Goal: Task Accomplishment & Management: Complete application form

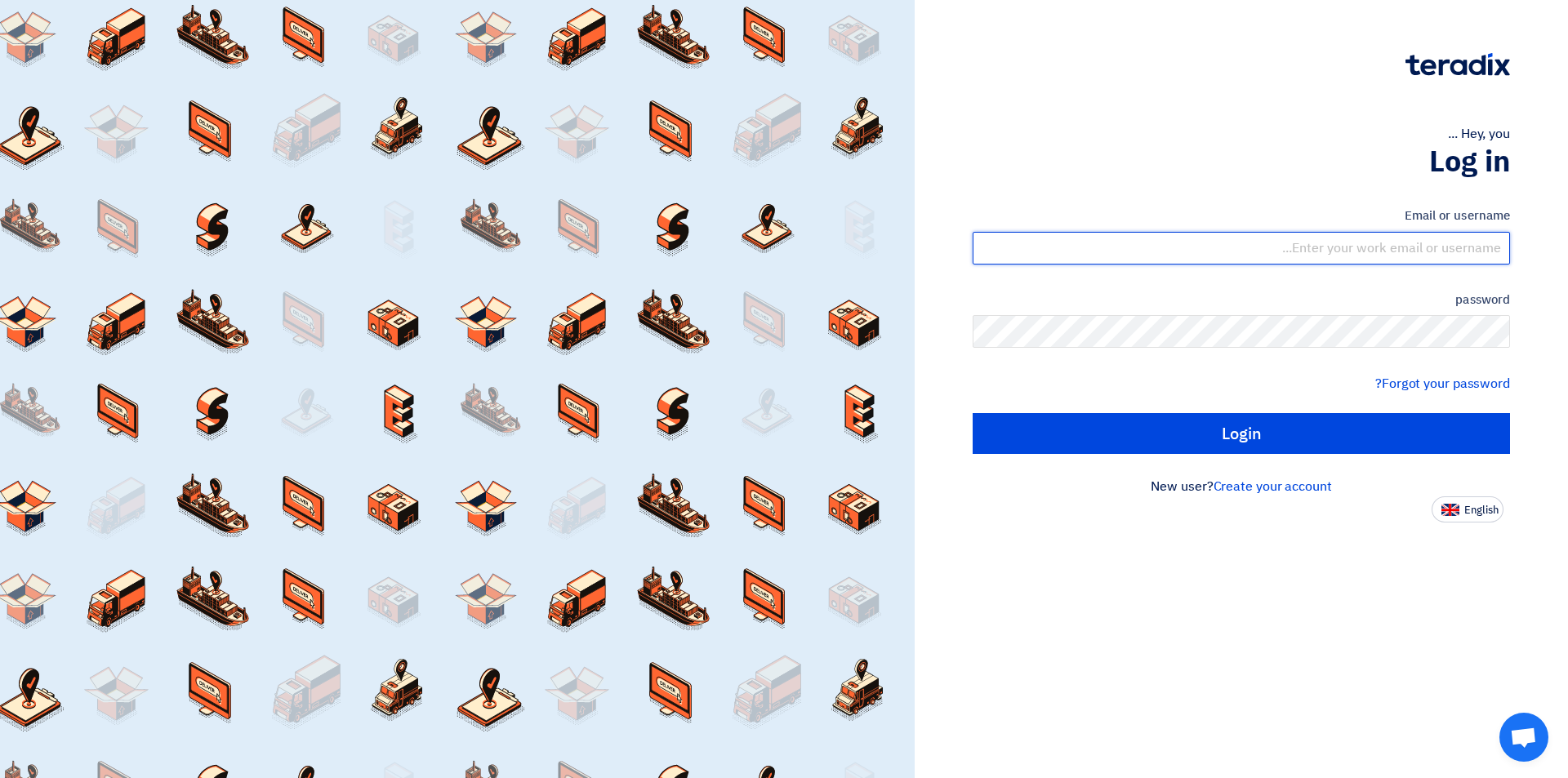
type input "[EMAIL_ADDRESS][DOMAIN_NAME]"
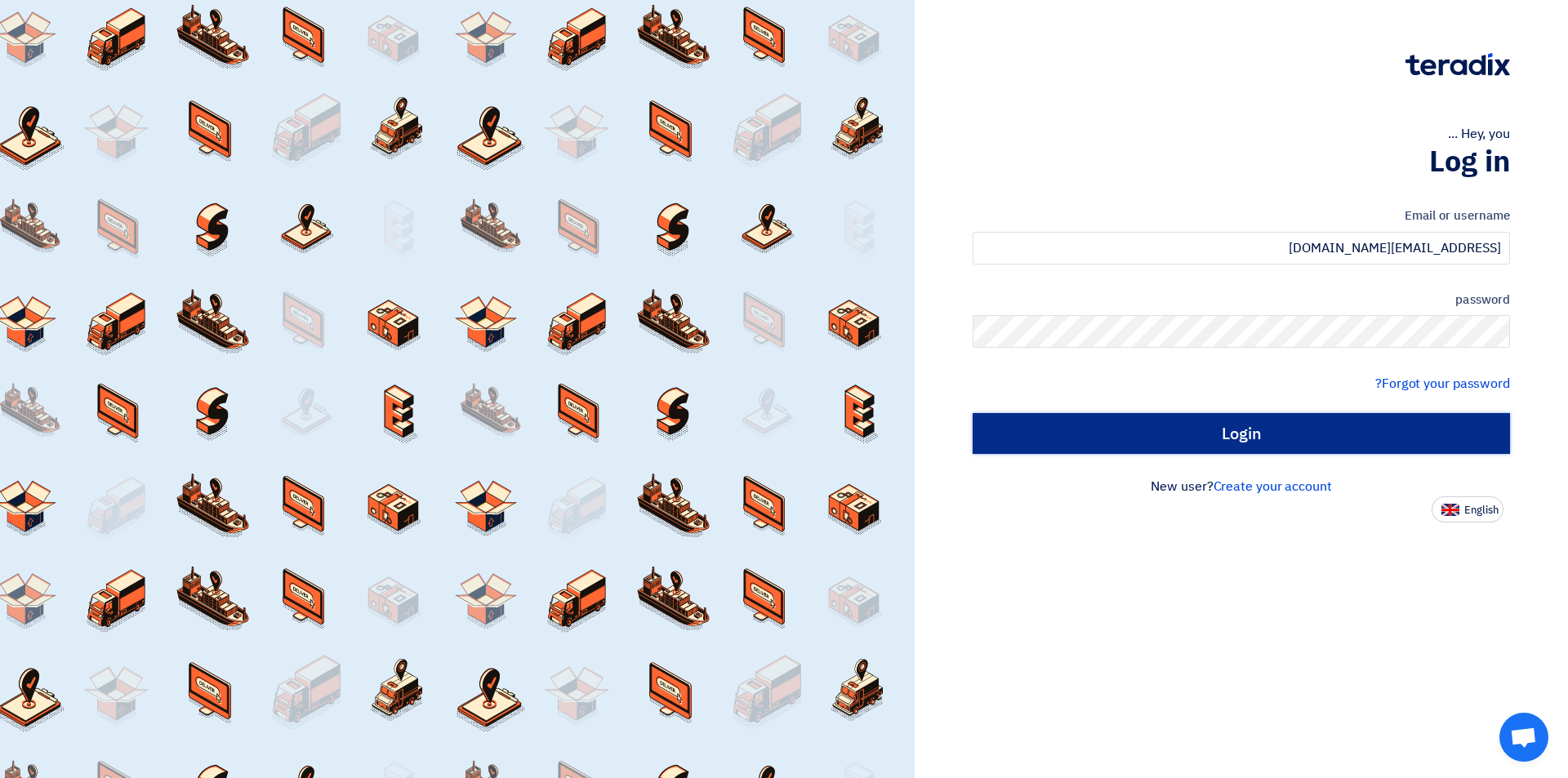
click at [1224, 436] on input "Login" at bounding box center [1241, 433] width 537 height 41
type input "Sign in"
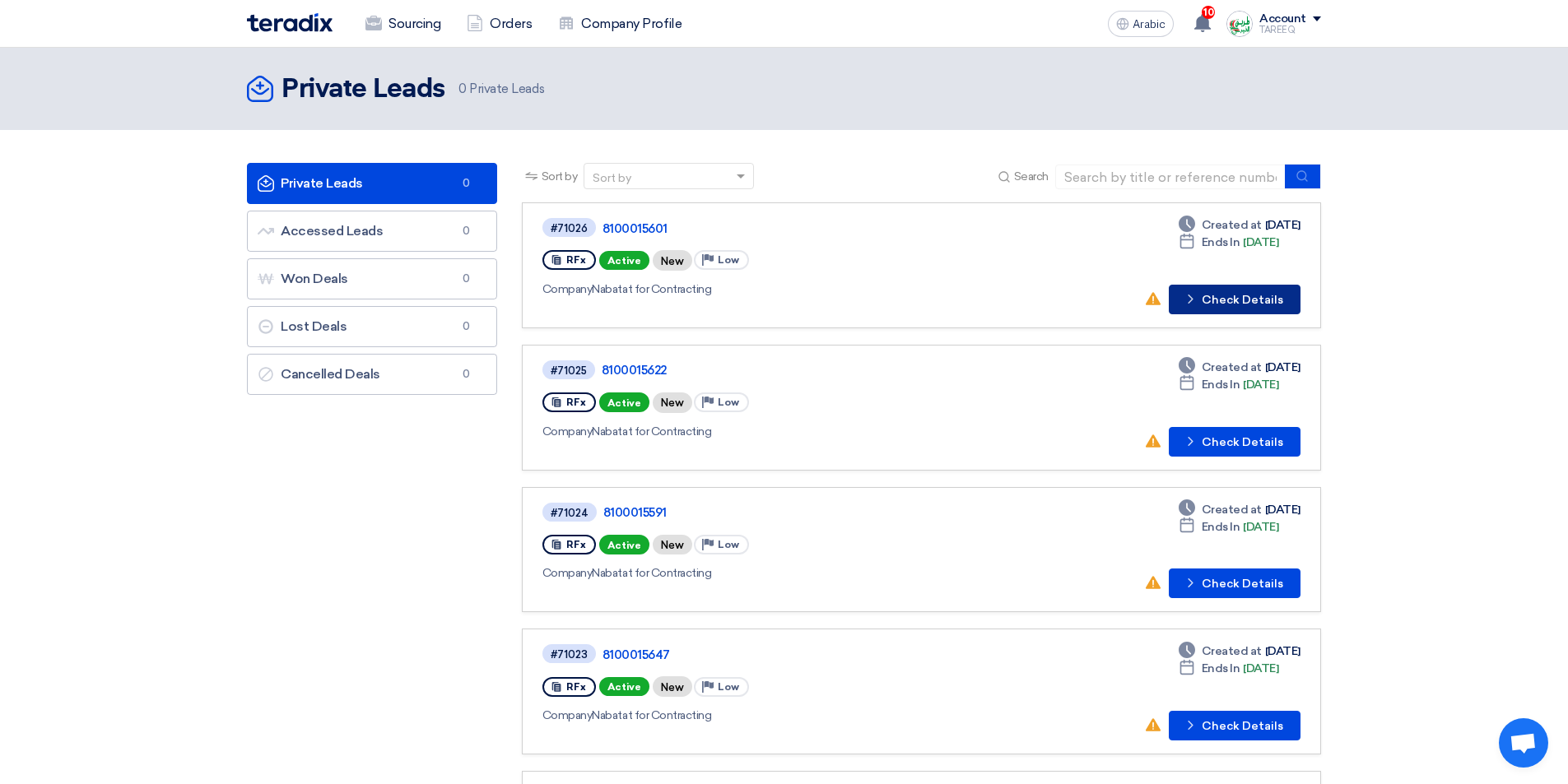
click at [1235, 285] on button "Check details Check Details" at bounding box center [1234, 300] width 131 height 30
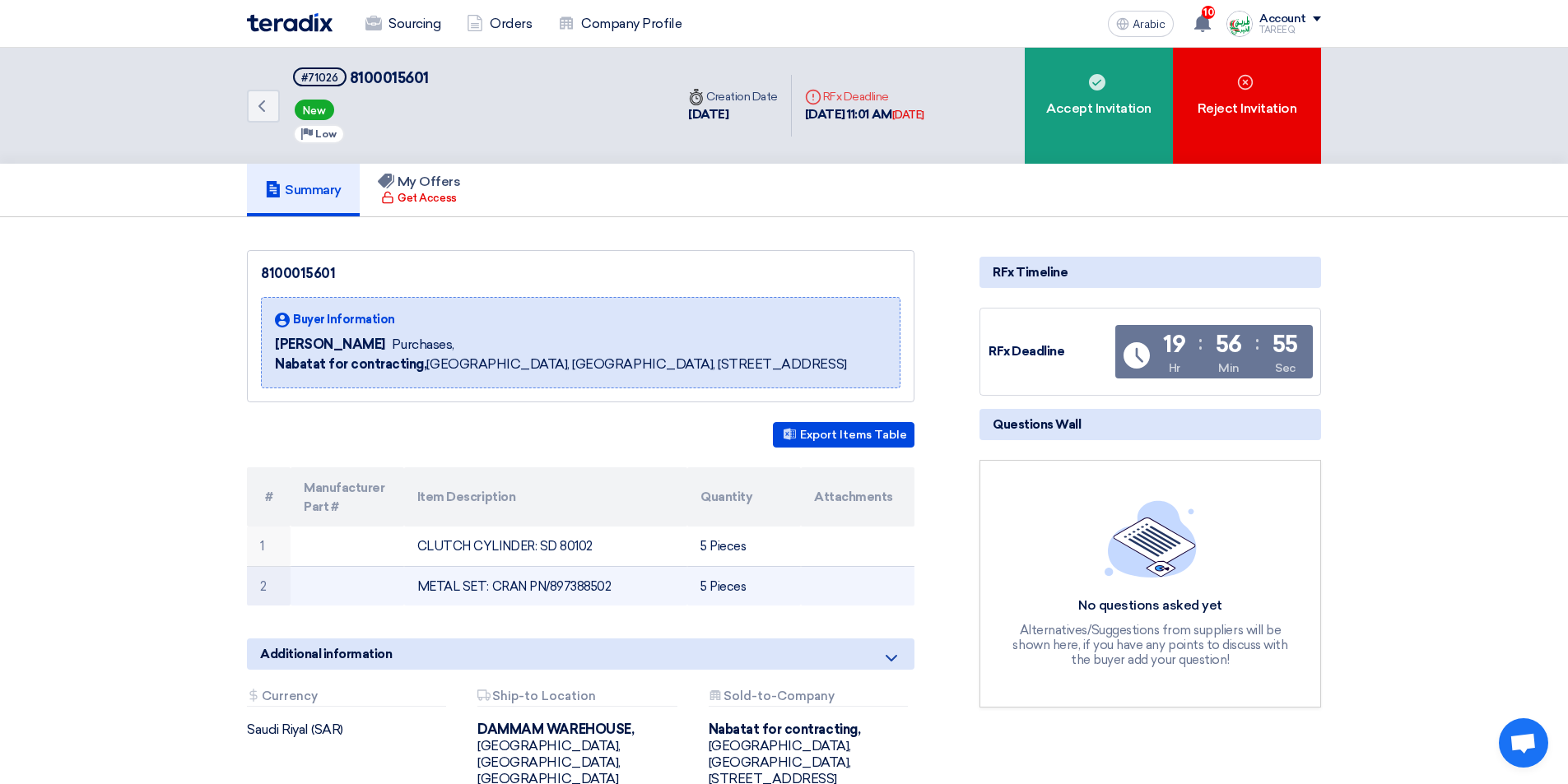
click at [592, 590] on font "METAL SET: CRAN PN/897388502" at bounding box center [514, 586] width 195 height 15
copy font "897388502"
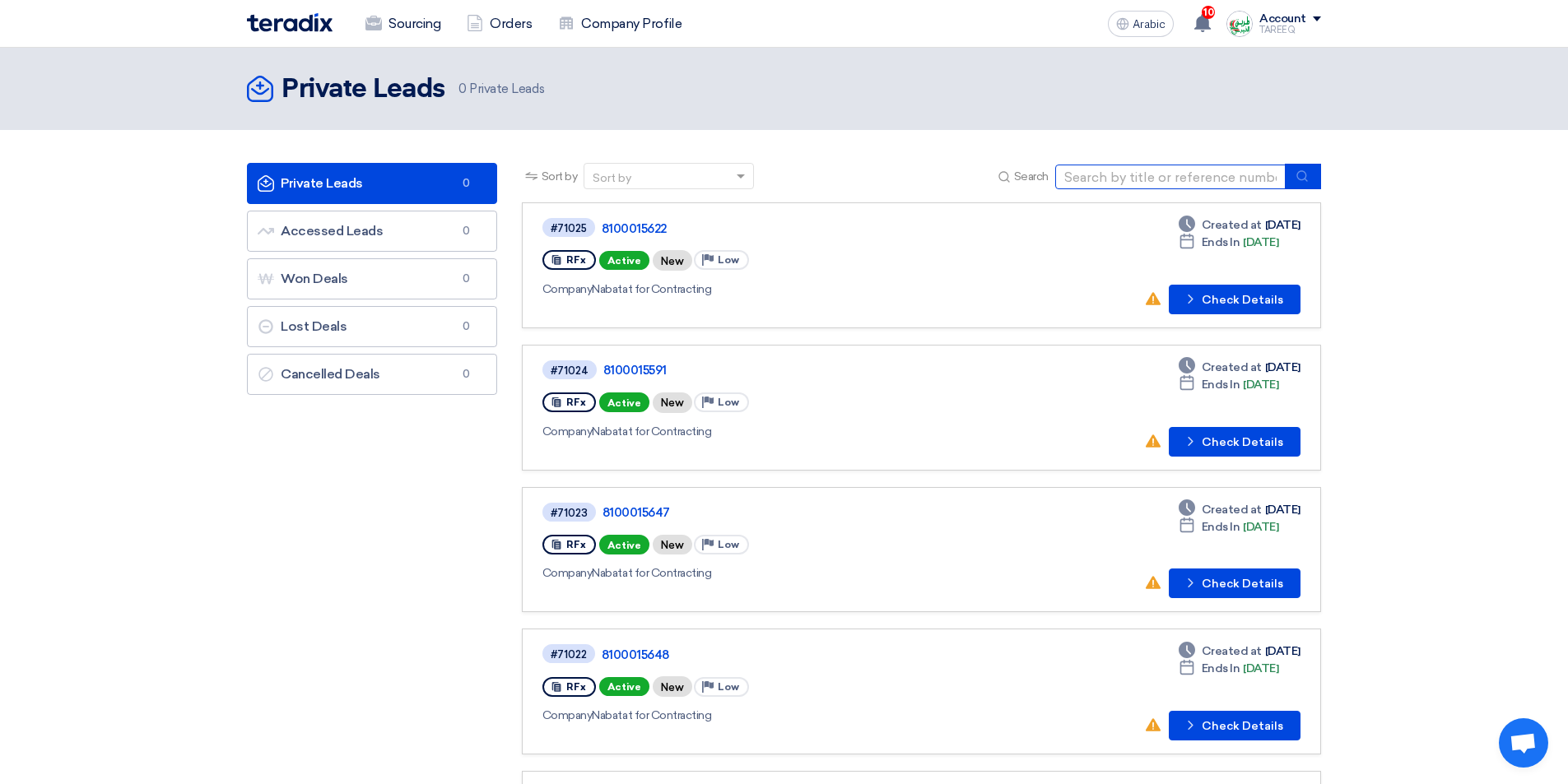
click at [1154, 172] on input at bounding box center [1170, 177] width 231 height 25
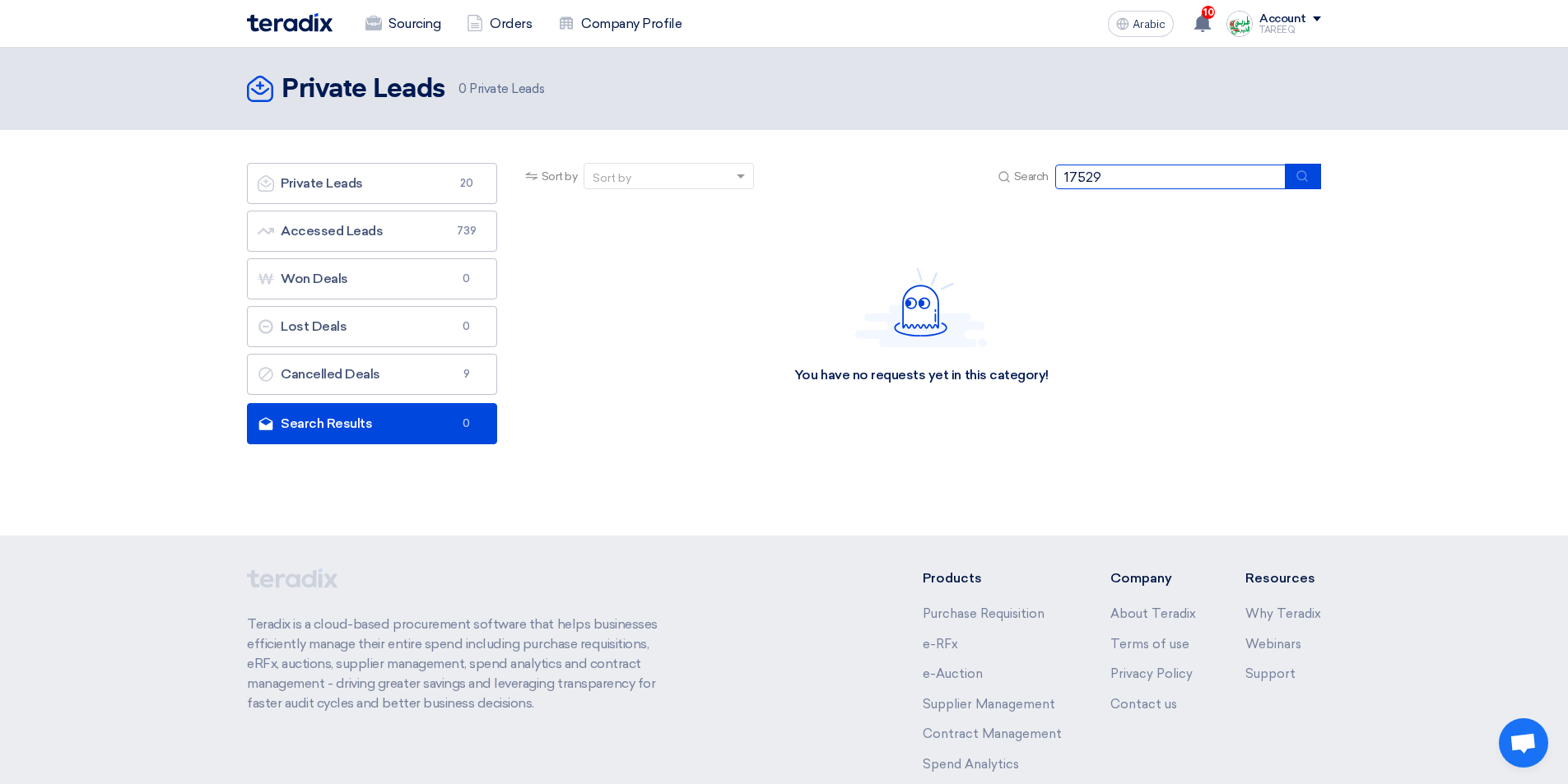
drag, startPoint x: 1128, startPoint y: 180, endPoint x: 710, endPoint y: 244, distance: 422.9
click at [713, 244] on app-rfq-listing-content "Sort by Sort by Search 17529 Category Owner Type State" at bounding box center [921, 306] width 799 height 286
type input "69391"
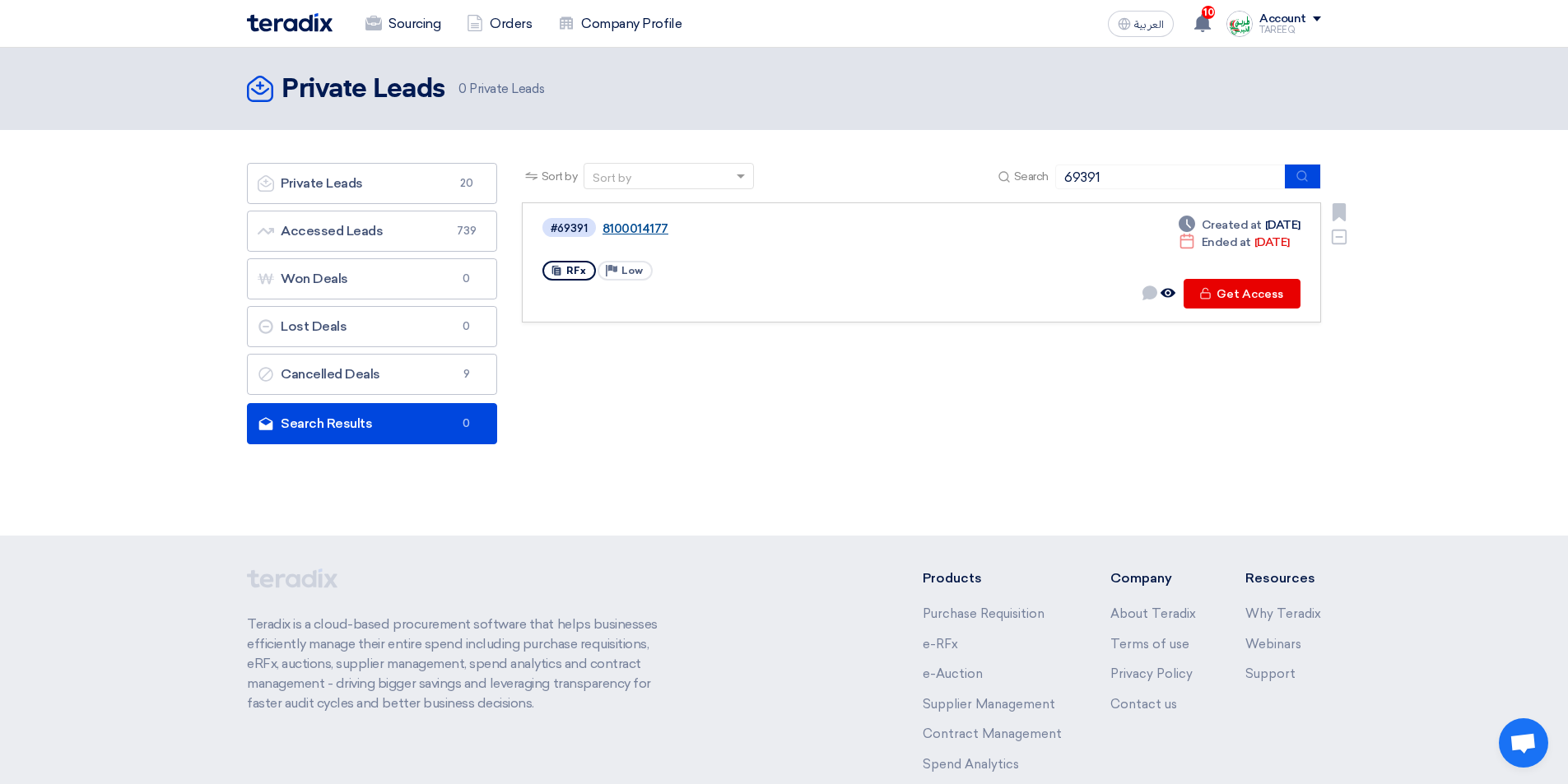
click at [627, 225] on link "8100014177" at bounding box center [807, 229] width 411 height 15
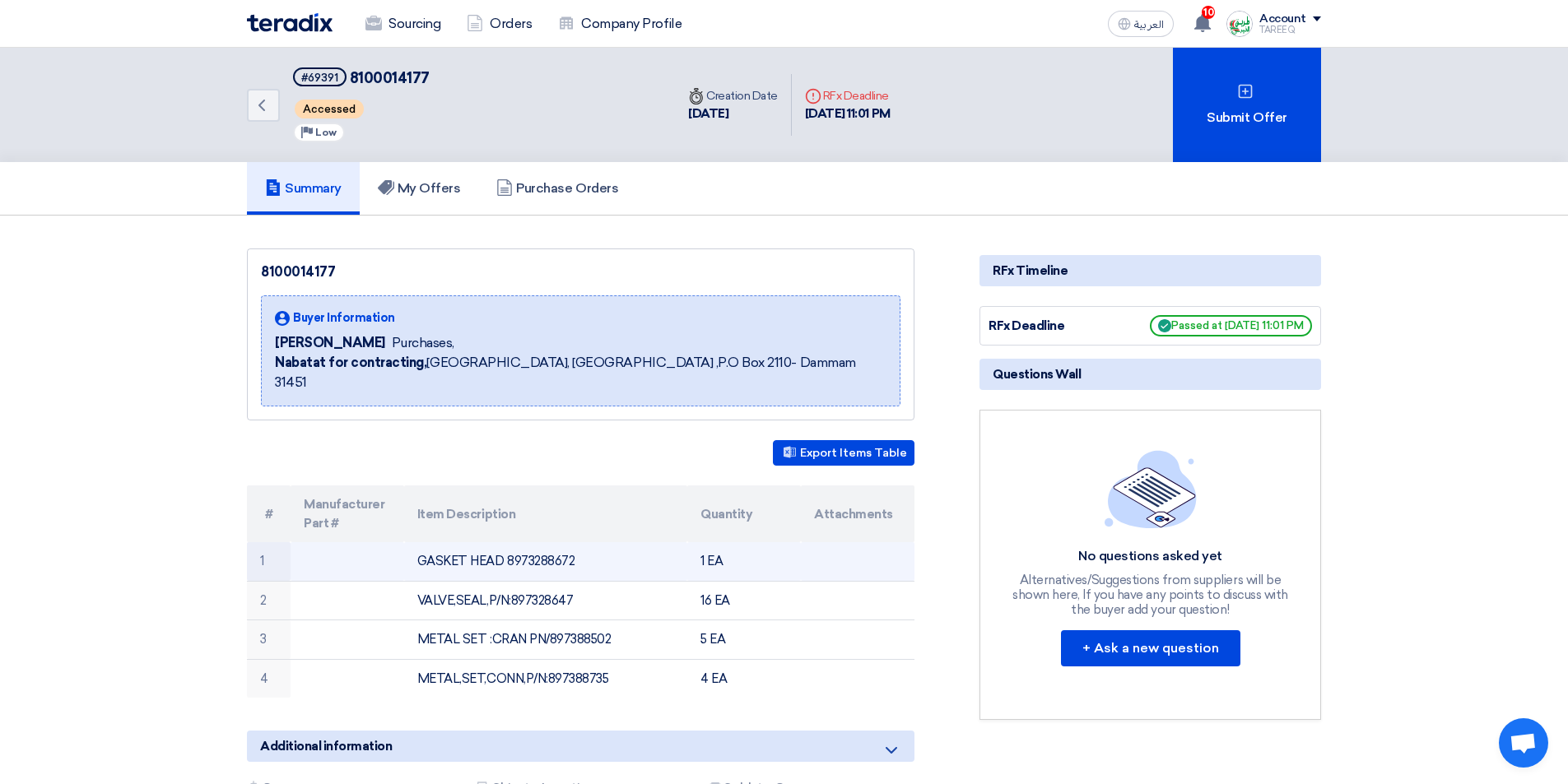
click at [547, 544] on td "GASKET HEAD 8973288672" at bounding box center [546, 562] width 284 height 39
copy td "8973288672"
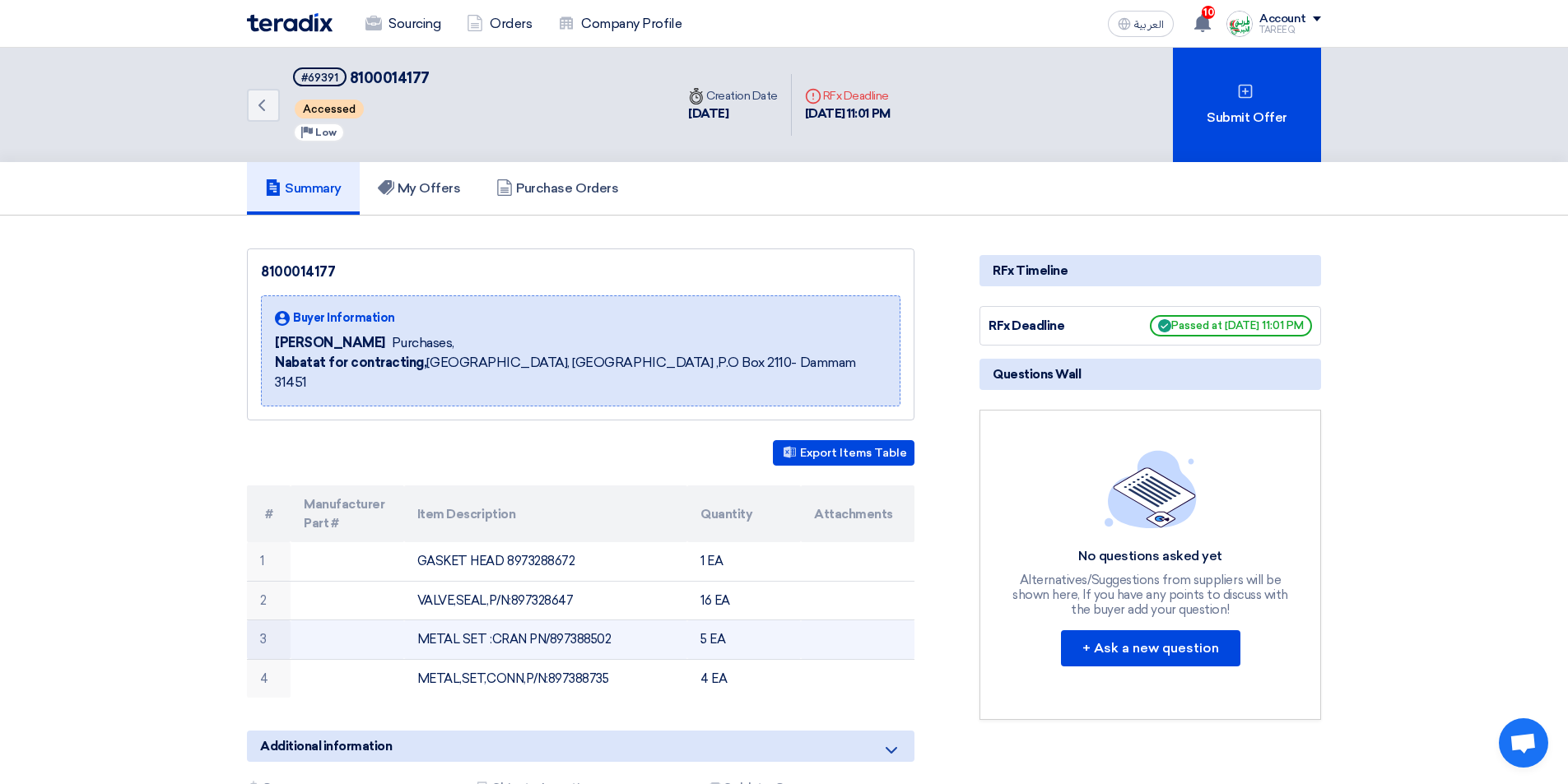
click at [576, 620] on td "METAL SET :CRAN PN/897388502" at bounding box center [546, 639] width 284 height 39
click at [575, 620] on td "METAL SET :CRAN PN/897388502" at bounding box center [546, 639] width 284 height 39
copy td "897388502"
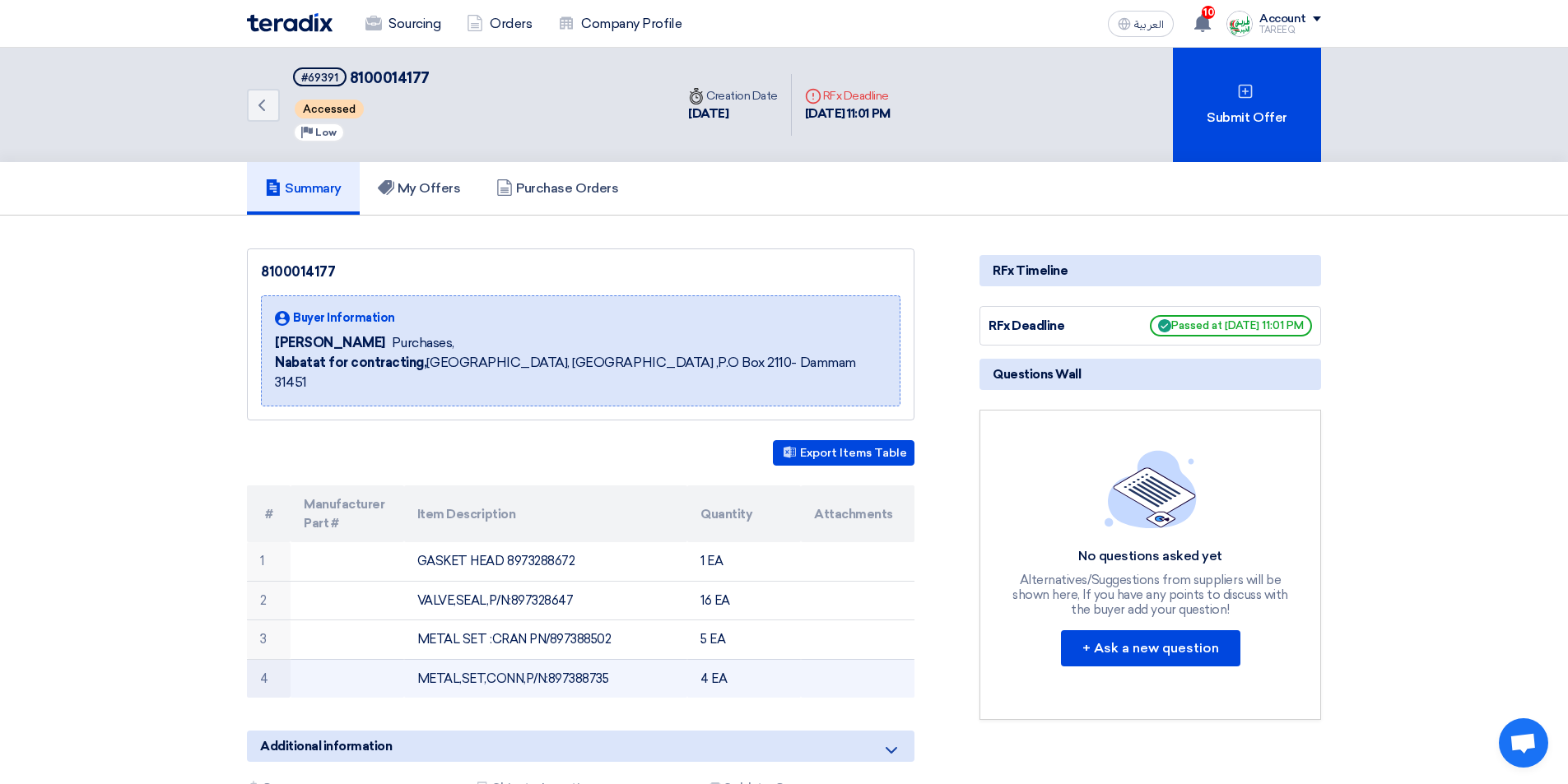
click at [584, 659] on td "METAL,SET,CONN,P/N:897388735" at bounding box center [546, 678] width 284 height 39
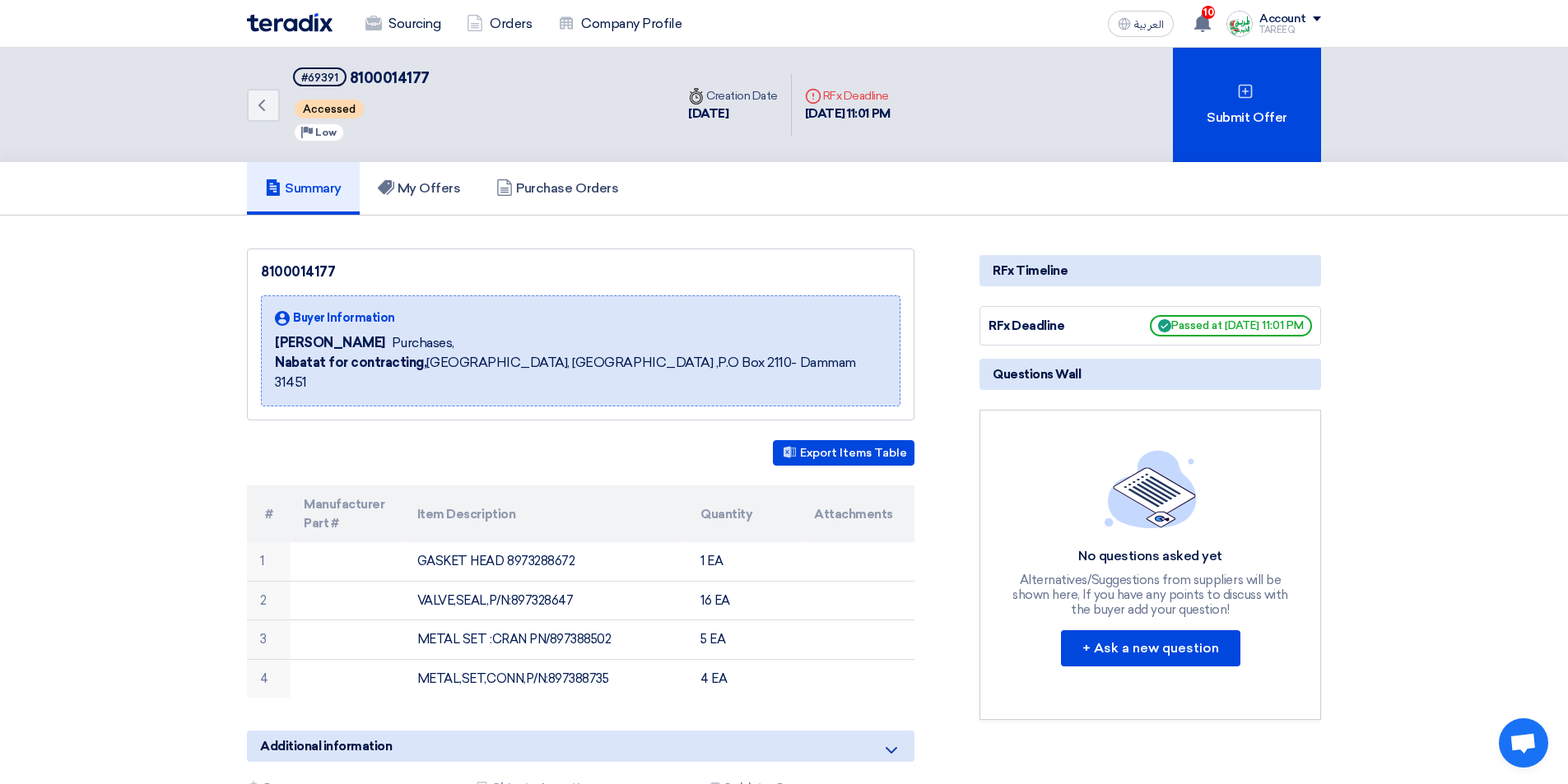
copy td "897388735"
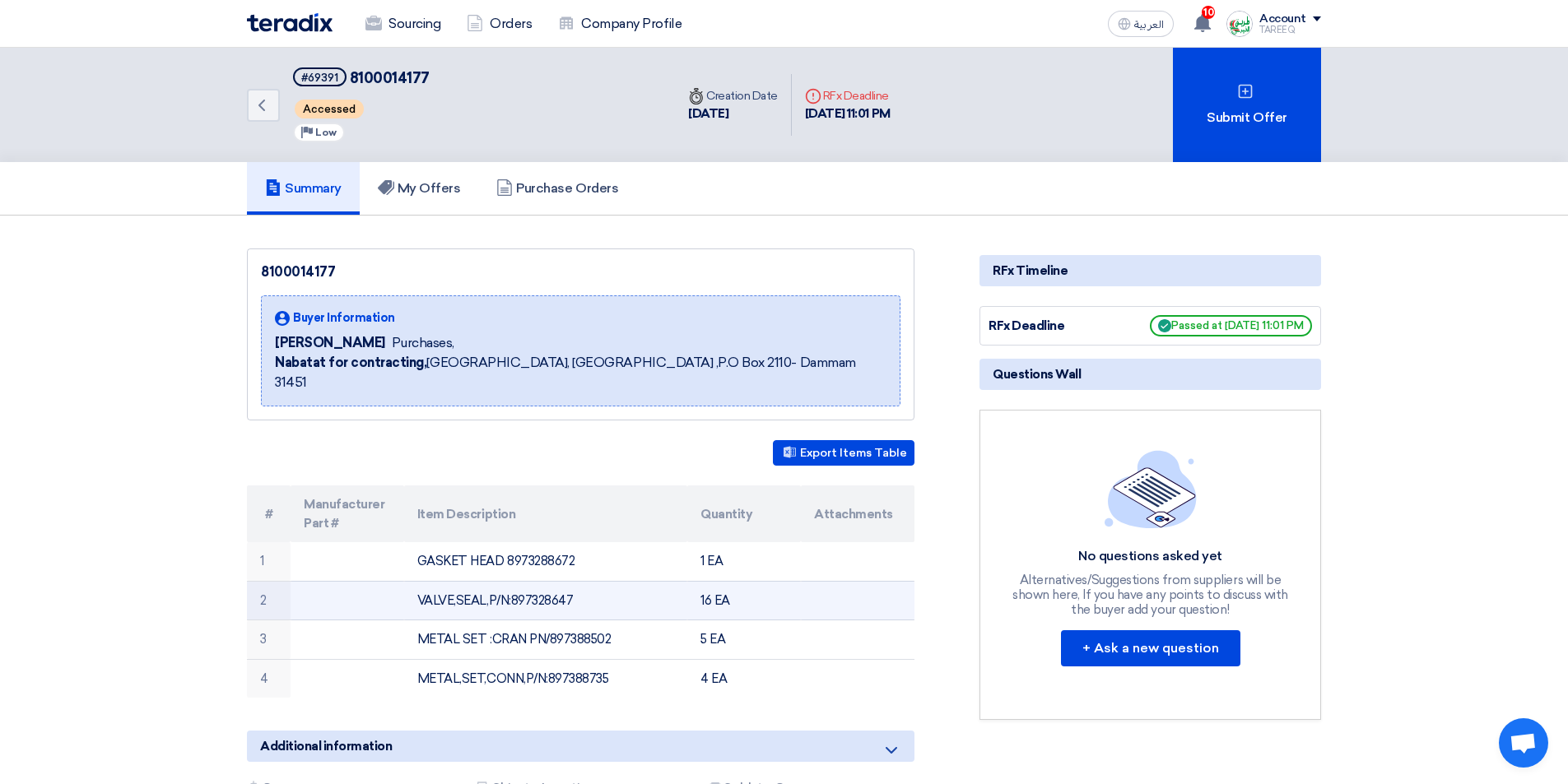
click at [541, 582] on td "VALVE,SEAL,P/N:897328647" at bounding box center [546, 600] width 284 height 39
click at [539, 582] on td "VALVE,SEAL,P/N:897328647" at bounding box center [546, 600] width 284 height 39
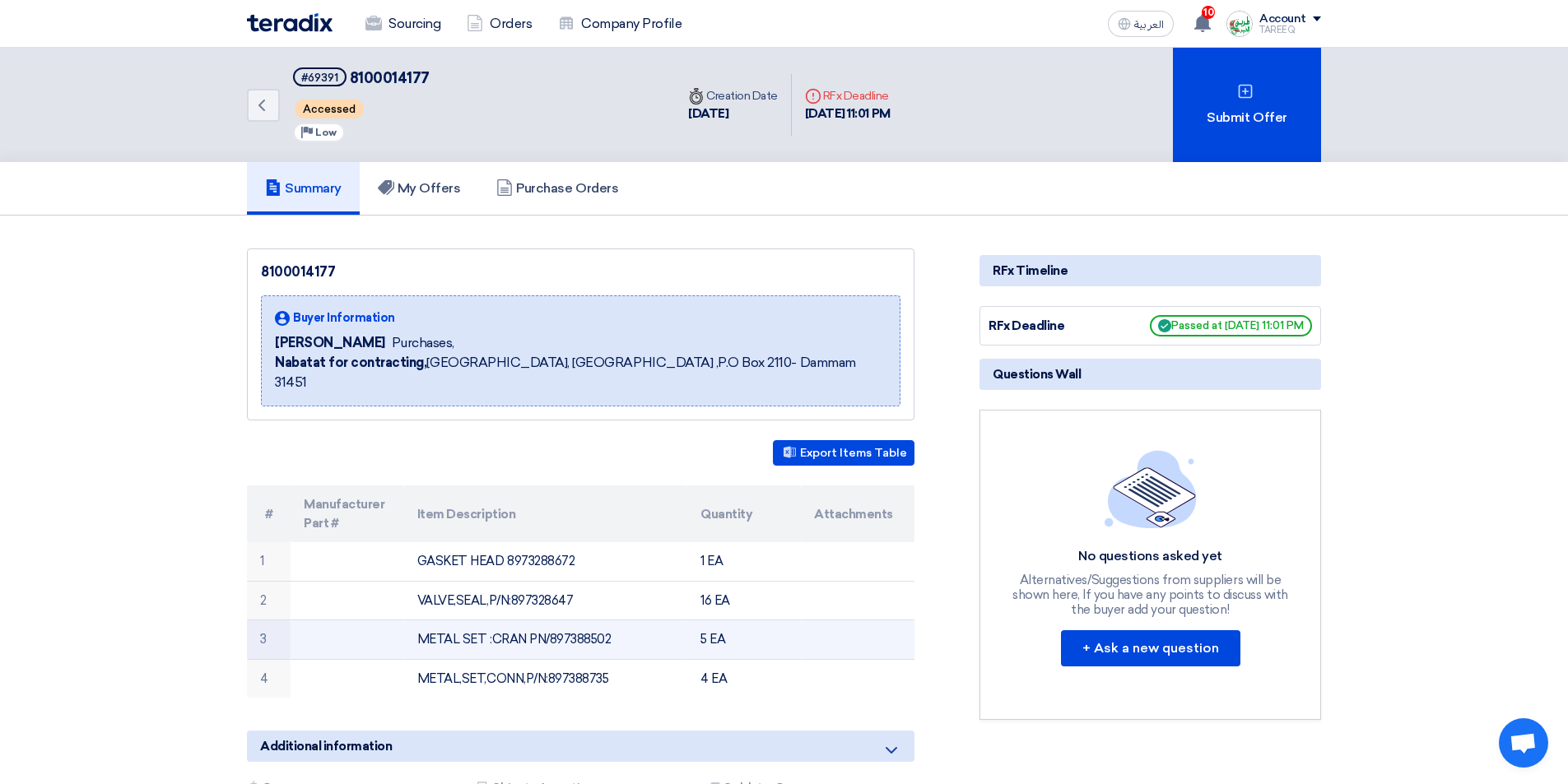
copy td "897328647"
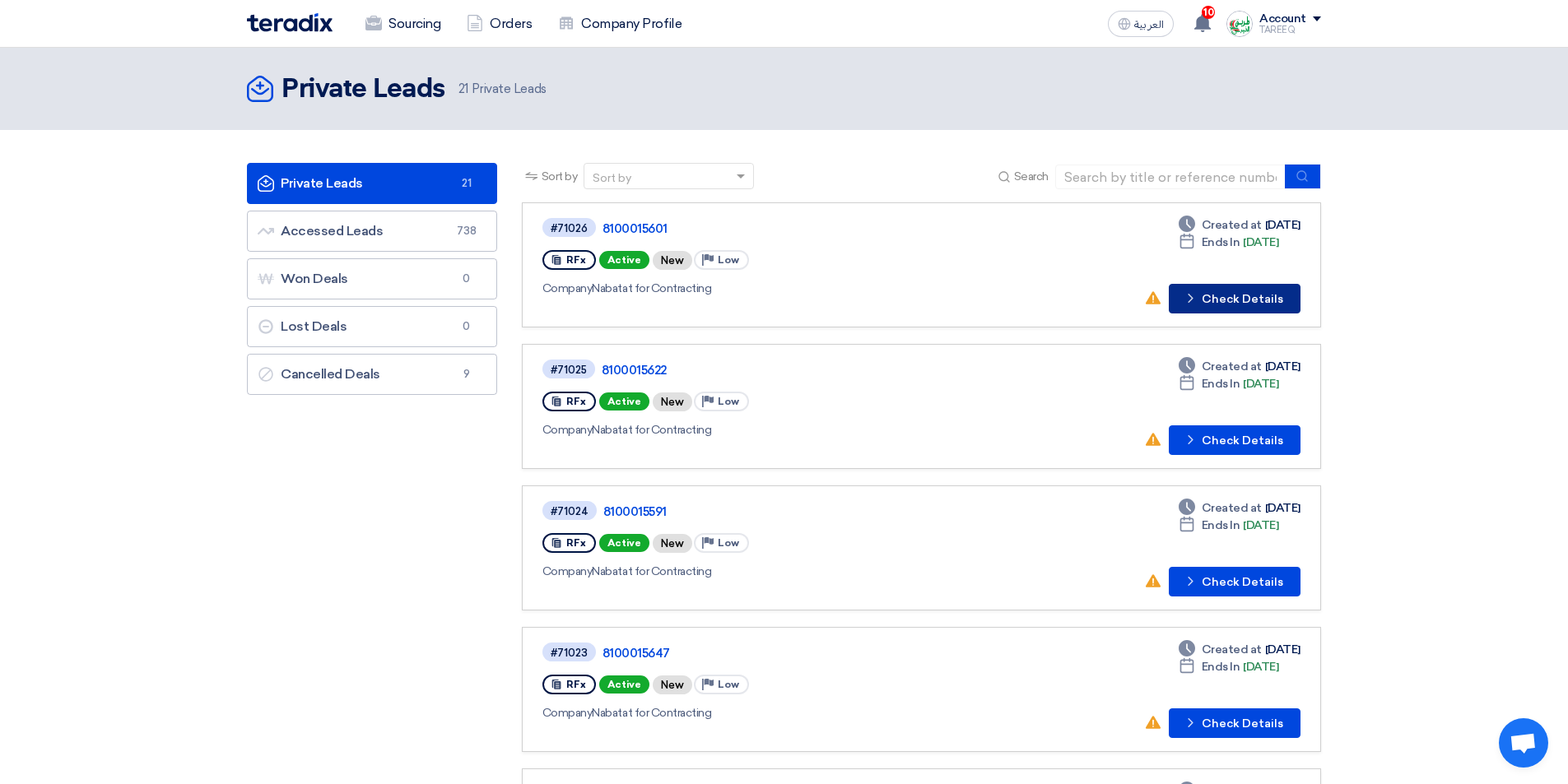
click at [1220, 298] on button "Check details Check Details" at bounding box center [1234, 299] width 131 height 30
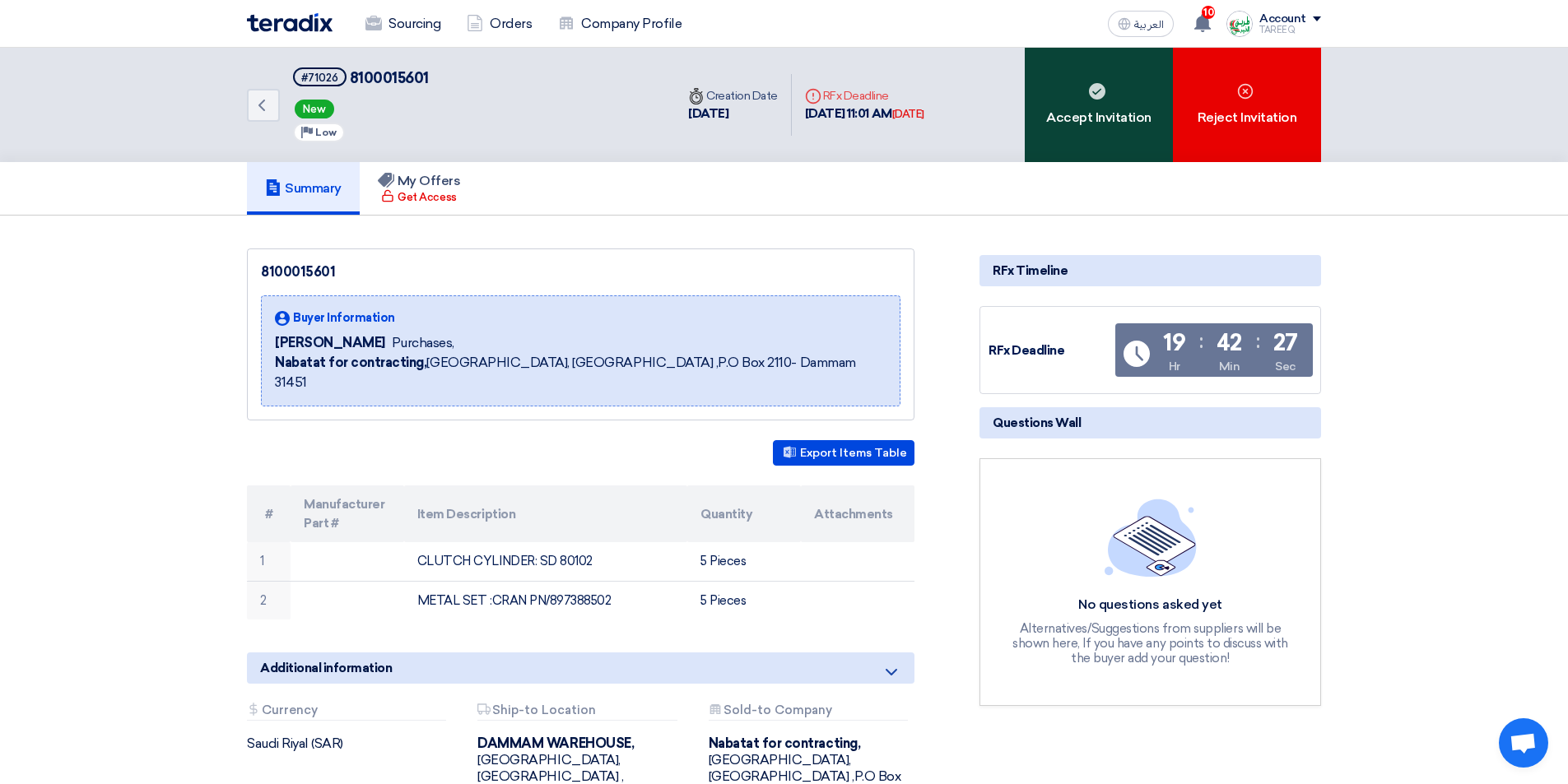
click at [1112, 108] on div "Accept Invitation" at bounding box center [1098, 104] width 148 height 115
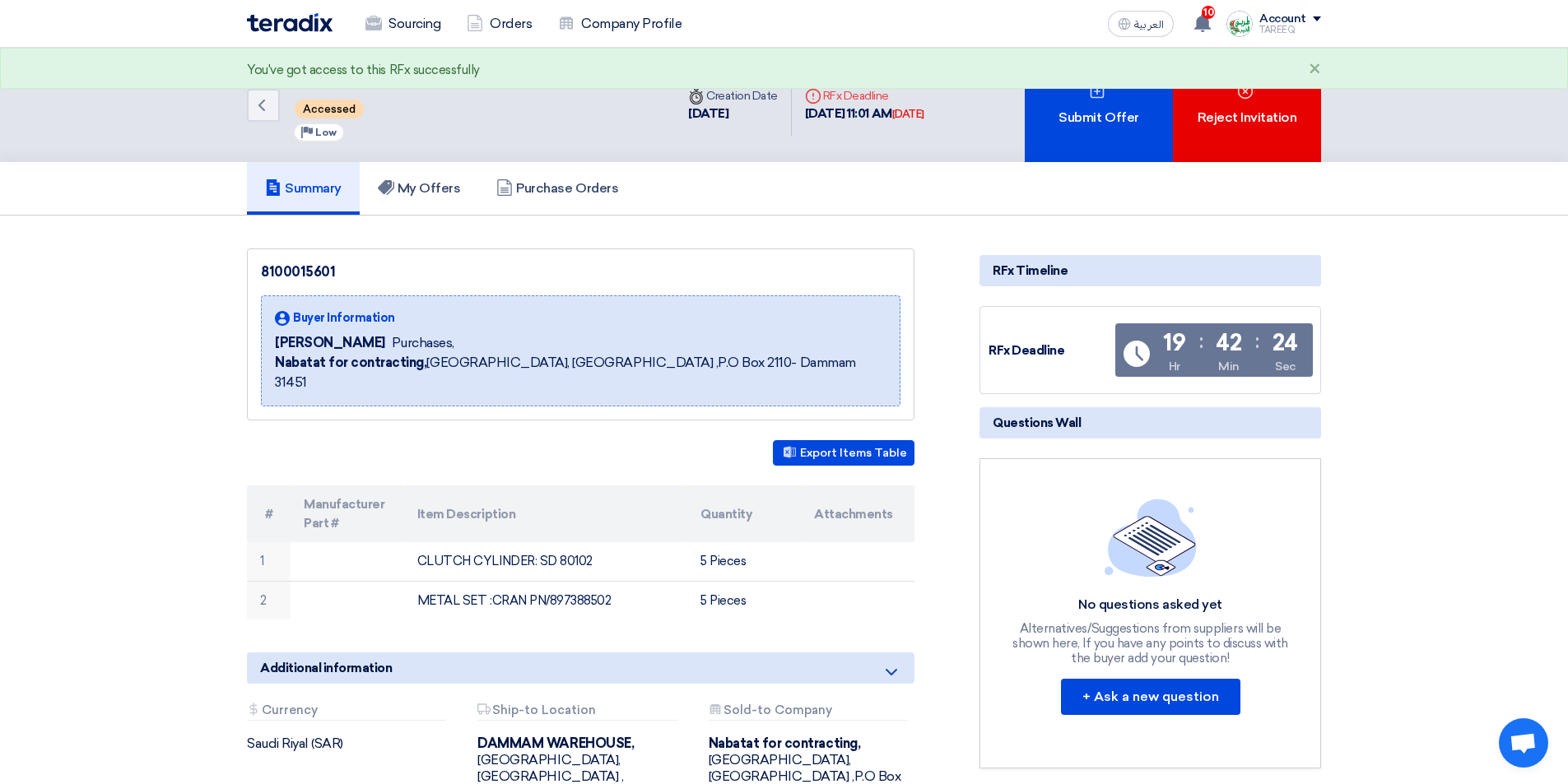
click at [1111, 114] on div "Submit Offer" at bounding box center [1098, 104] width 148 height 115
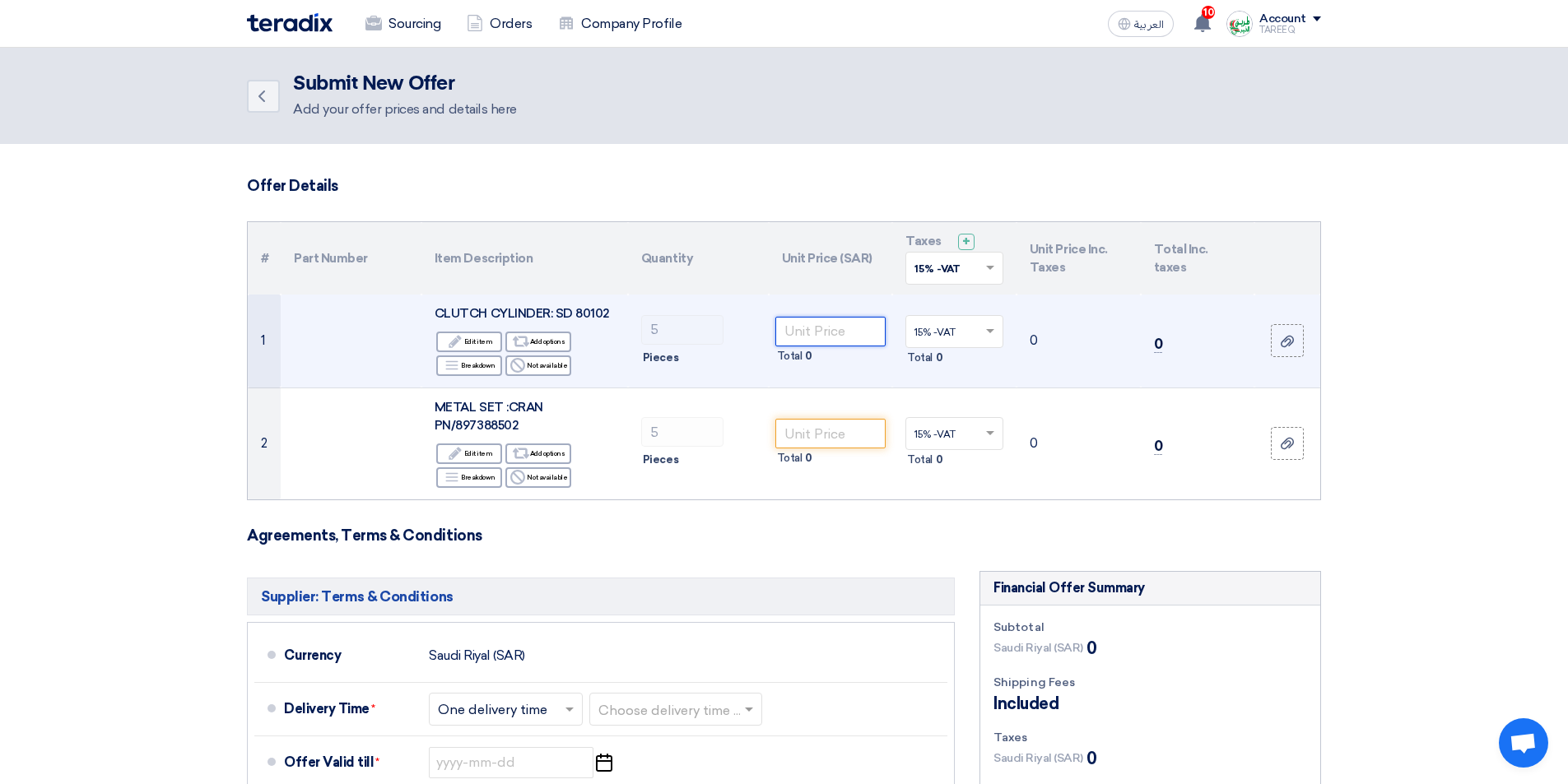
click at [811, 324] on input "number" at bounding box center [830, 331] width 111 height 30
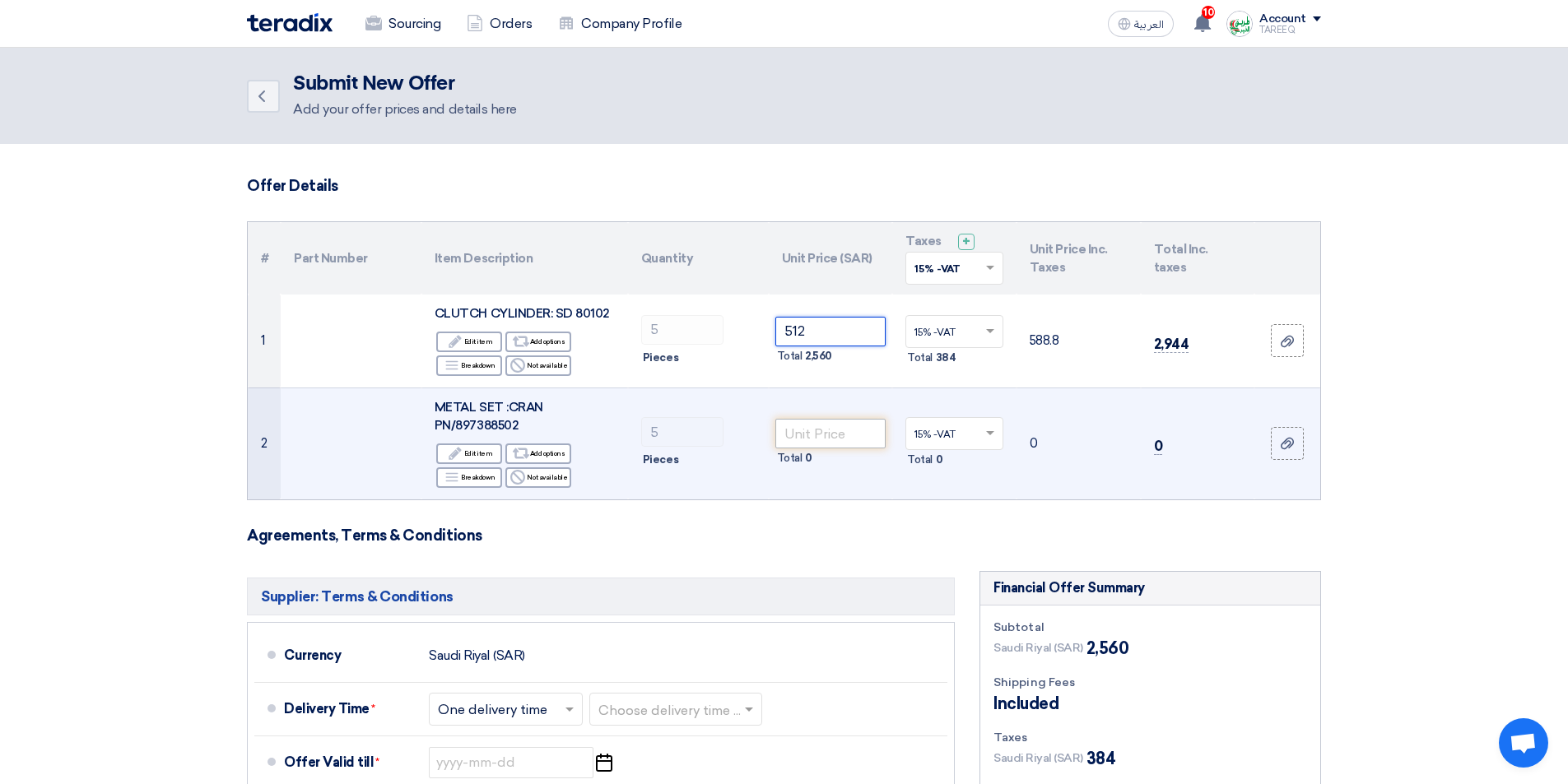
type input "512"
drag, startPoint x: 821, startPoint y: 438, endPoint x: 823, endPoint y: 413, distance: 25.1
click at [822, 438] on input "number" at bounding box center [830, 434] width 111 height 30
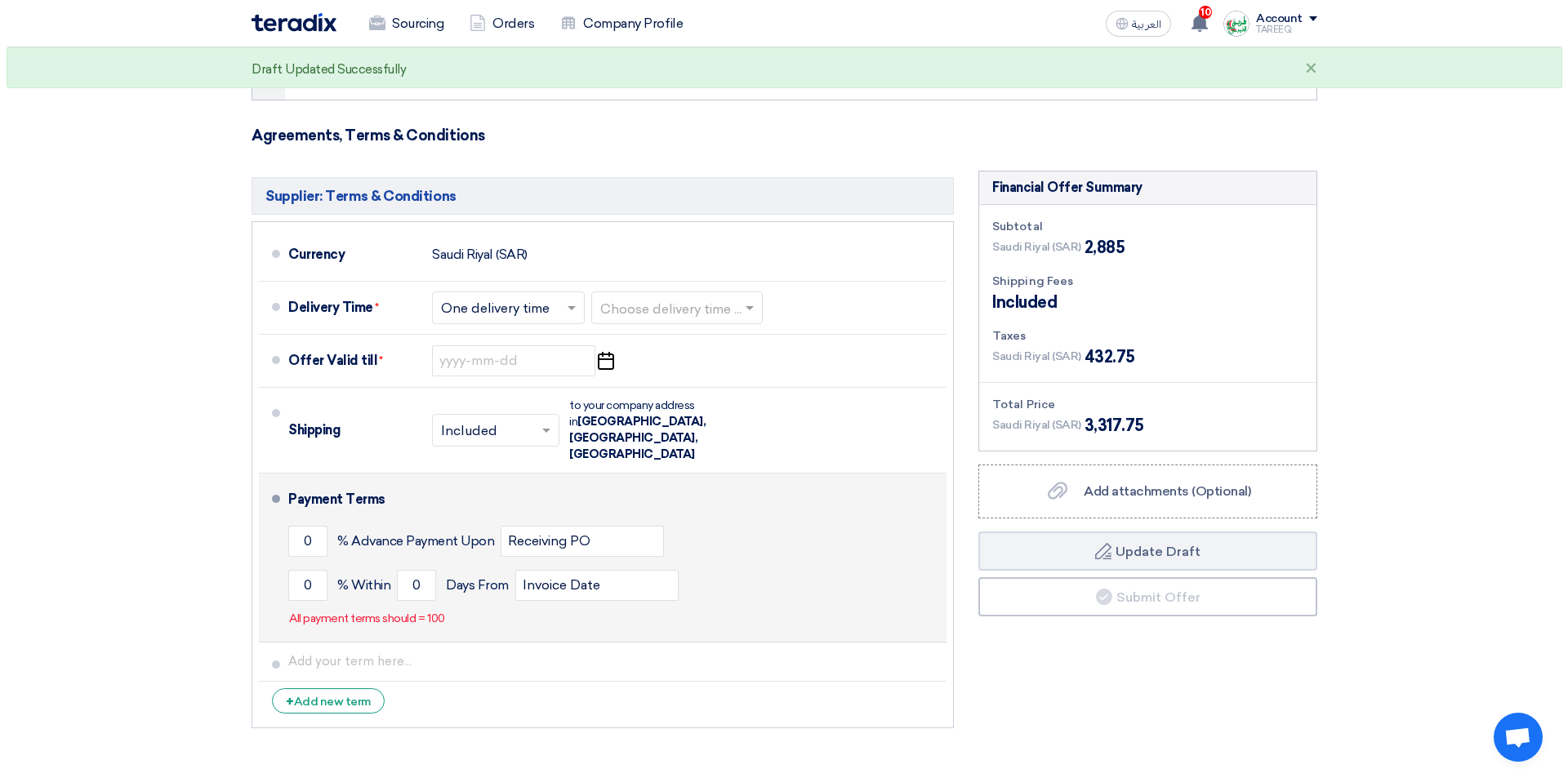
scroll to position [489, 0]
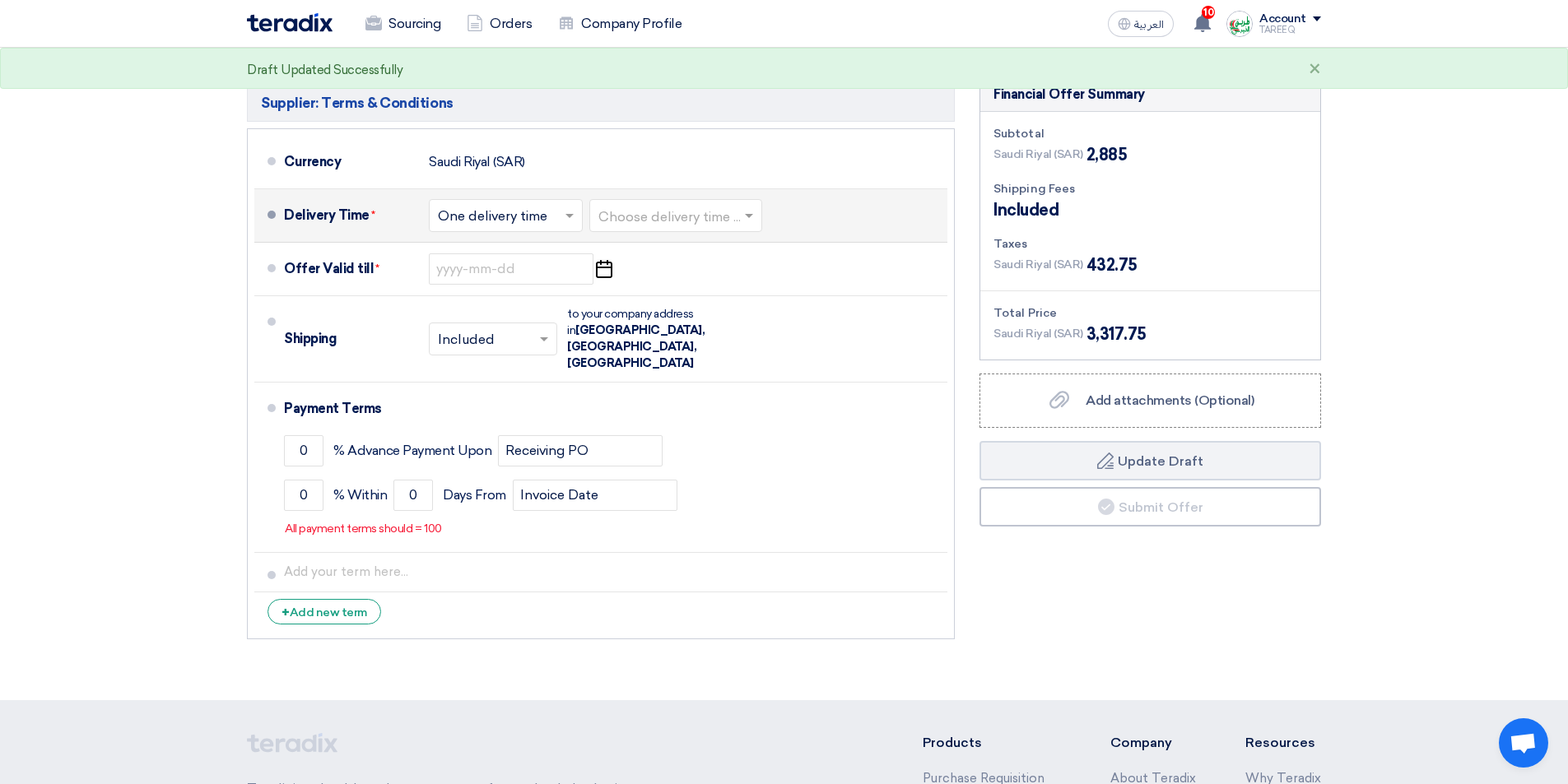
type input "65"
click at [704, 215] on input "text" at bounding box center [677, 216] width 156 height 24
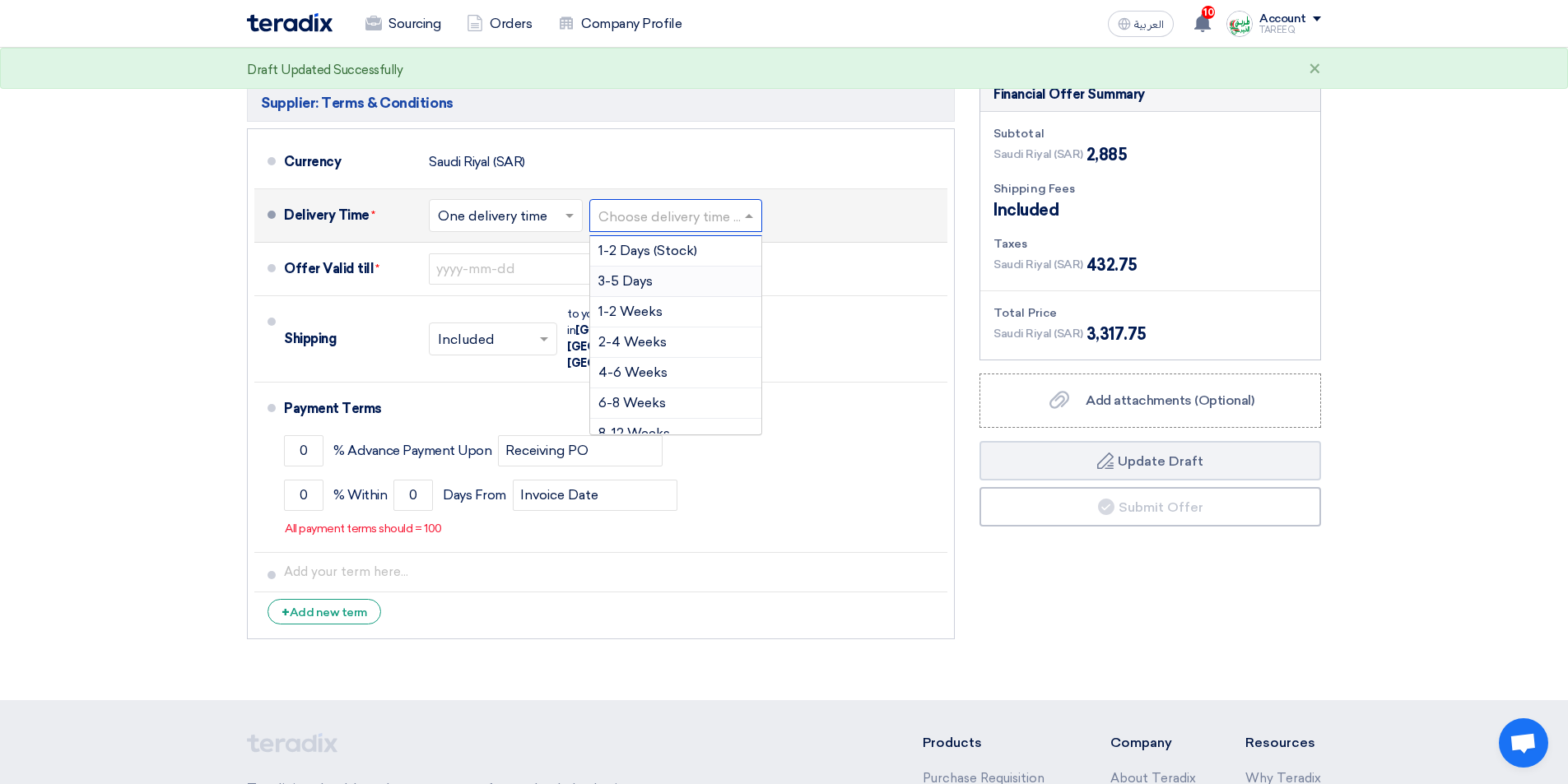
click at [640, 290] on div "3-5 Days" at bounding box center [675, 281] width 171 height 31
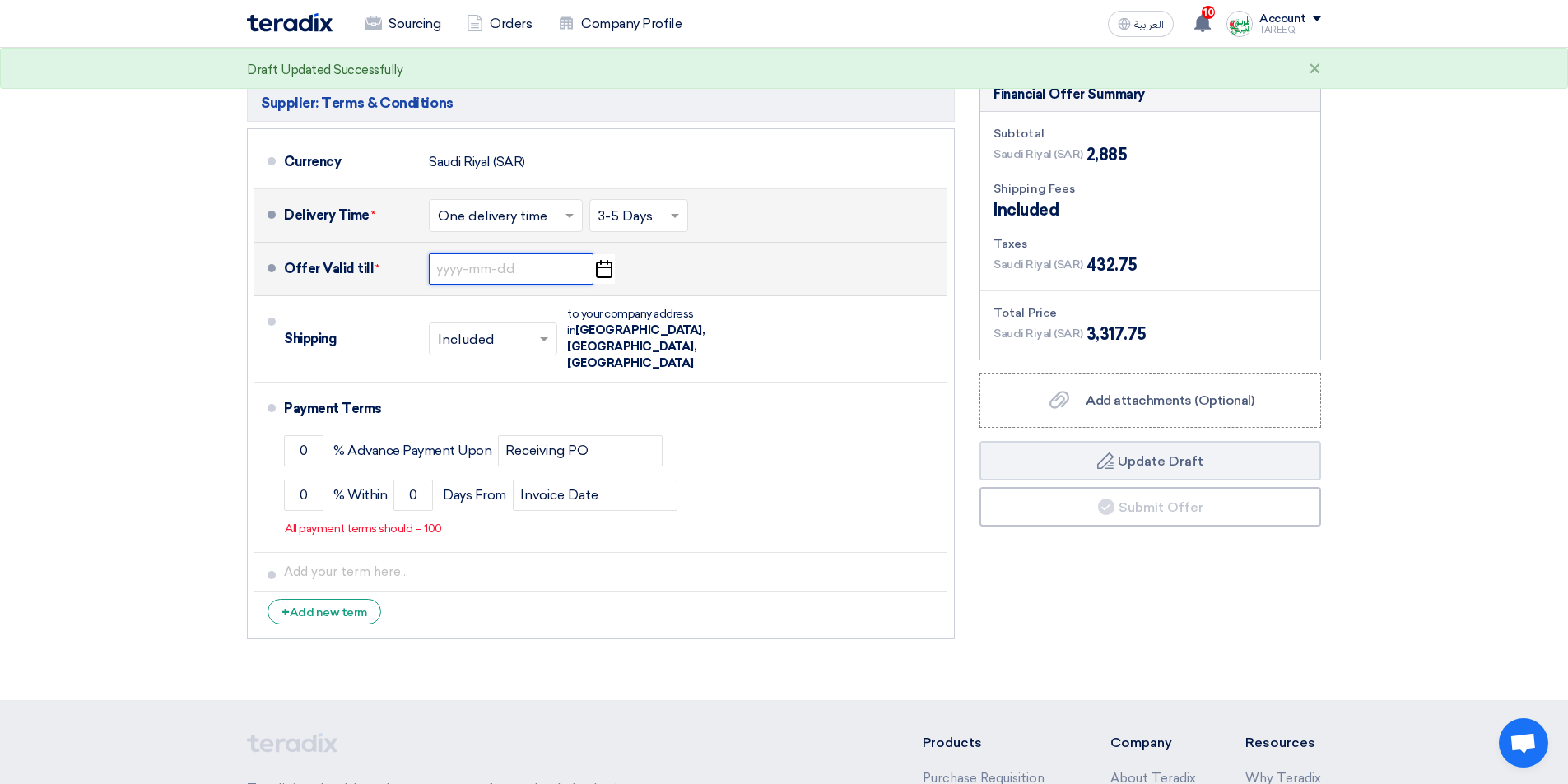
click at [468, 272] on input at bounding box center [511, 269] width 165 height 32
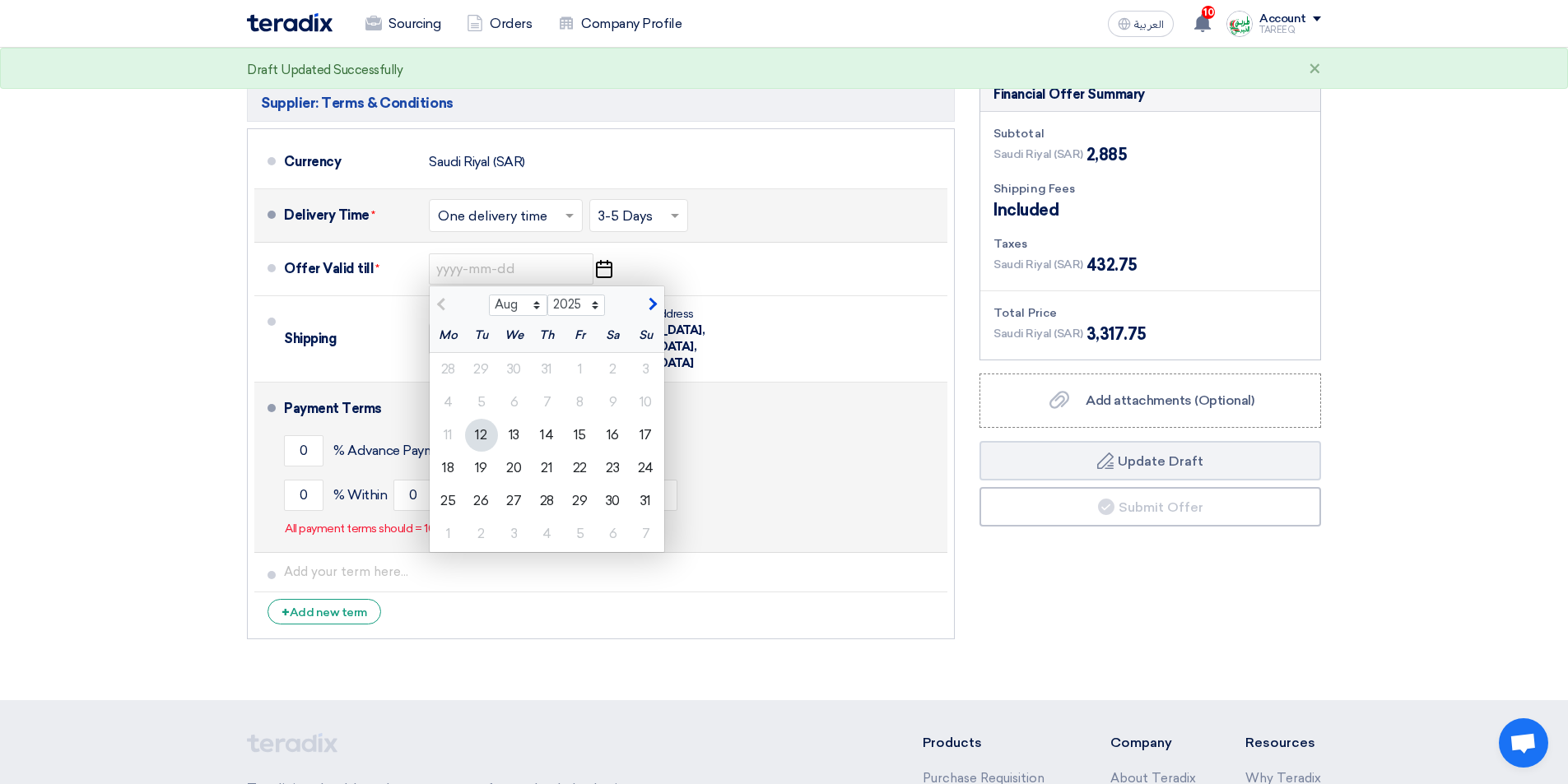
click at [487, 473] on div "19" at bounding box center [482, 468] width 33 height 33
type input "8/19/2025"
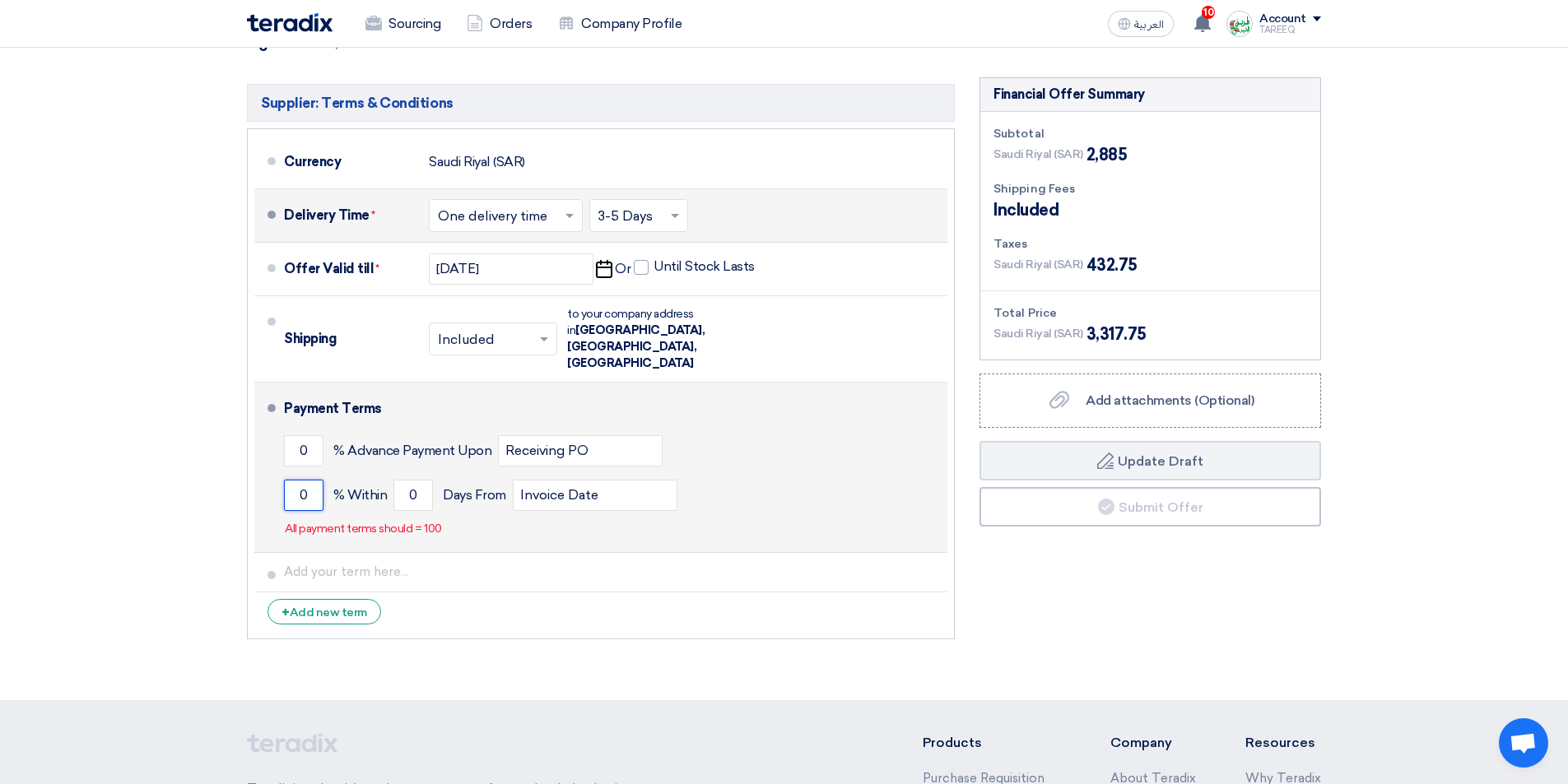
click at [294, 479] on input "0" at bounding box center [303, 495] width 39 height 32
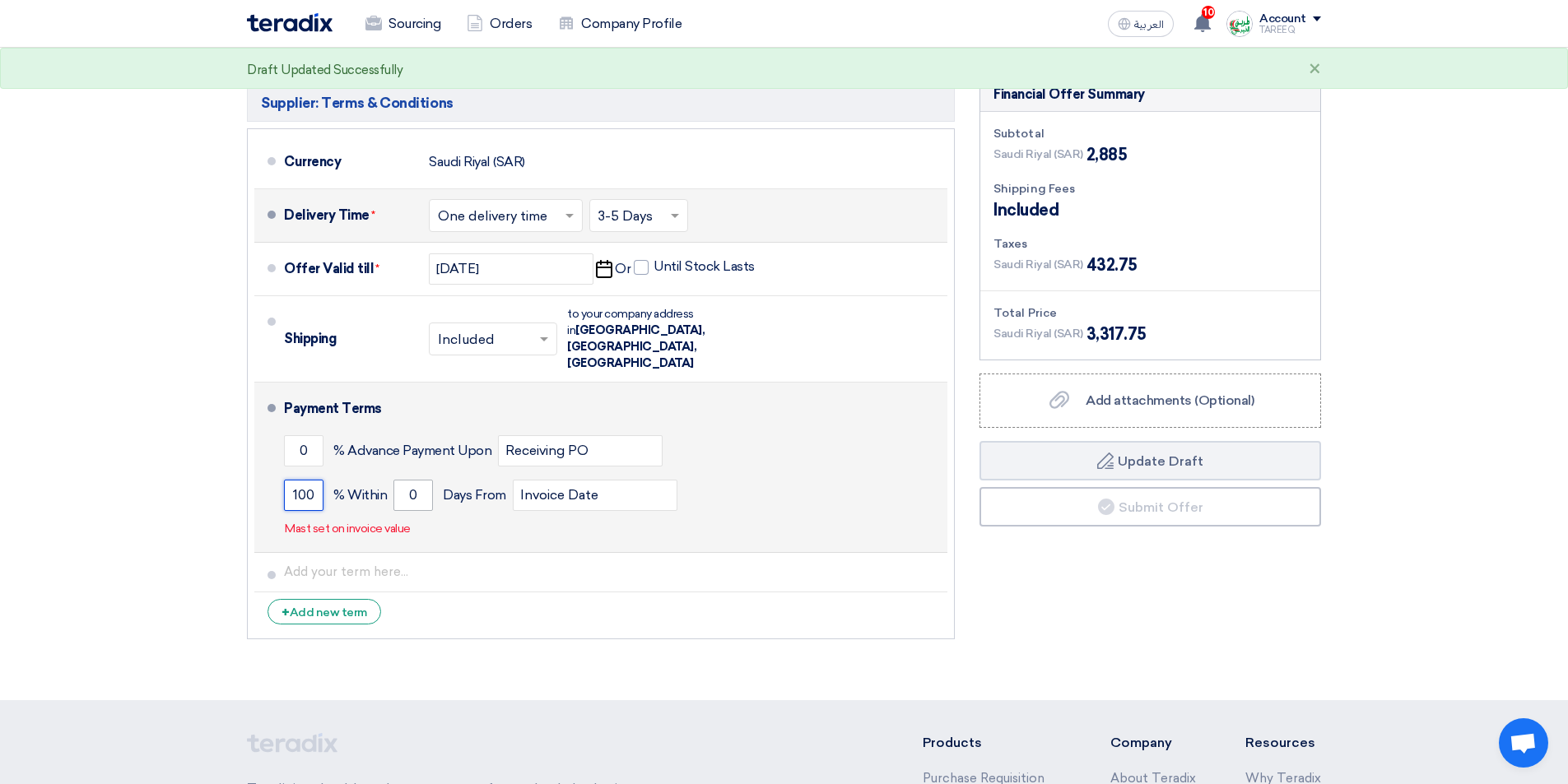
type input "100"
click at [407, 479] on input "0" at bounding box center [413, 495] width 39 height 32
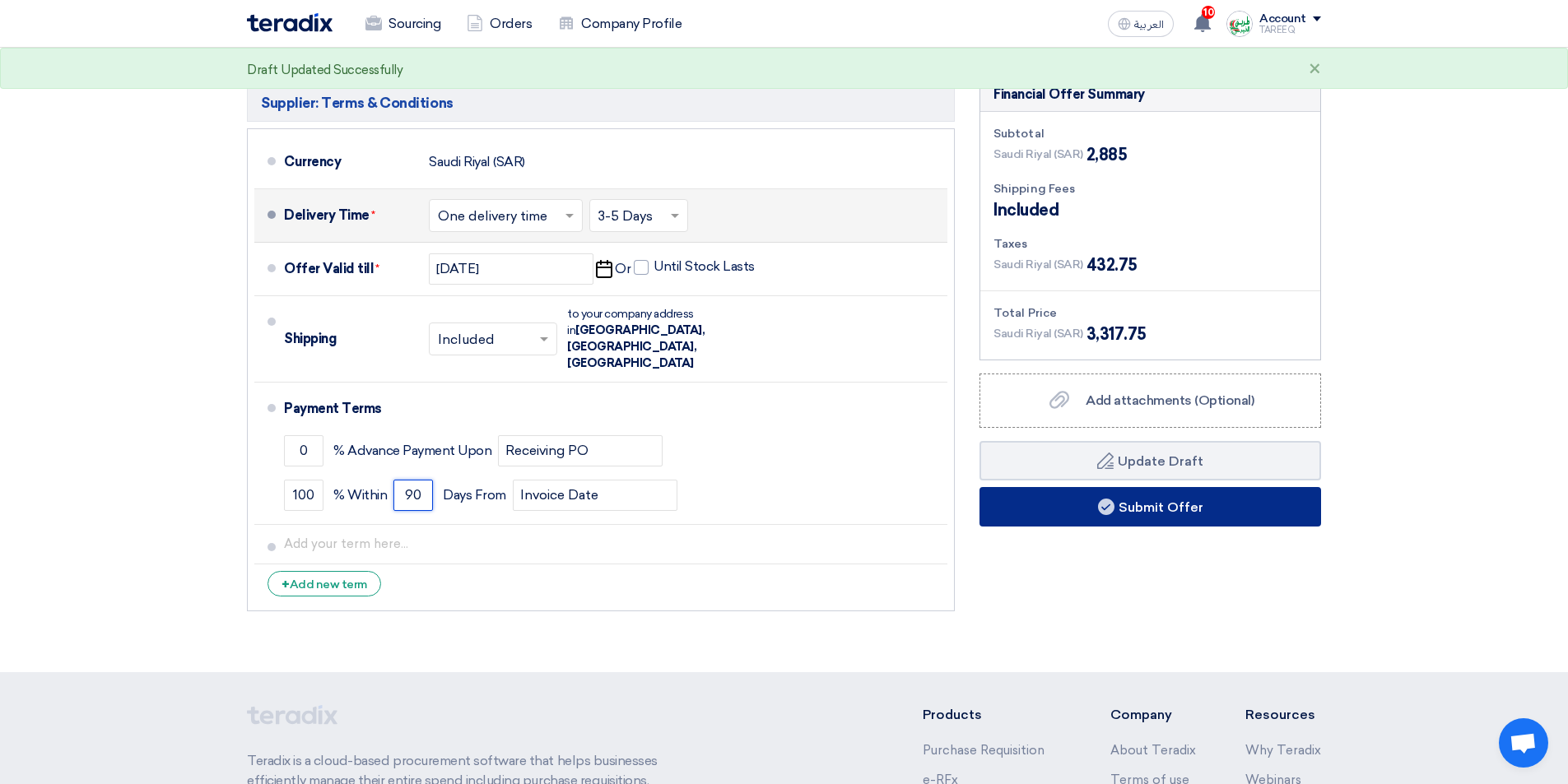
type input "90"
click at [1079, 512] on button "Submit Offer" at bounding box center [1150, 506] width 342 height 39
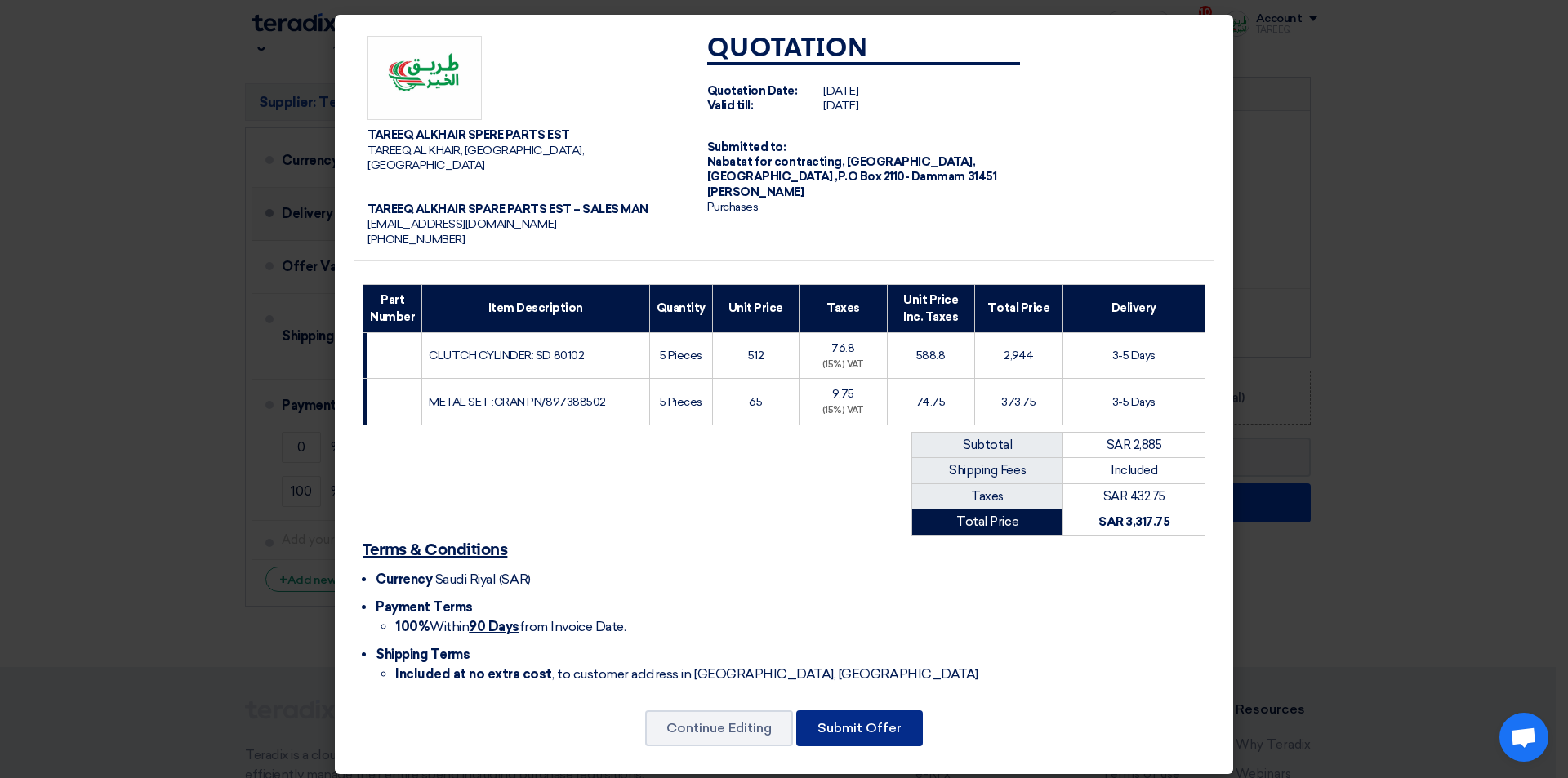
click at [890, 710] on button "Submit Offer" at bounding box center [859, 728] width 127 height 36
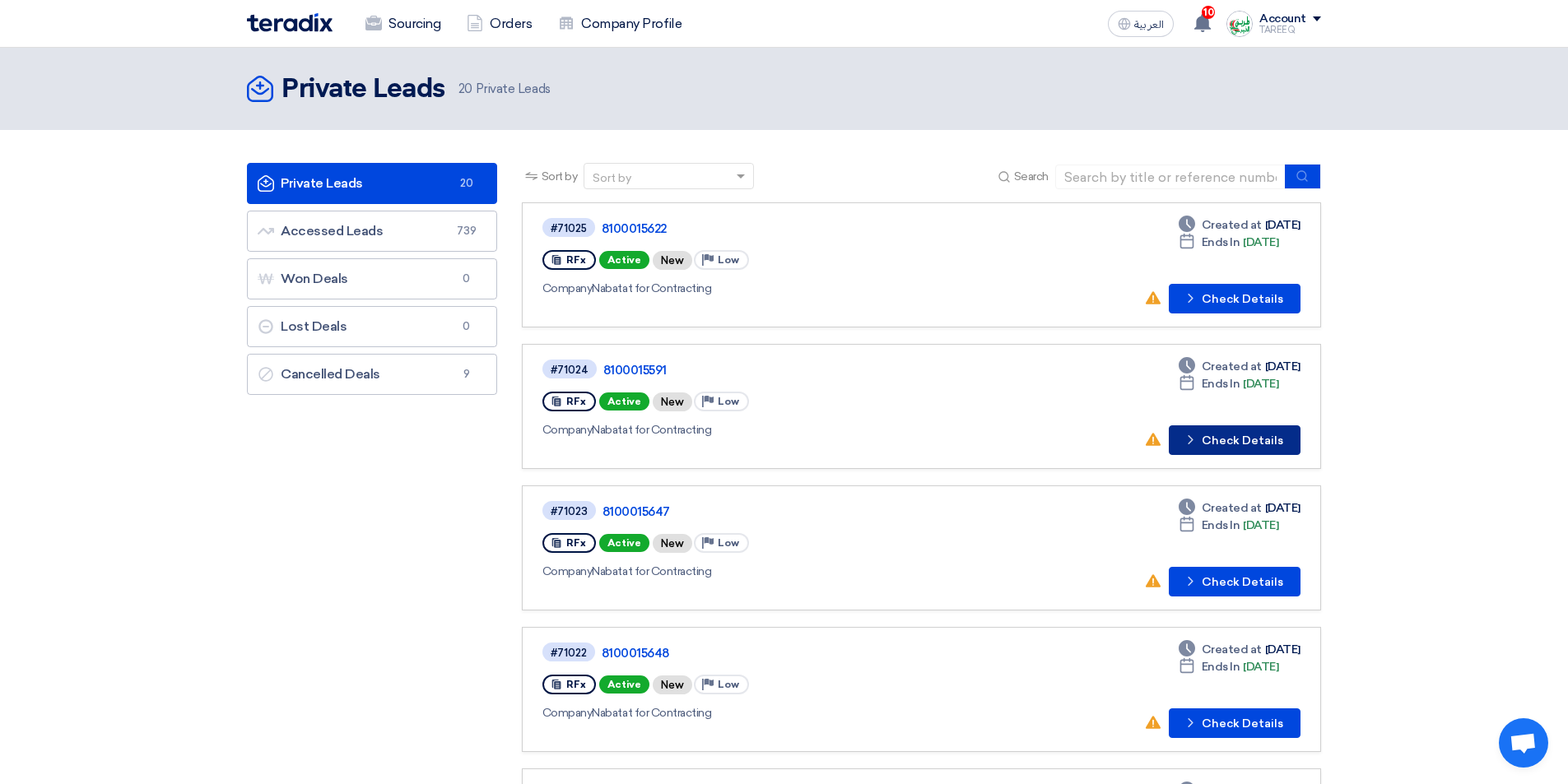
click at [1224, 447] on button "Check details Check Details" at bounding box center [1234, 440] width 131 height 30
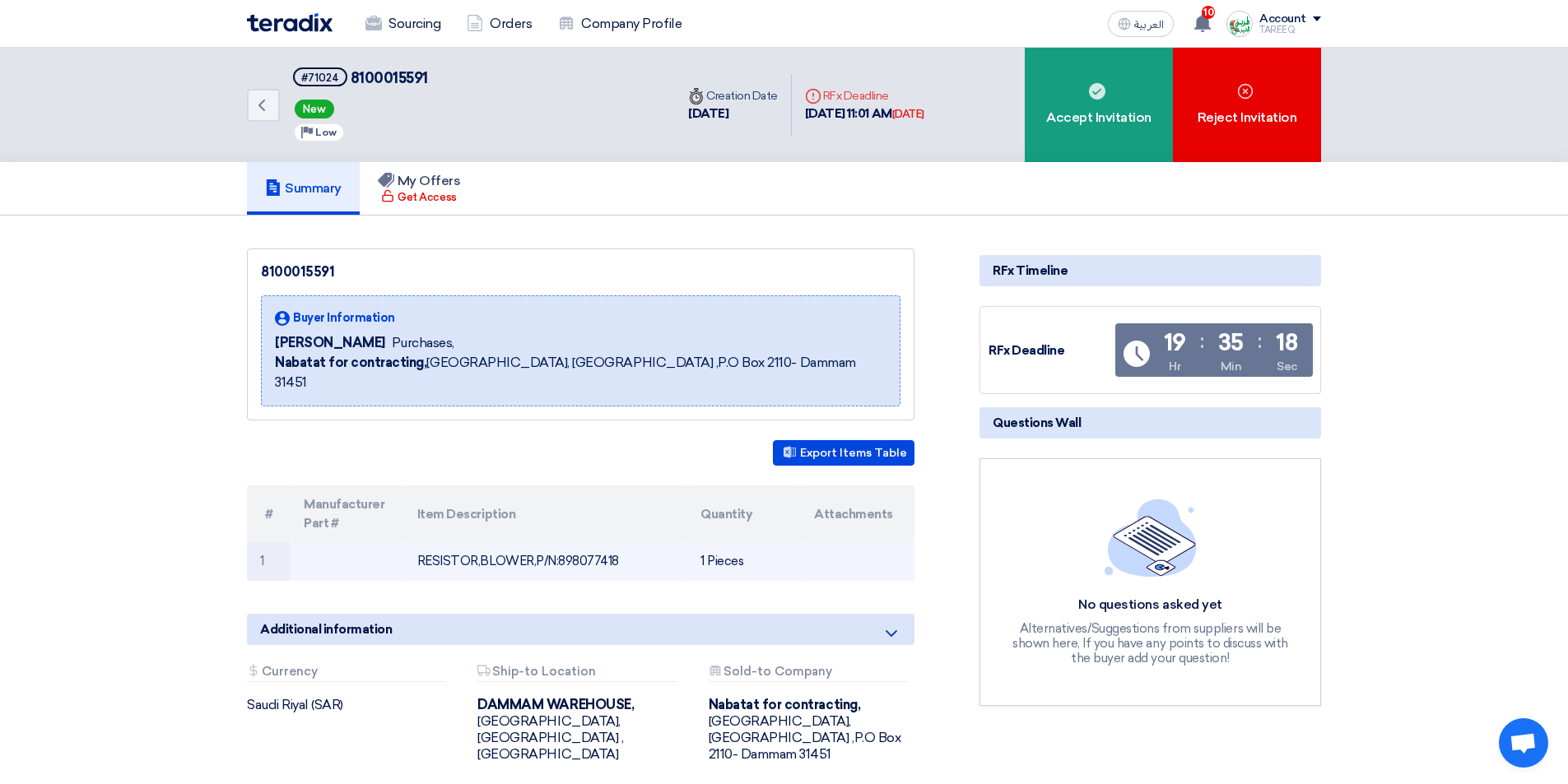
click at [600, 542] on td "RESISTOR,BLOWER,P/N:898077418" at bounding box center [546, 562] width 284 height 39
copy td "898077418"
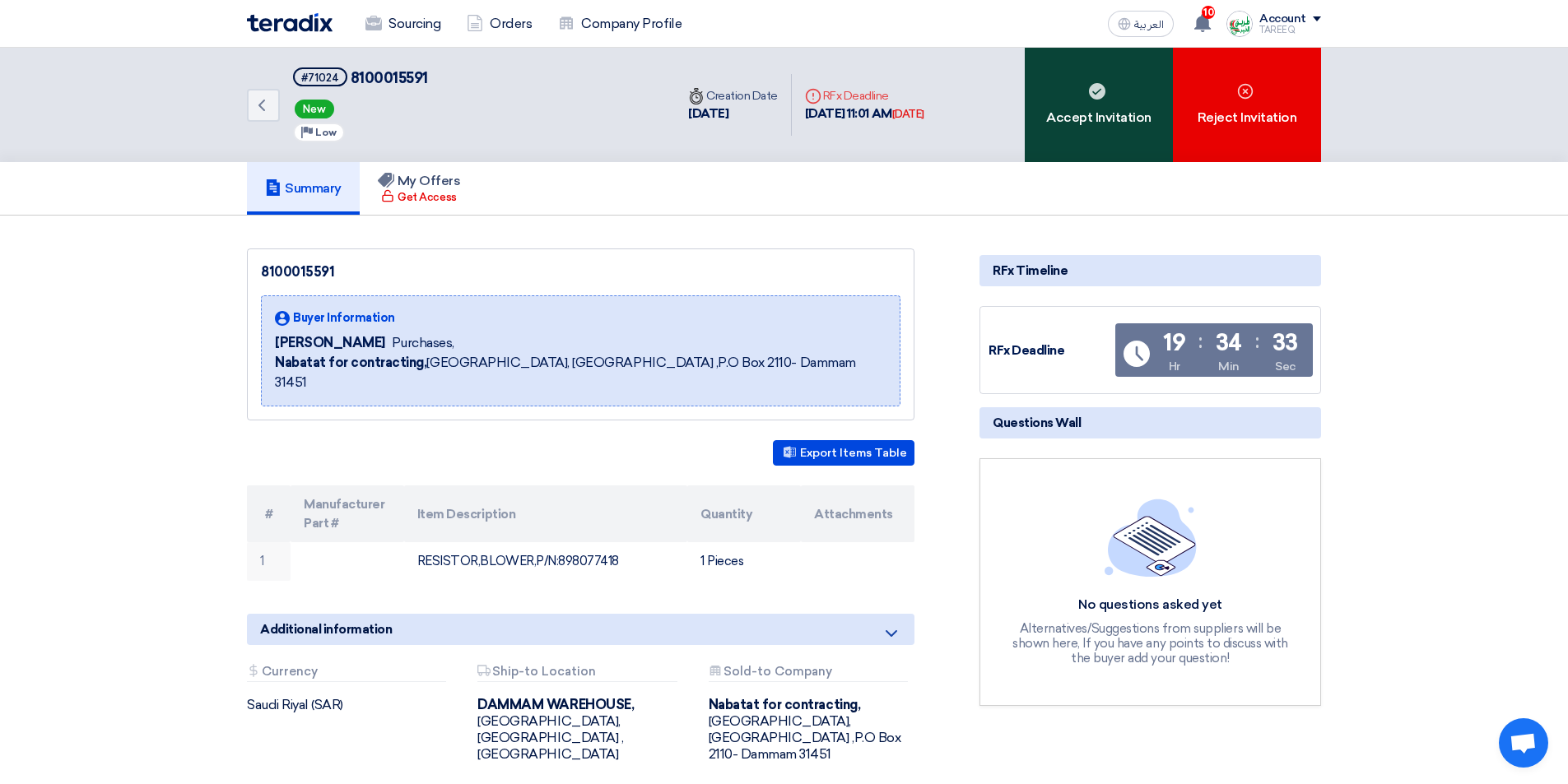
click at [1065, 103] on div "Accept Invitation" at bounding box center [1098, 104] width 148 height 115
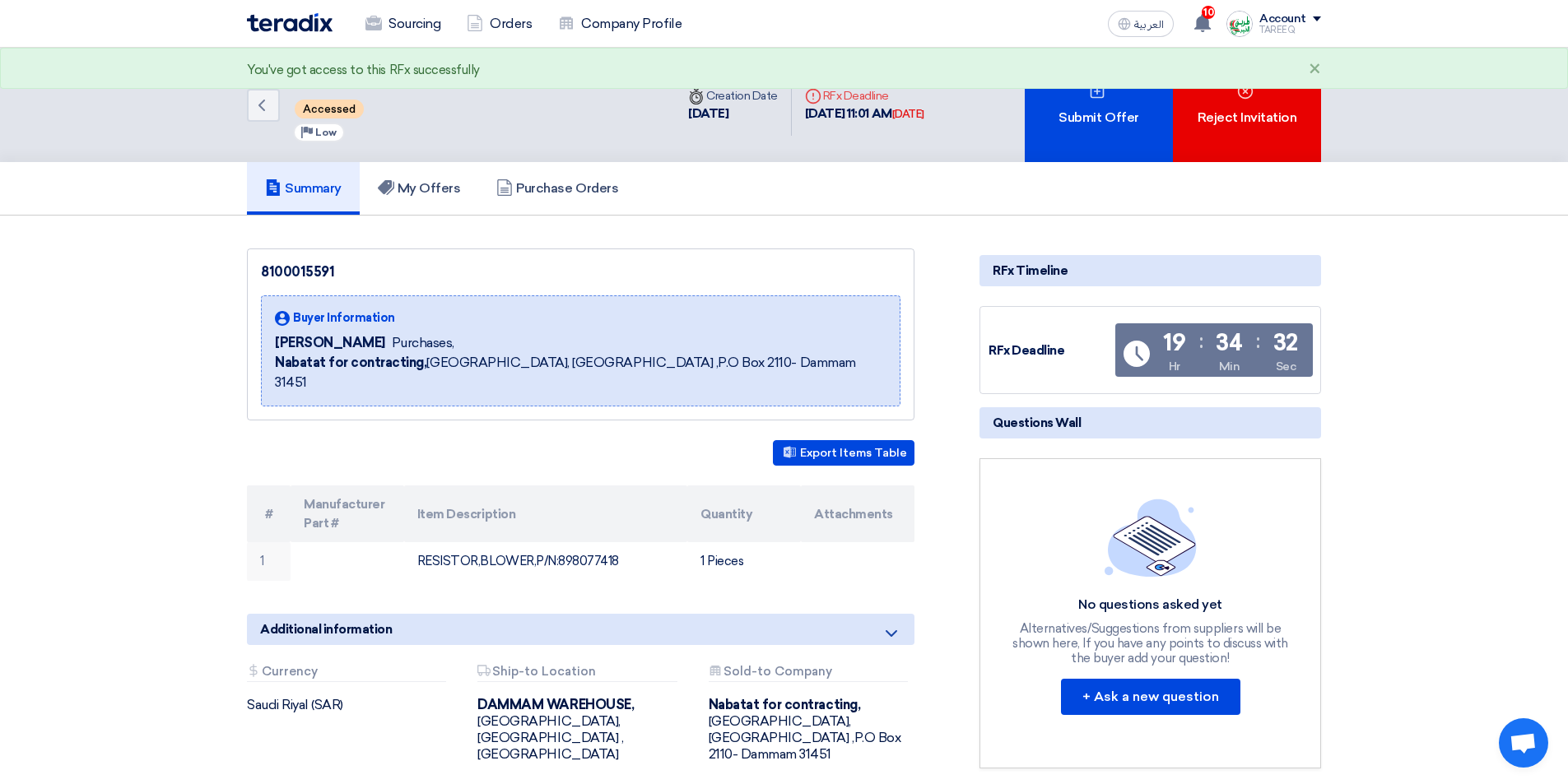
click at [1063, 103] on div "Submit Offer" at bounding box center [1098, 104] width 148 height 115
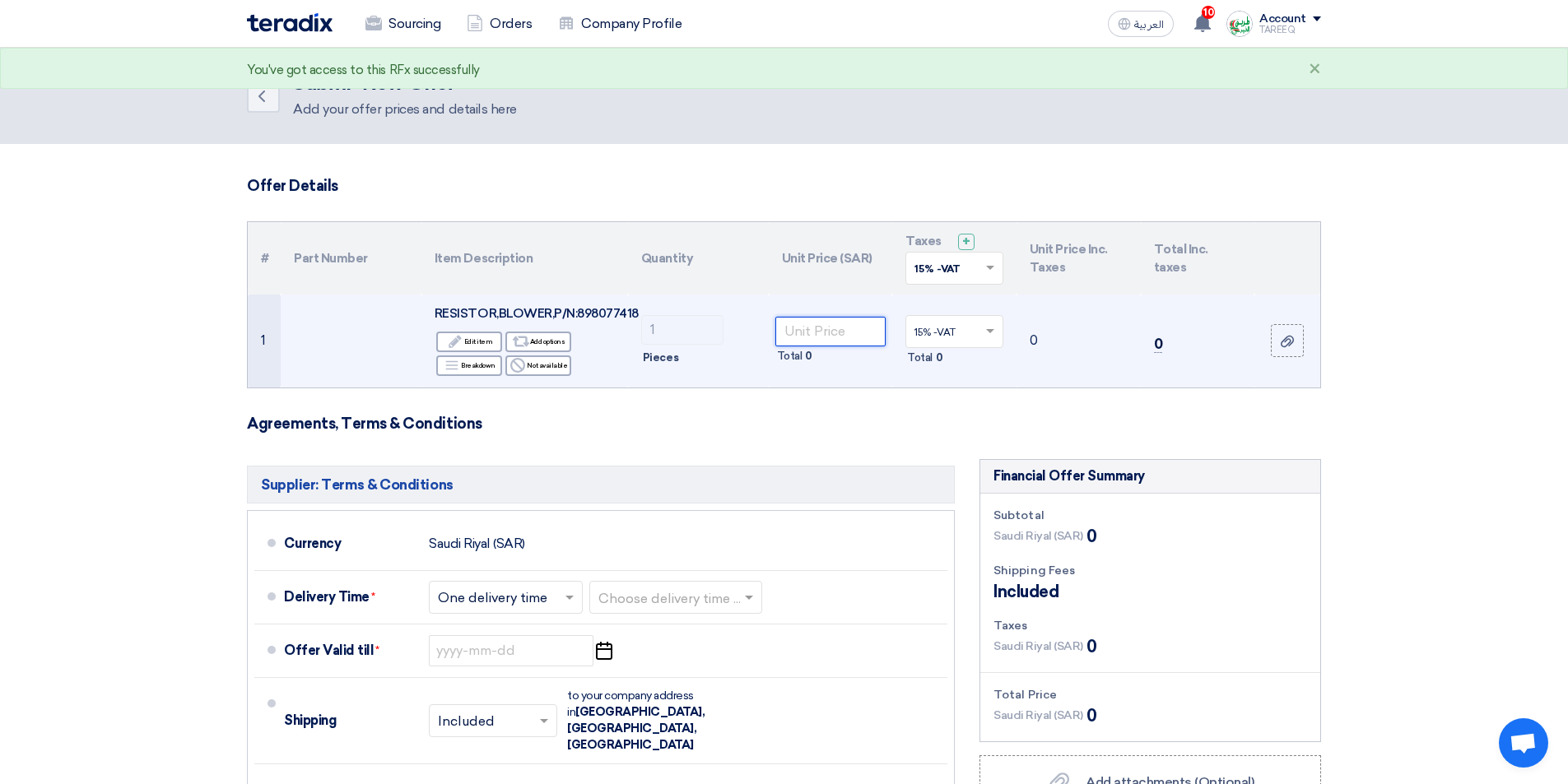
click at [815, 328] on input "number" at bounding box center [830, 331] width 111 height 30
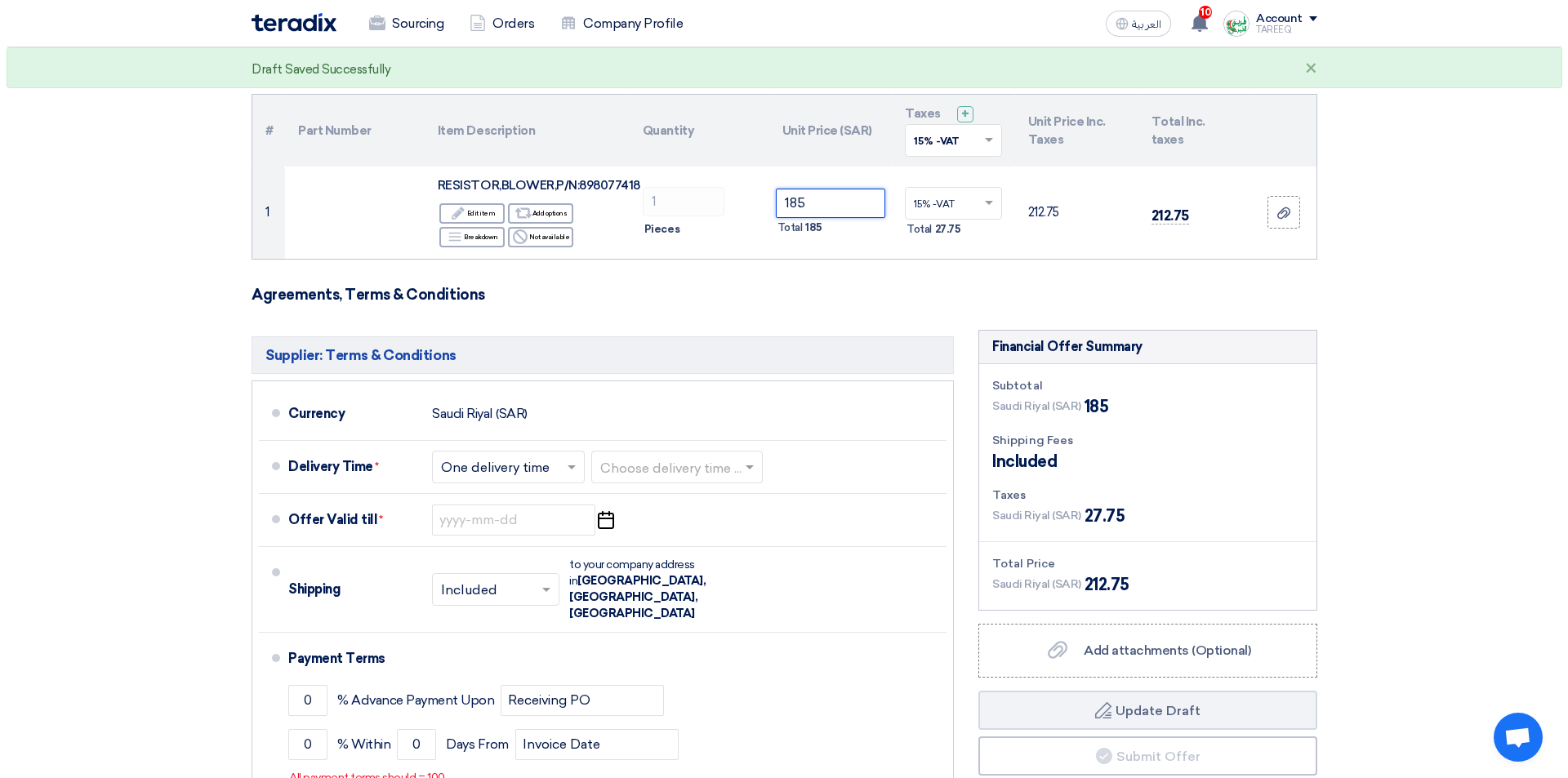
scroll to position [327, 0]
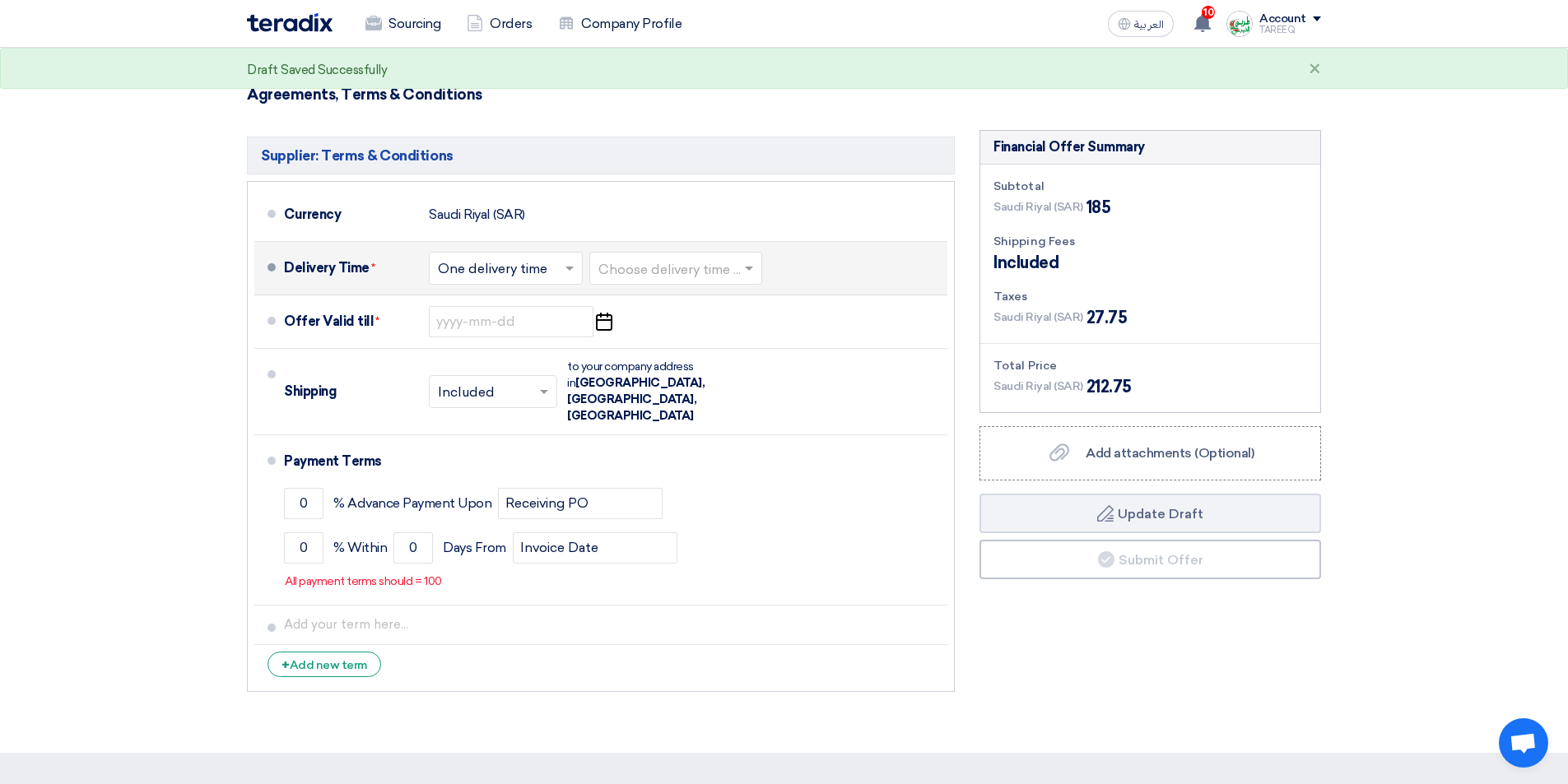
type input "185"
click at [680, 265] on input "text" at bounding box center [677, 269] width 156 height 24
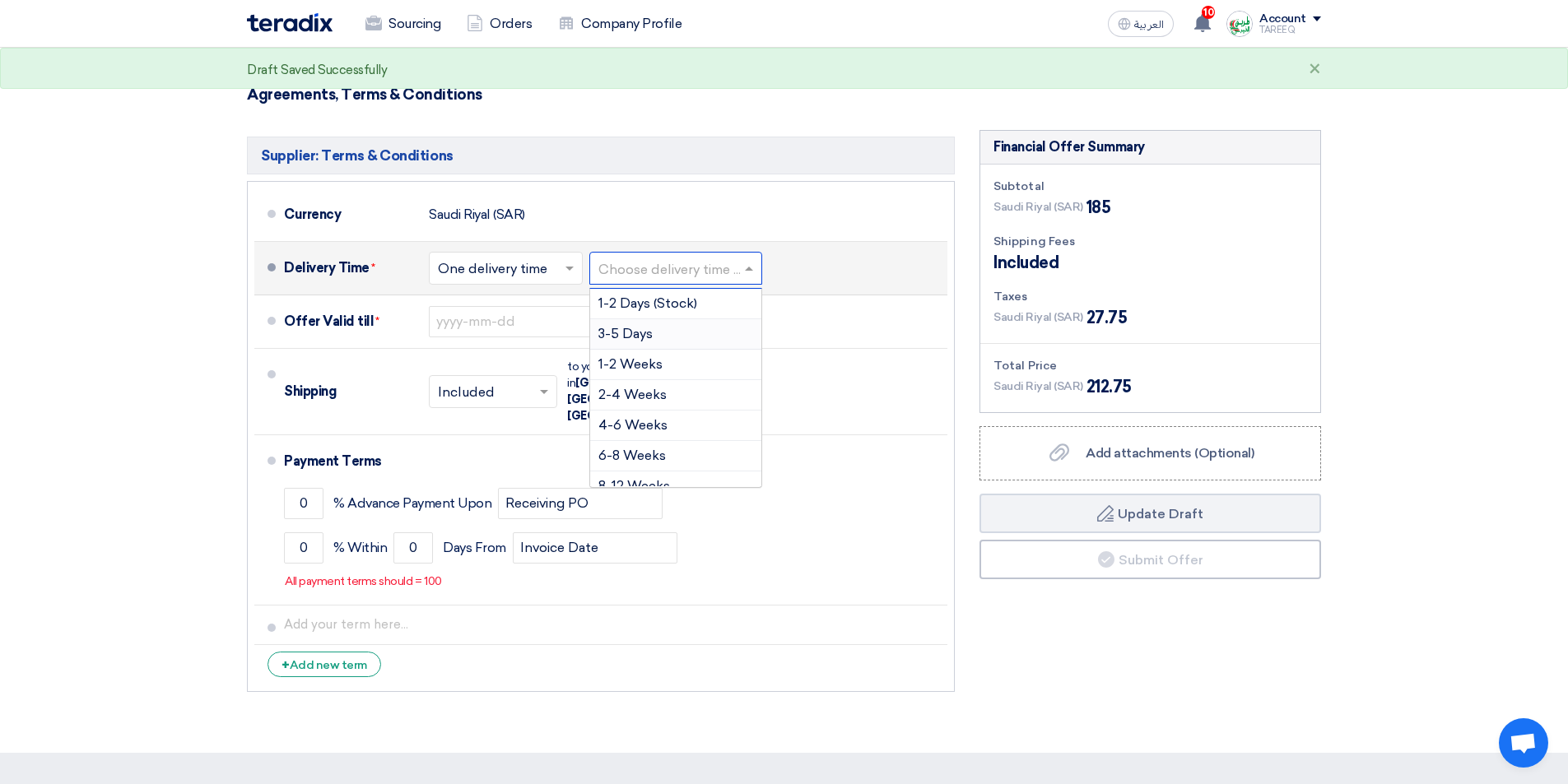
click at [634, 330] on span "3-5 Days" at bounding box center [626, 334] width 54 height 16
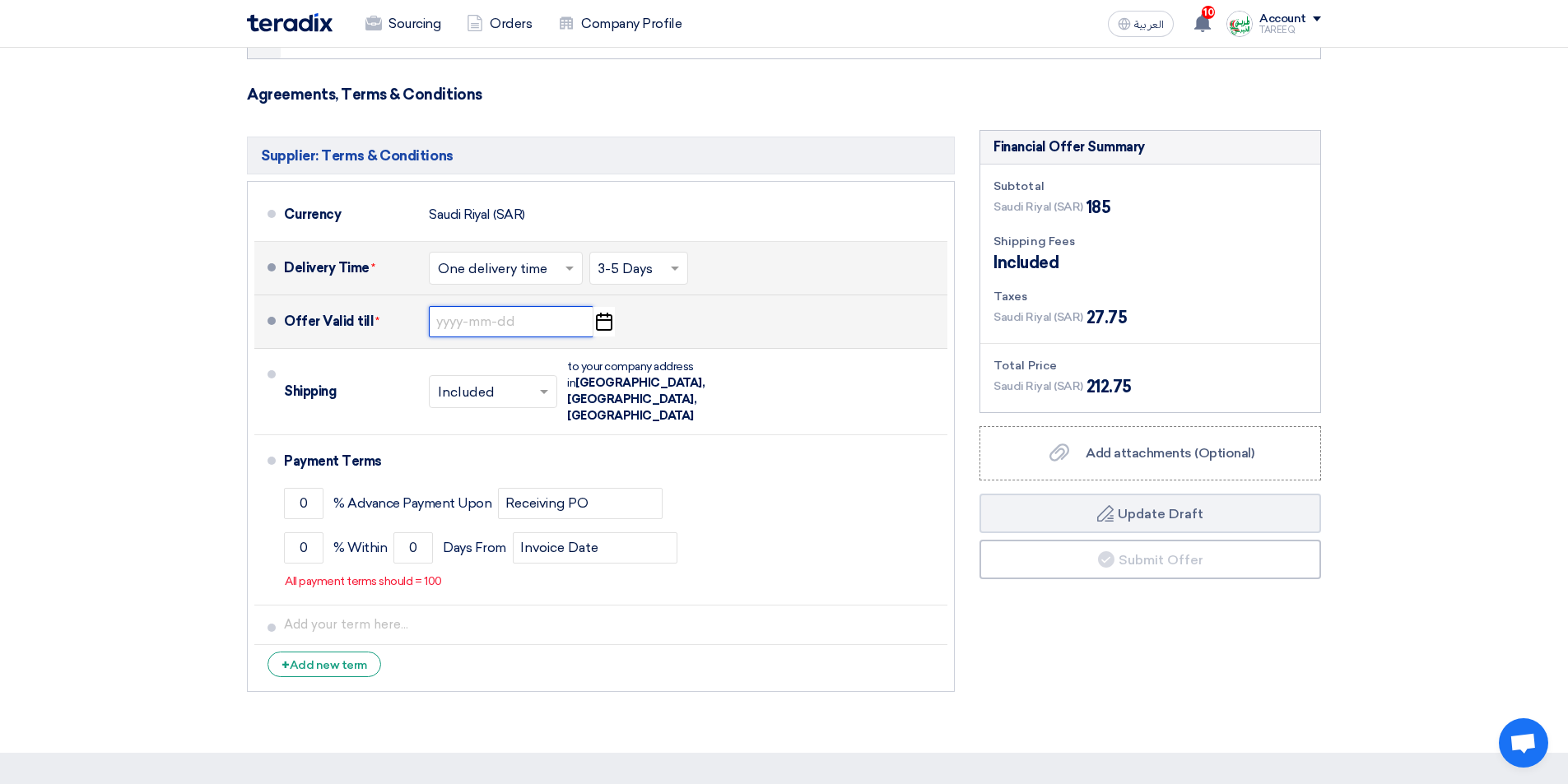
click at [510, 327] on input at bounding box center [511, 321] width 165 height 32
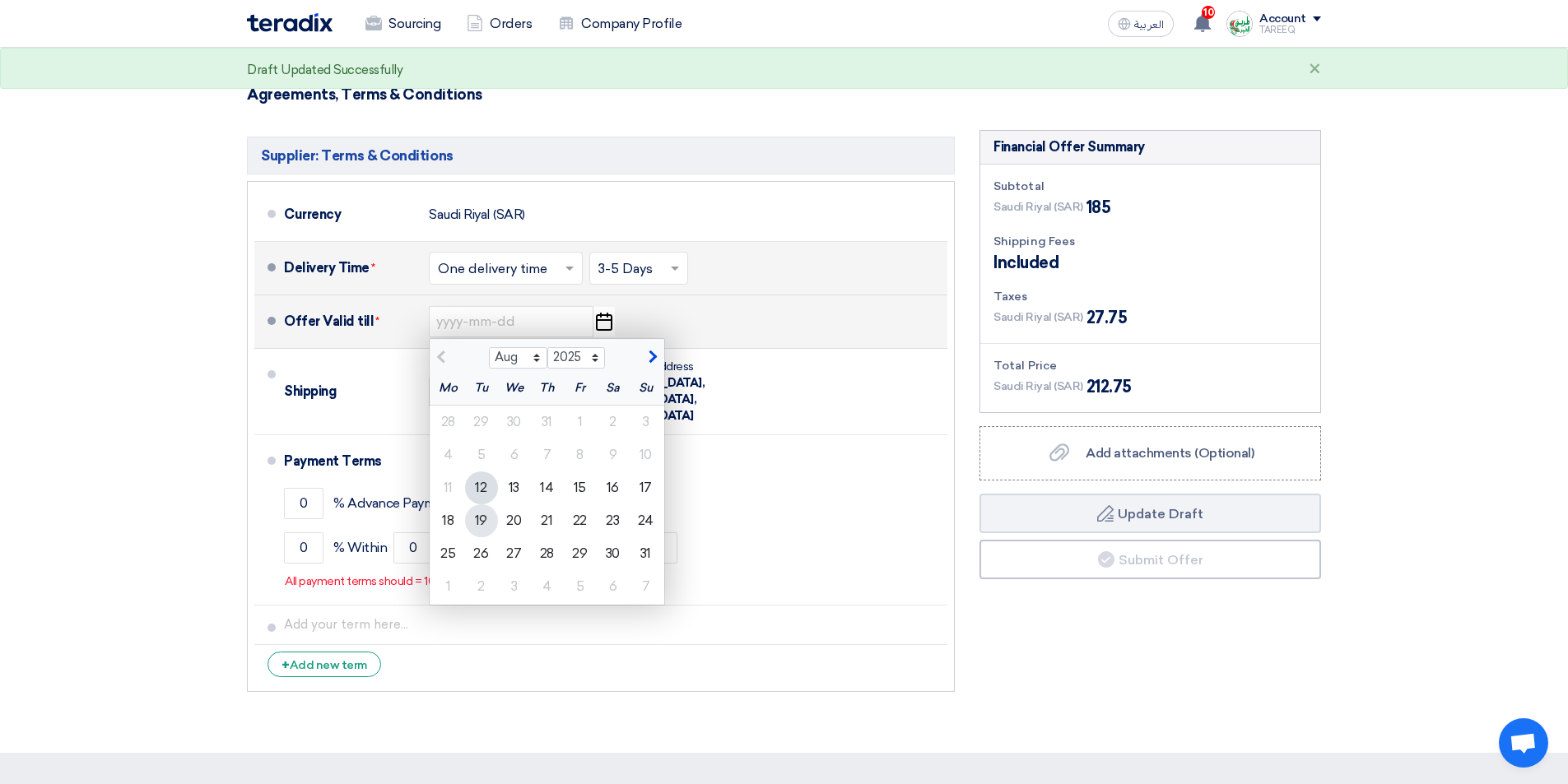
click at [478, 520] on div "19" at bounding box center [482, 521] width 33 height 33
type input "[DATE]"
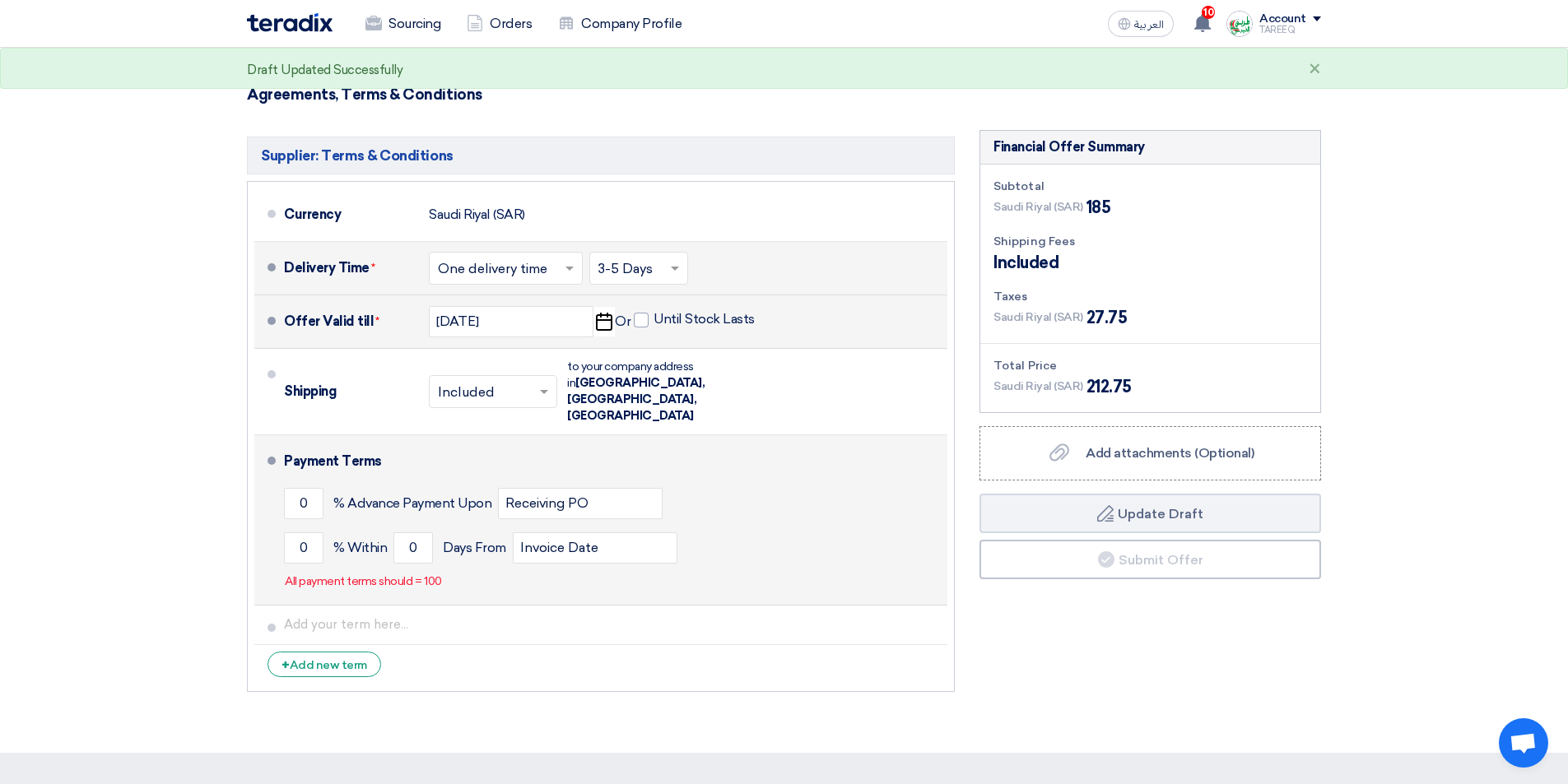
click at [283, 515] on li "Payment Terms 0 % Advance Payment Upon Receiving PO 0 % Within 0" at bounding box center [600, 520] width 693 height 170
click at [291, 532] on input "0" at bounding box center [303, 547] width 39 height 32
type input "100"
click at [399, 532] on input "0" at bounding box center [413, 547] width 39 height 32
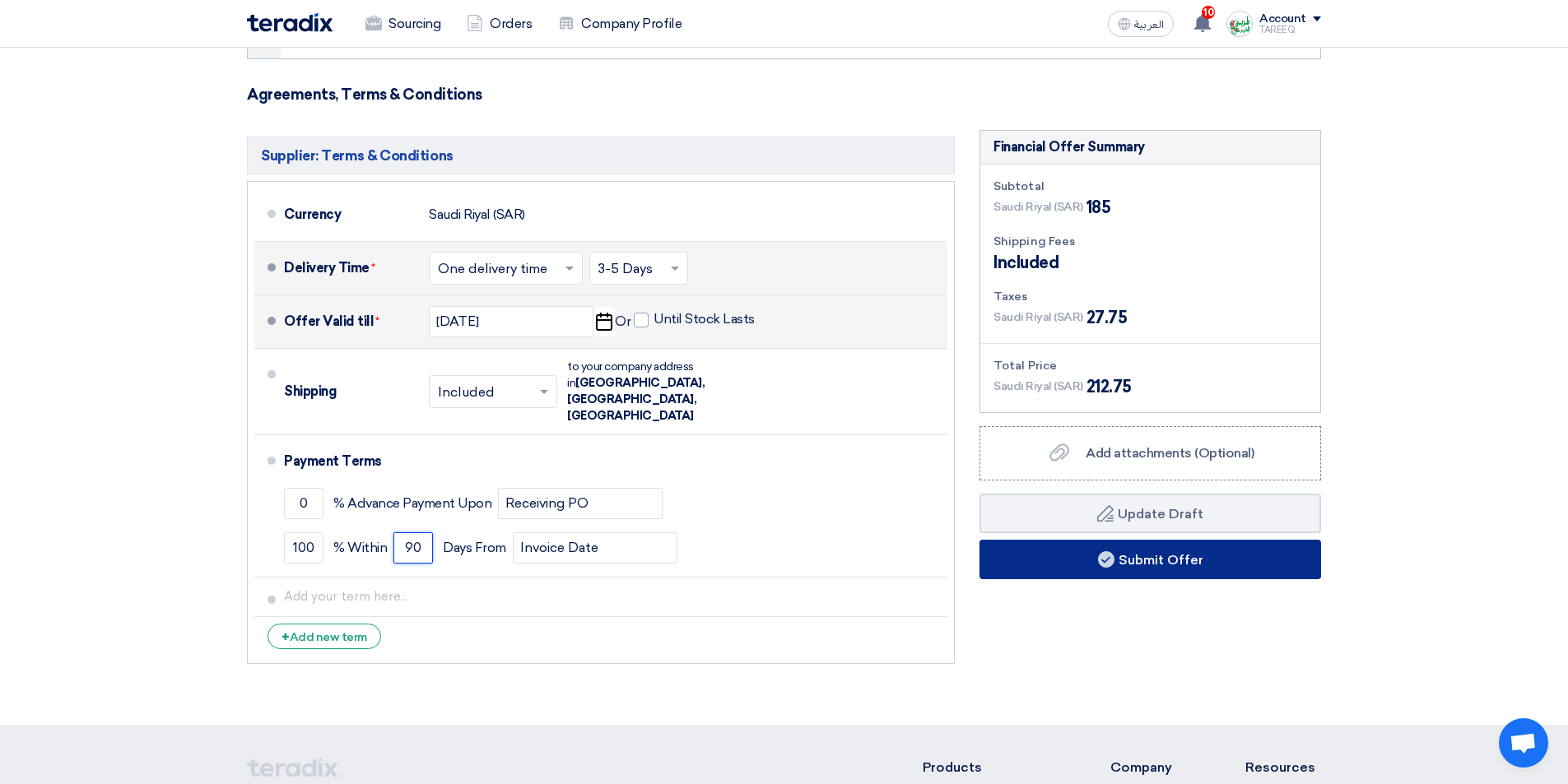
type input "90"
click at [1044, 564] on button "Submit Offer" at bounding box center [1150, 559] width 342 height 39
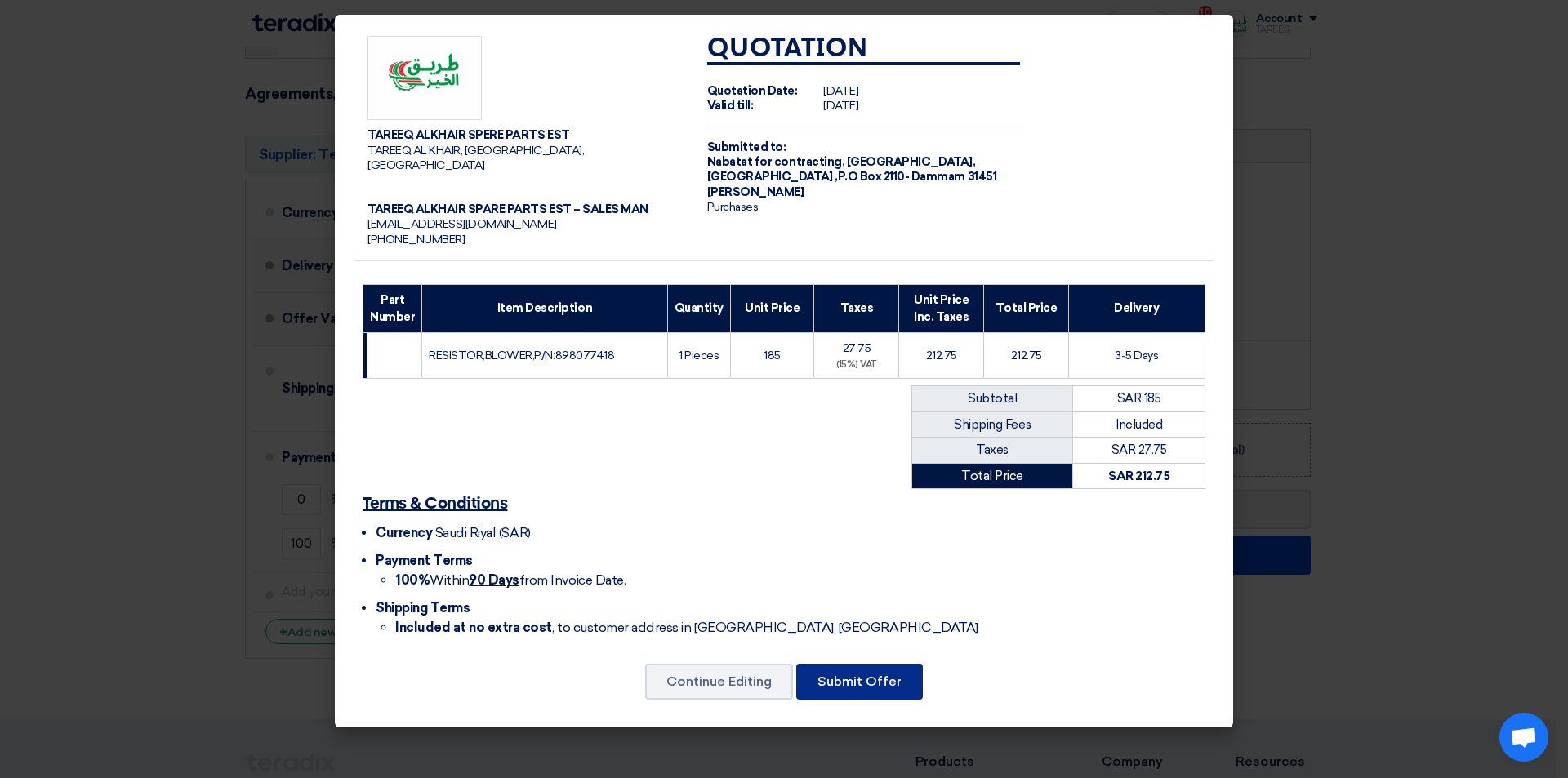
click at [878, 663] on button "Submit Offer" at bounding box center [859, 681] width 127 height 36
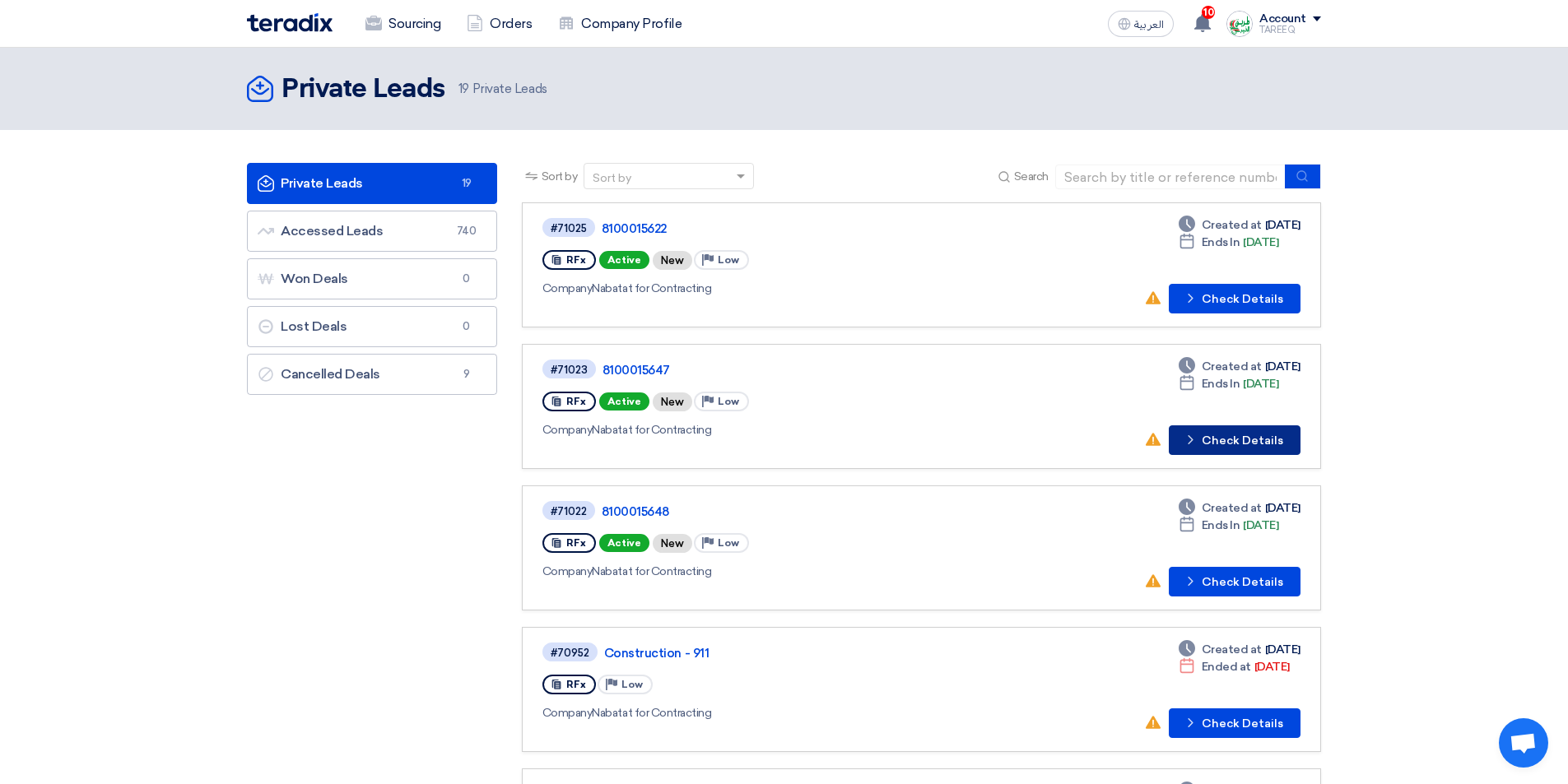
click at [1228, 438] on button "Check details Check Details" at bounding box center [1234, 440] width 131 height 30
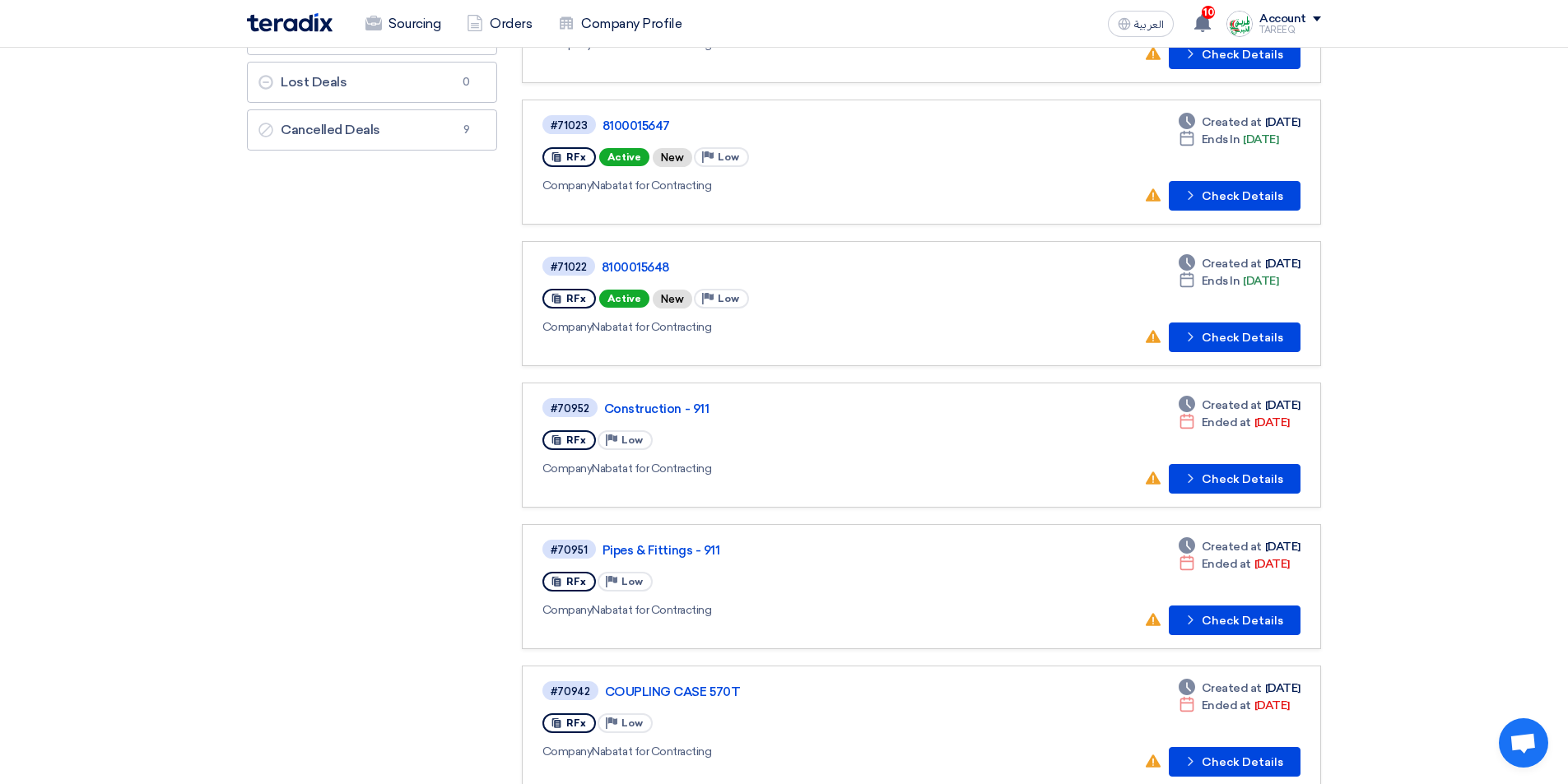
scroll to position [247, 0]
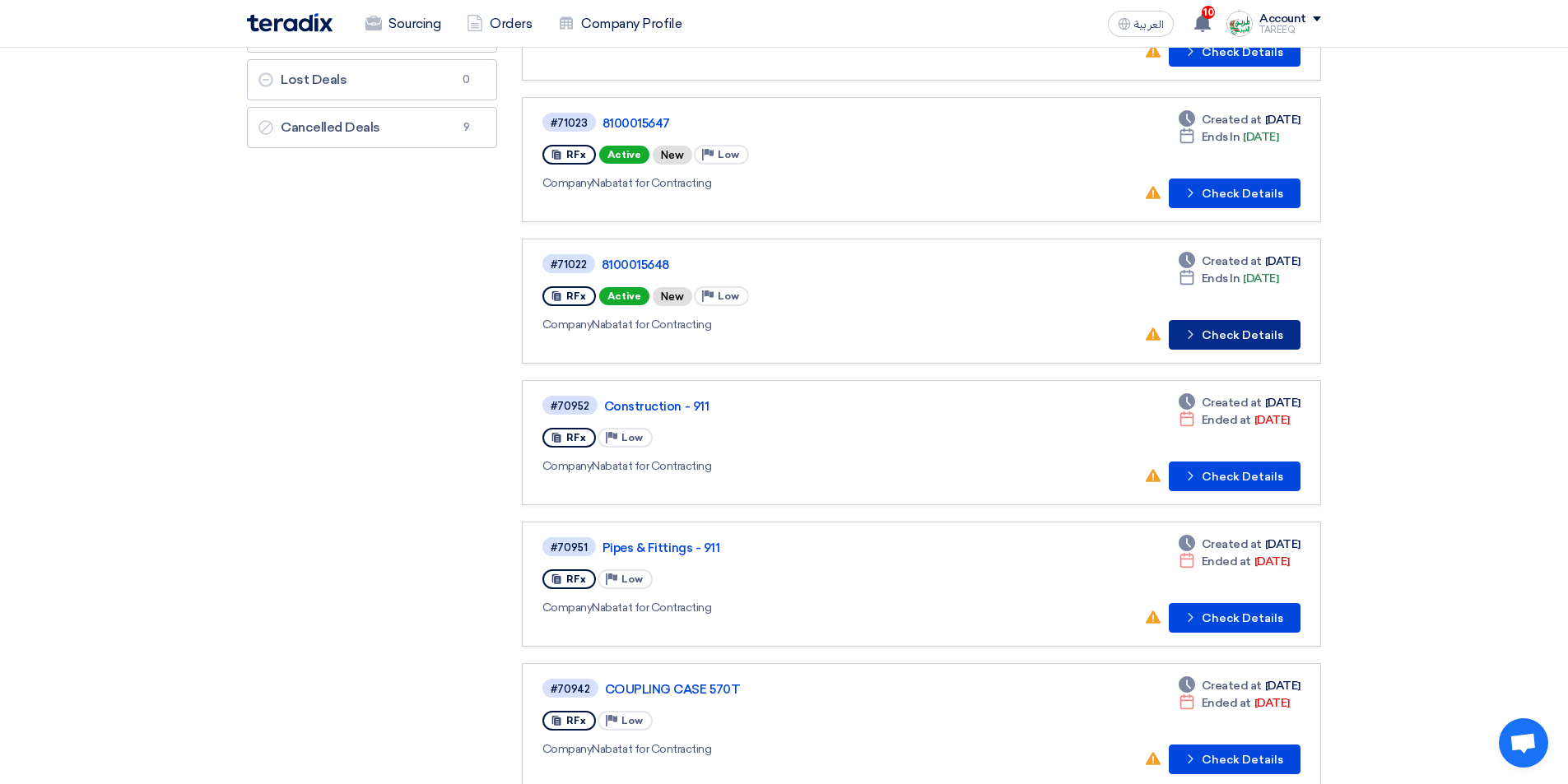
click at [1217, 342] on button "Check details Check Details" at bounding box center [1234, 335] width 131 height 30
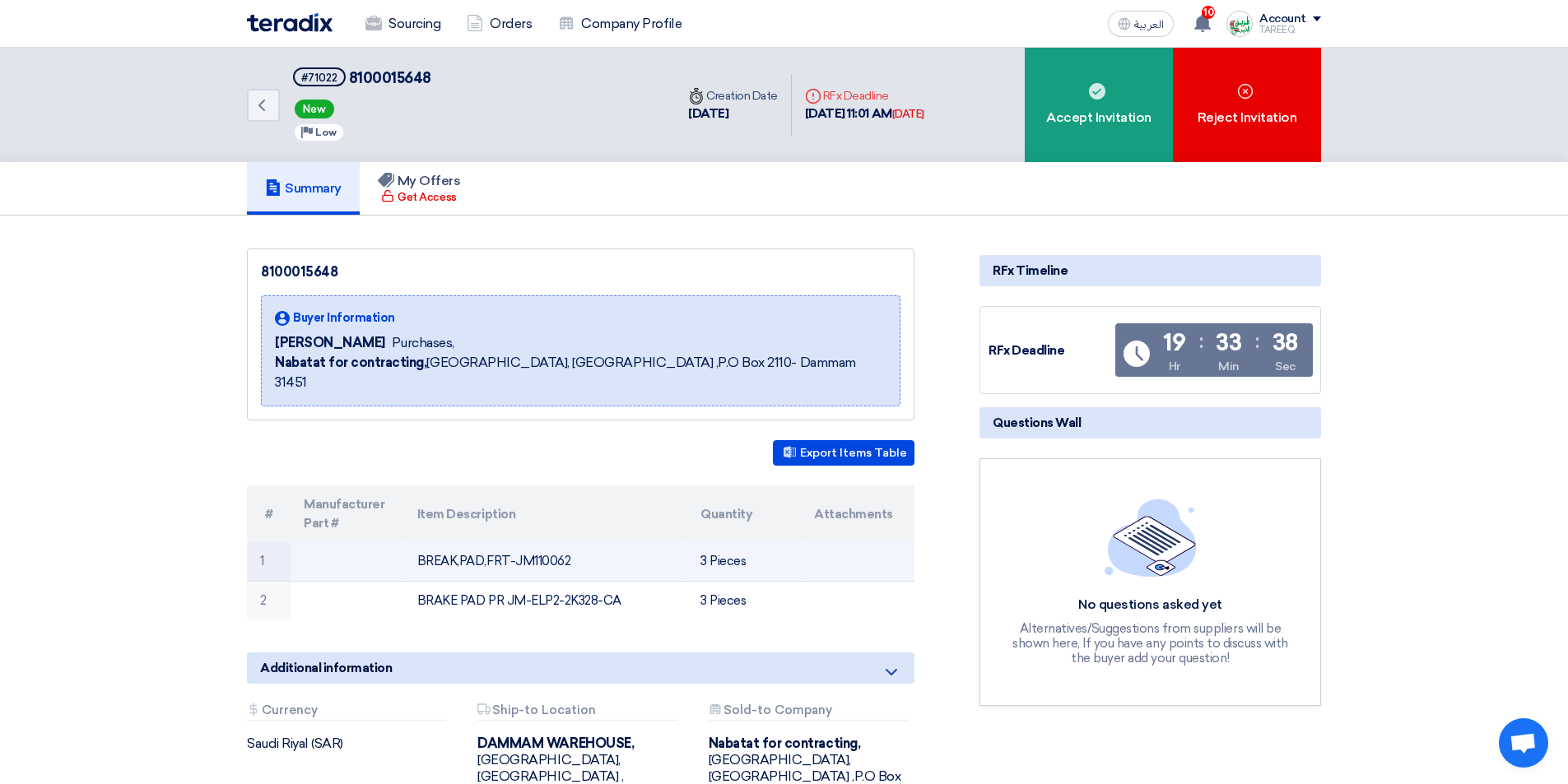
click at [546, 544] on td "BREAK,PAD,FRT-JM110062" at bounding box center [546, 562] width 284 height 39
copy td "JM110062"
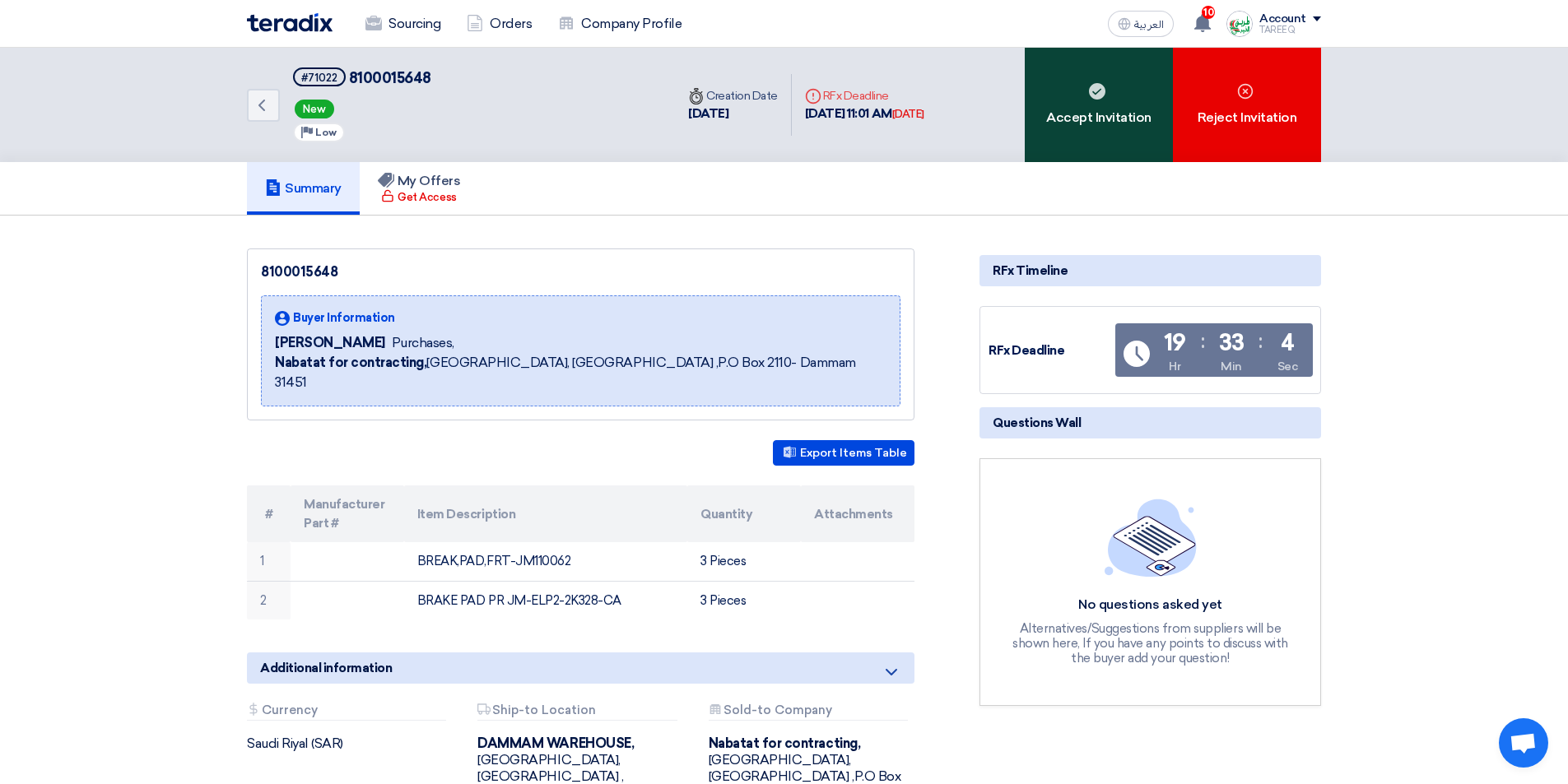
click at [1085, 108] on div "Accept Invitation" at bounding box center [1098, 104] width 148 height 115
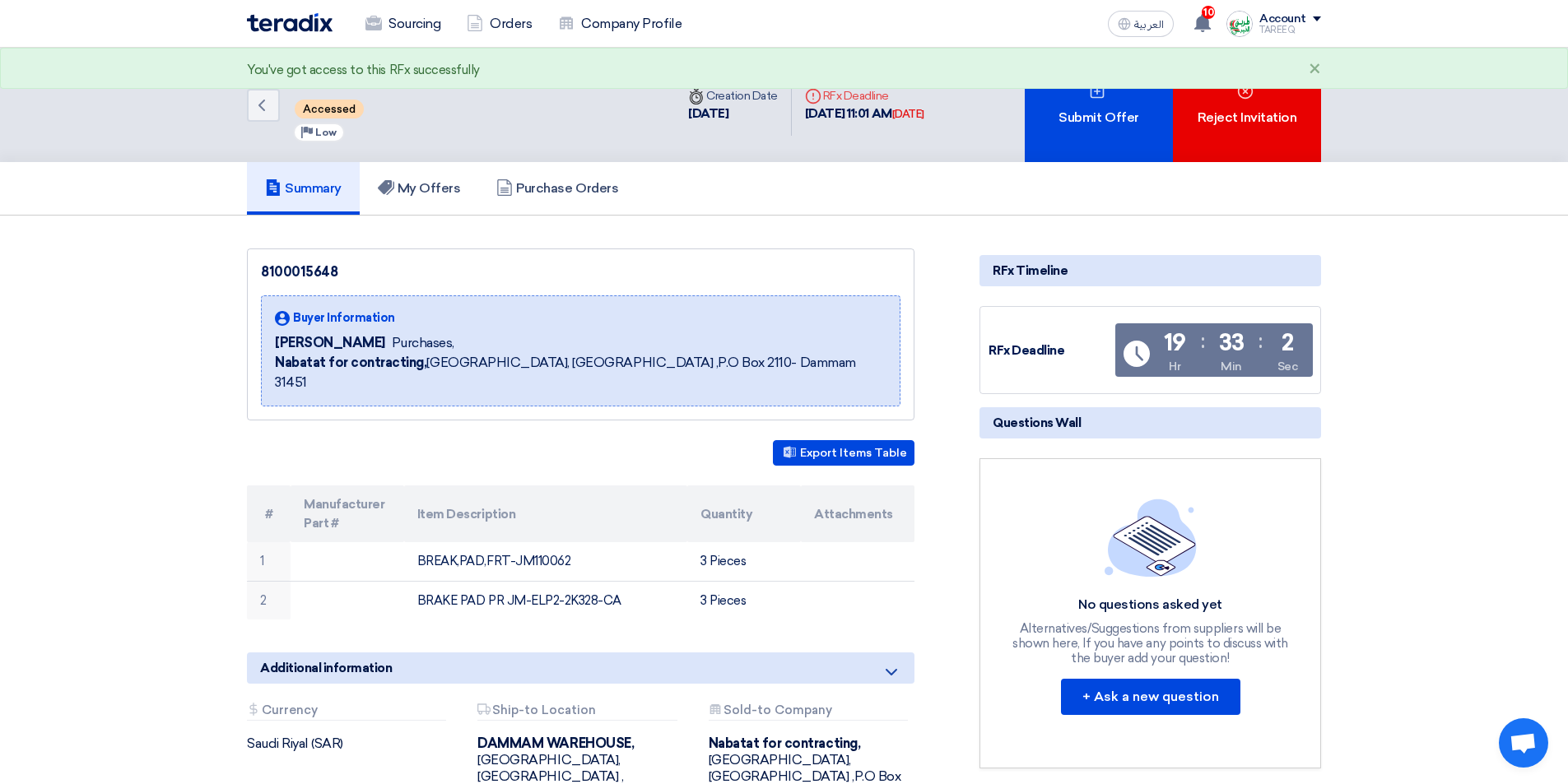
click at [1081, 102] on div "Submit Offer" at bounding box center [1098, 104] width 148 height 115
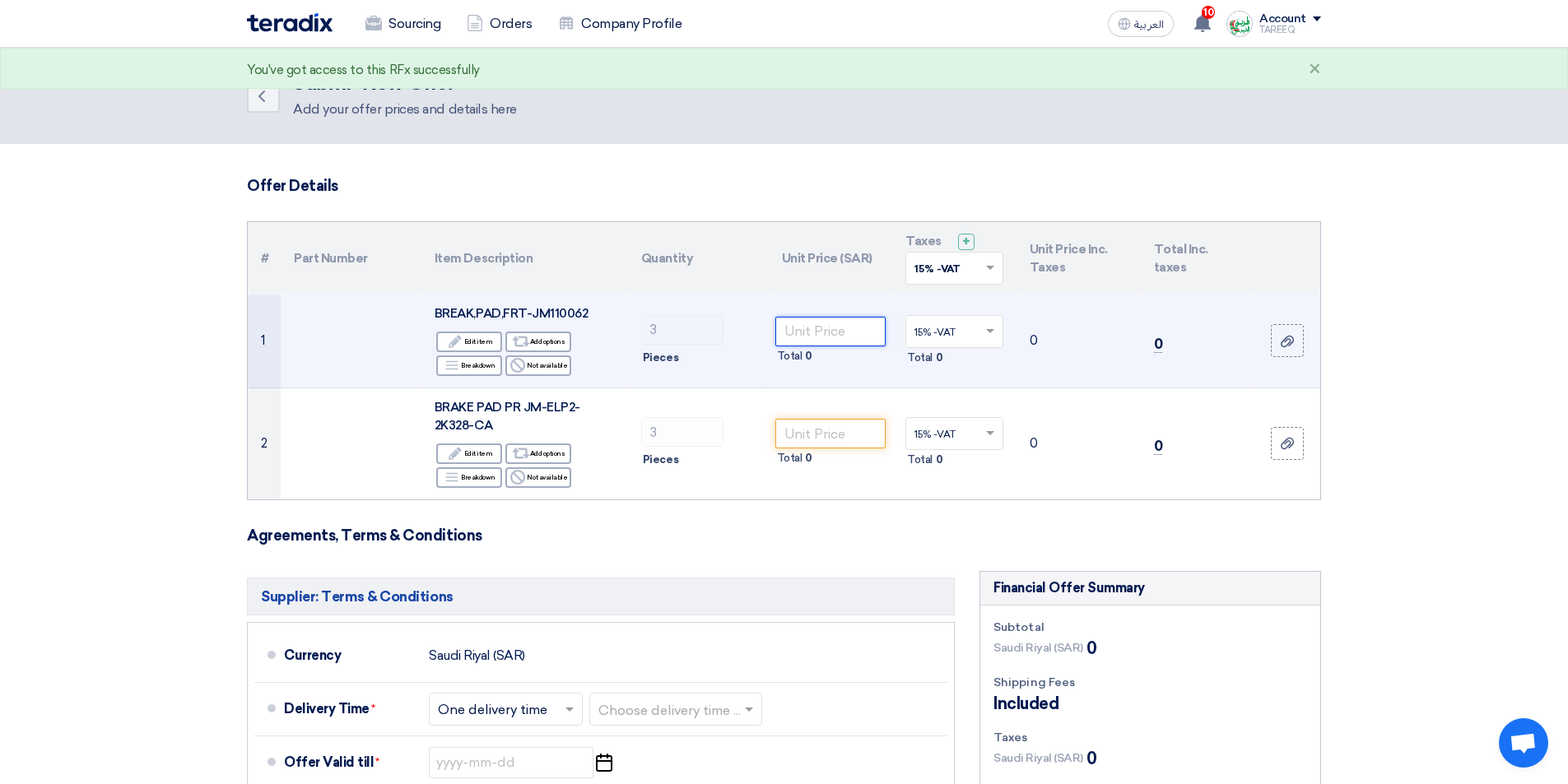
click at [810, 330] on input "number" at bounding box center [830, 331] width 111 height 30
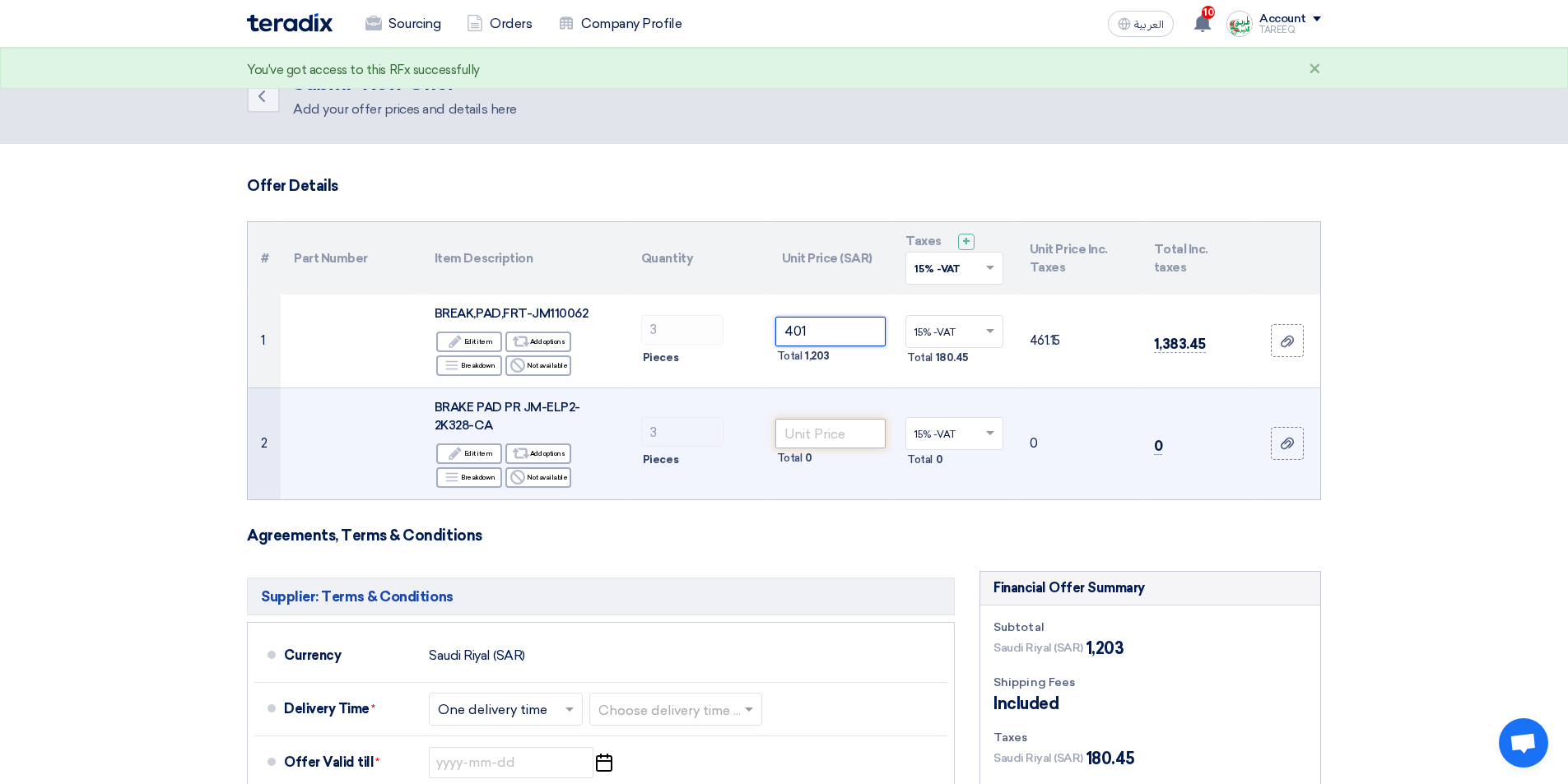
type input "401"
drag, startPoint x: 840, startPoint y: 436, endPoint x: 829, endPoint y: 442, distance: 12.5
click at [840, 435] on input "number" at bounding box center [830, 434] width 111 height 30
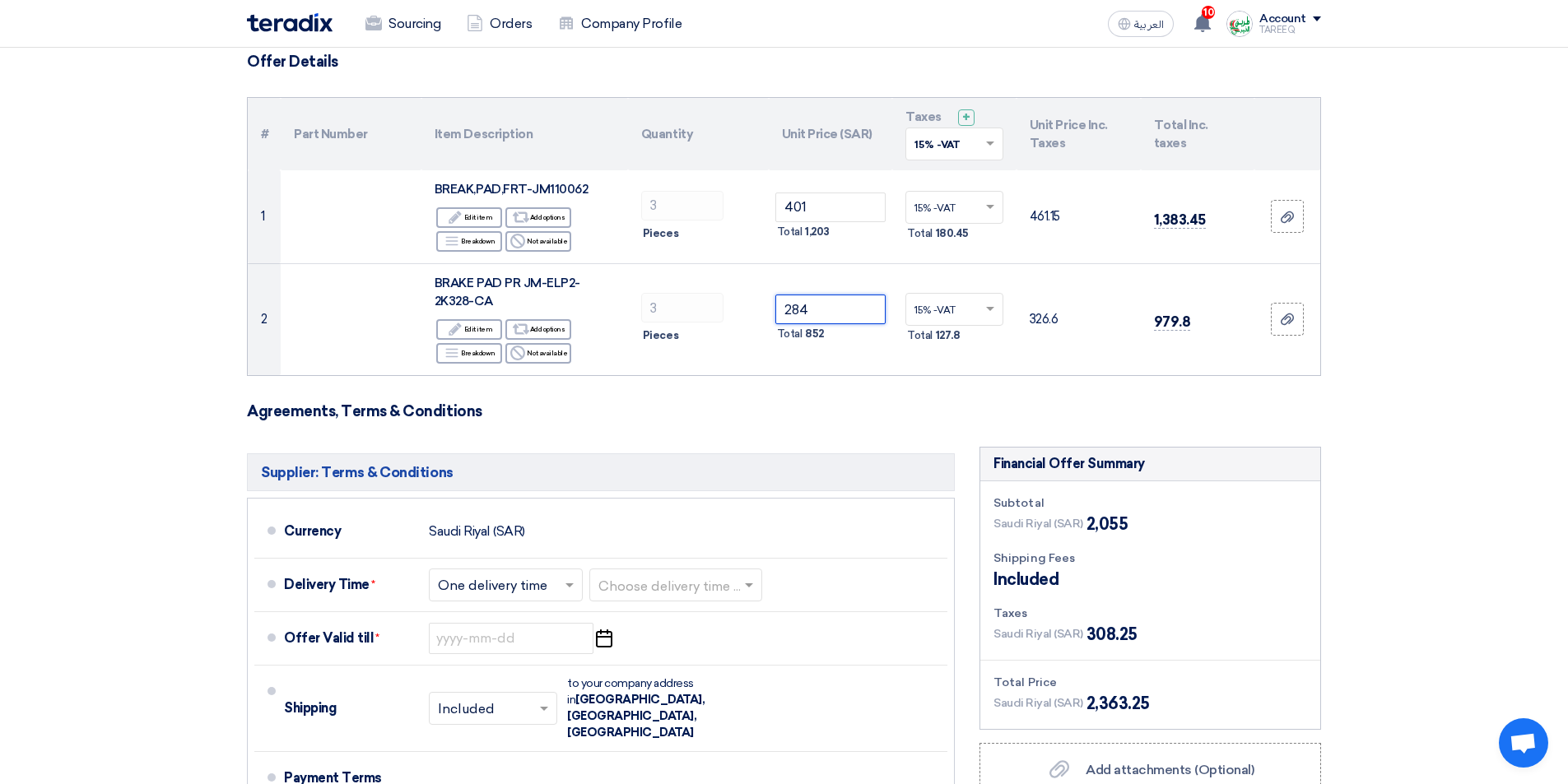
scroll to position [247, 0]
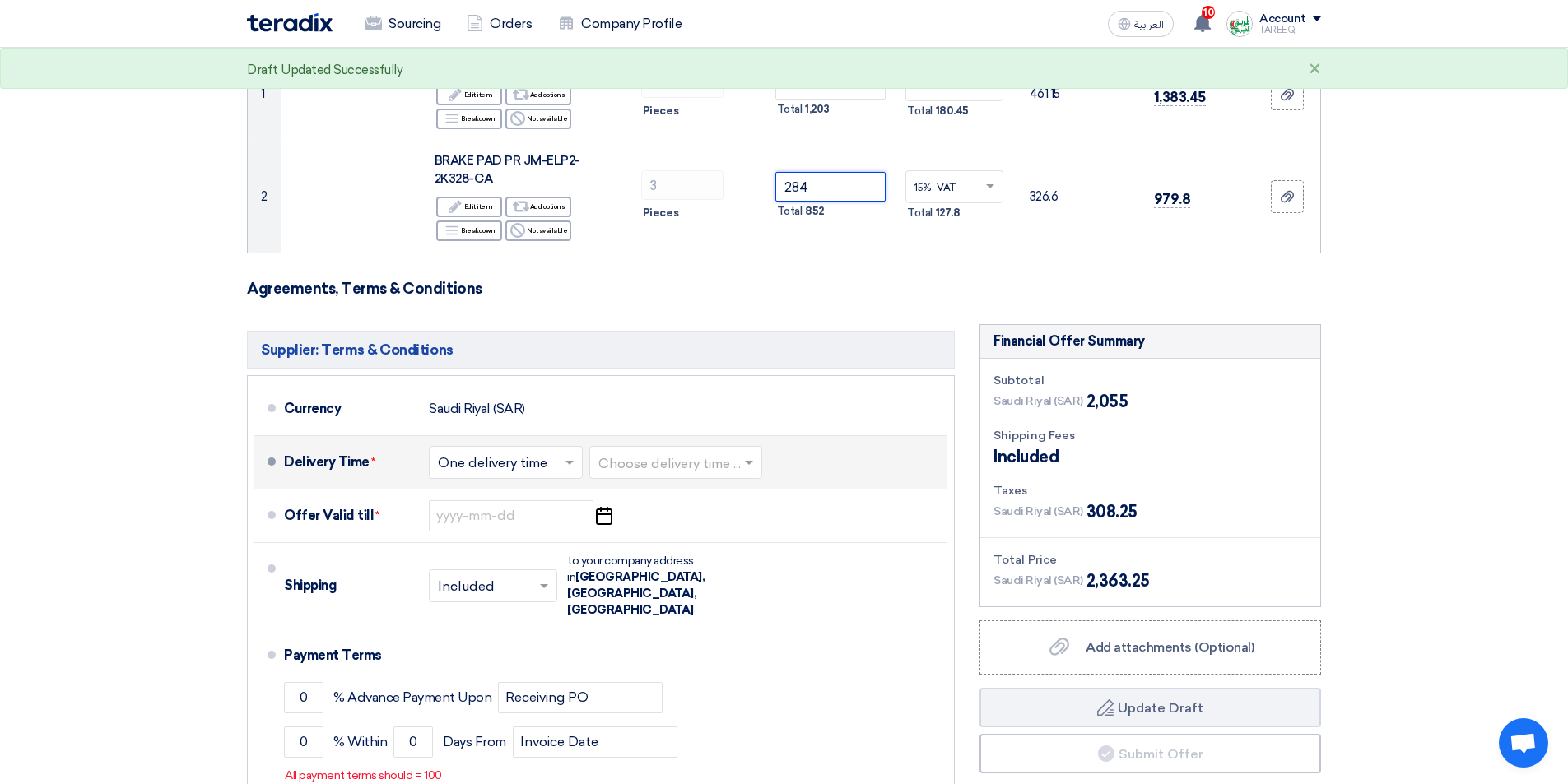
type input "284"
click at [665, 457] on input "text" at bounding box center [677, 463] width 156 height 24
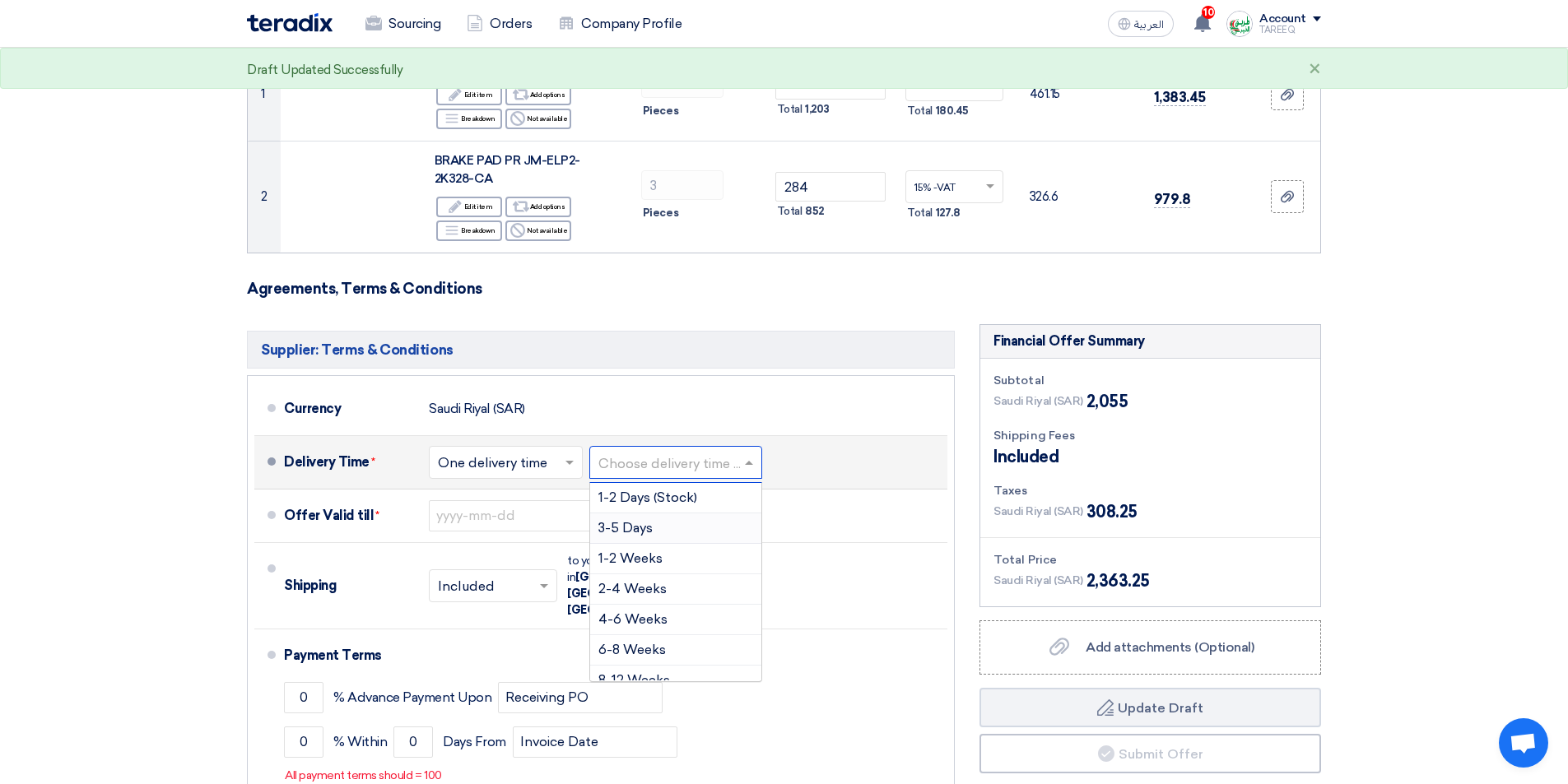
click at [640, 526] on span "3-5 Days" at bounding box center [626, 527] width 54 height 16
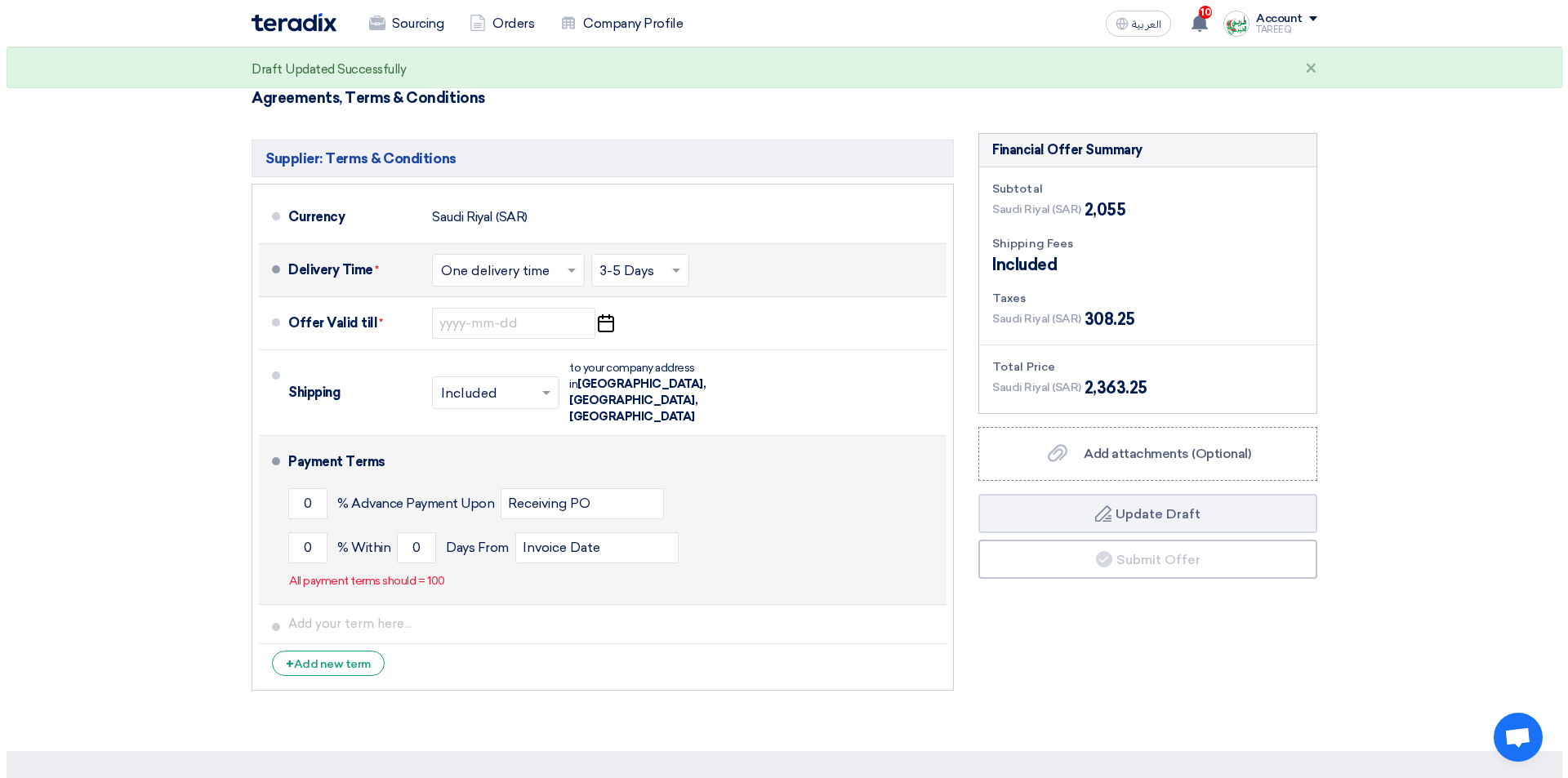
scroll to position [489, 0]
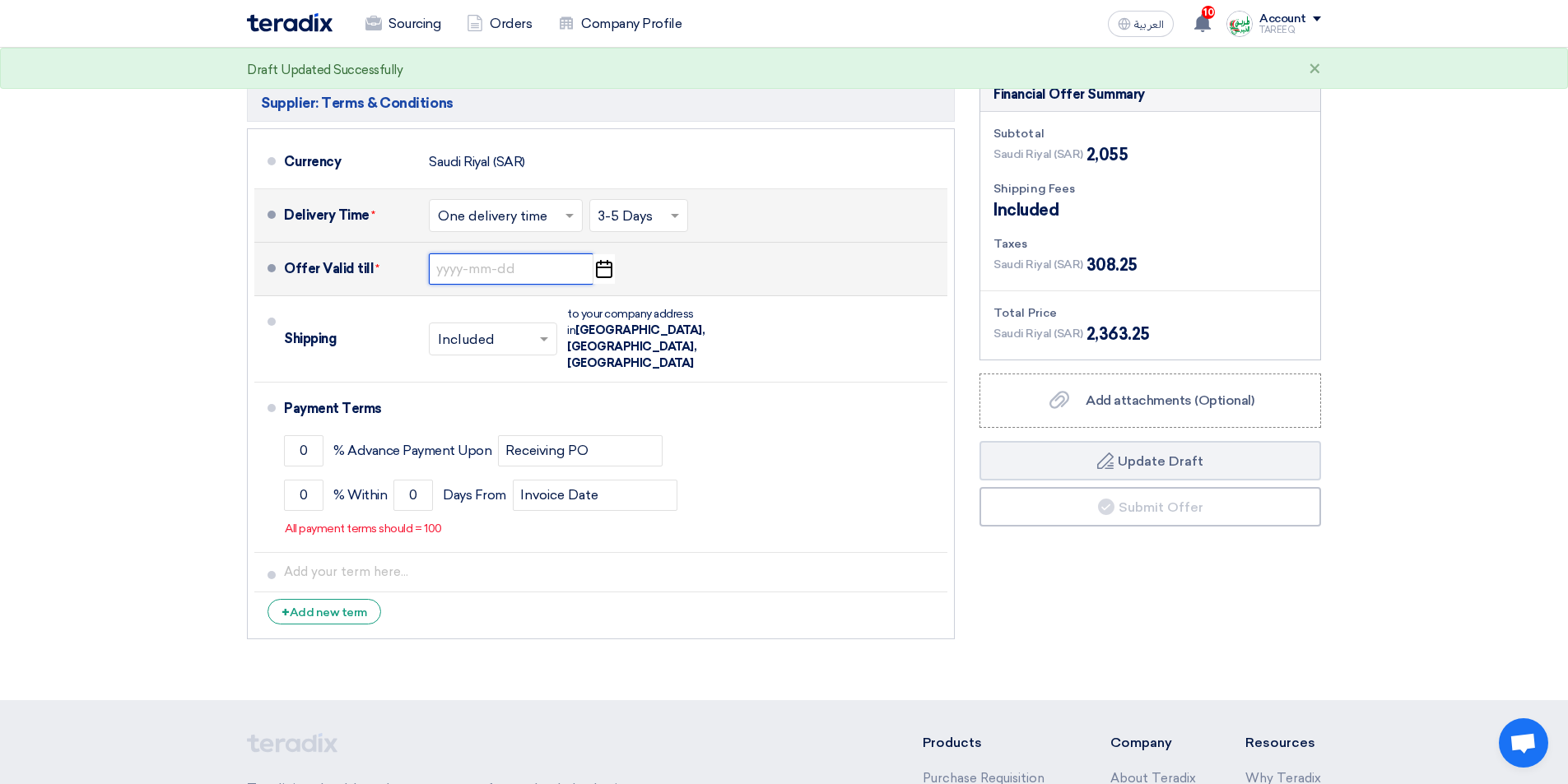
click at [489, 277] on input at bounding box center [511, 269] width 165 height 32
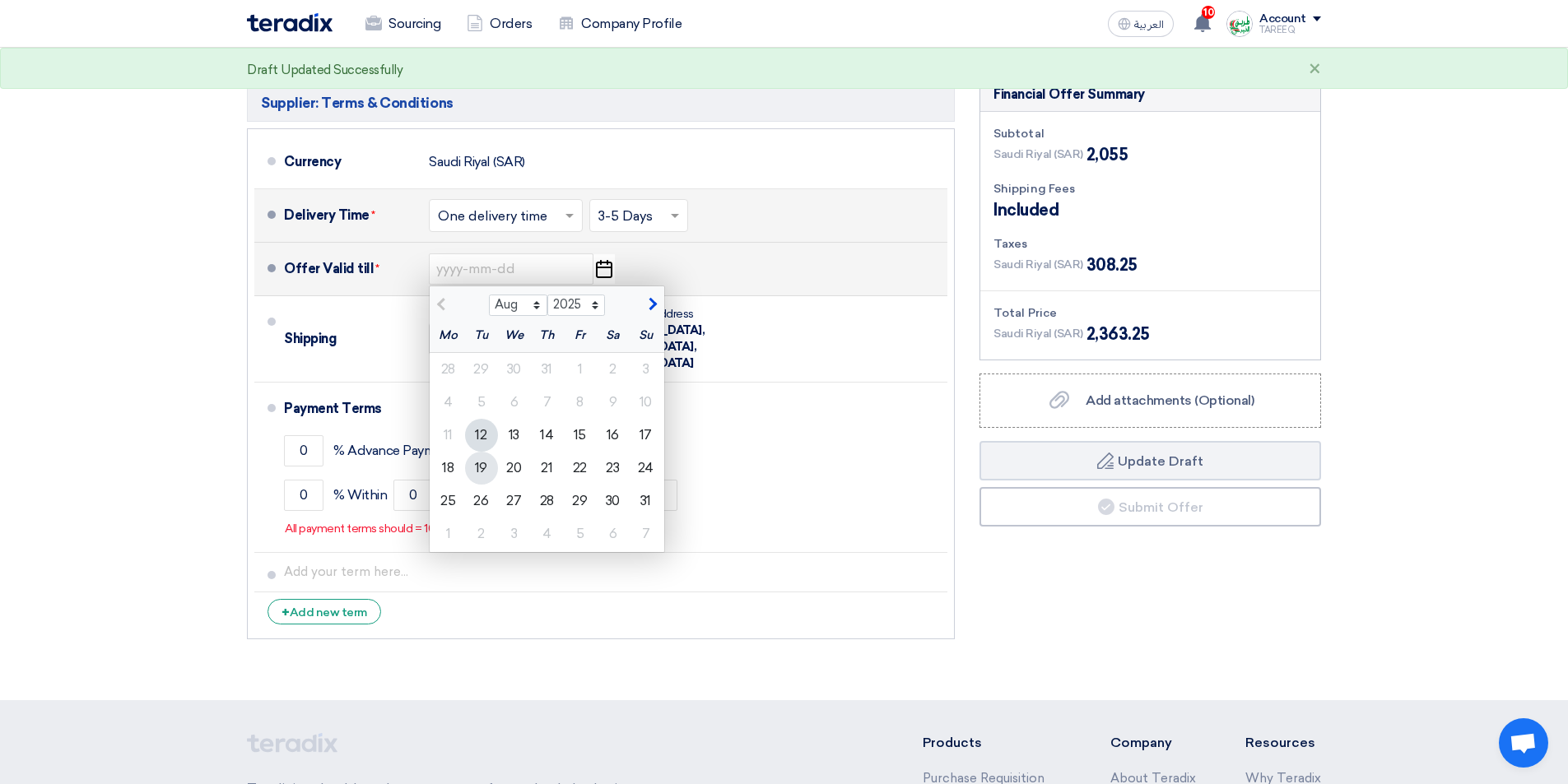
click at [482, 465] on div "19" at bounding box center [482, 468] width 33 height 33
type input "[DATE]"
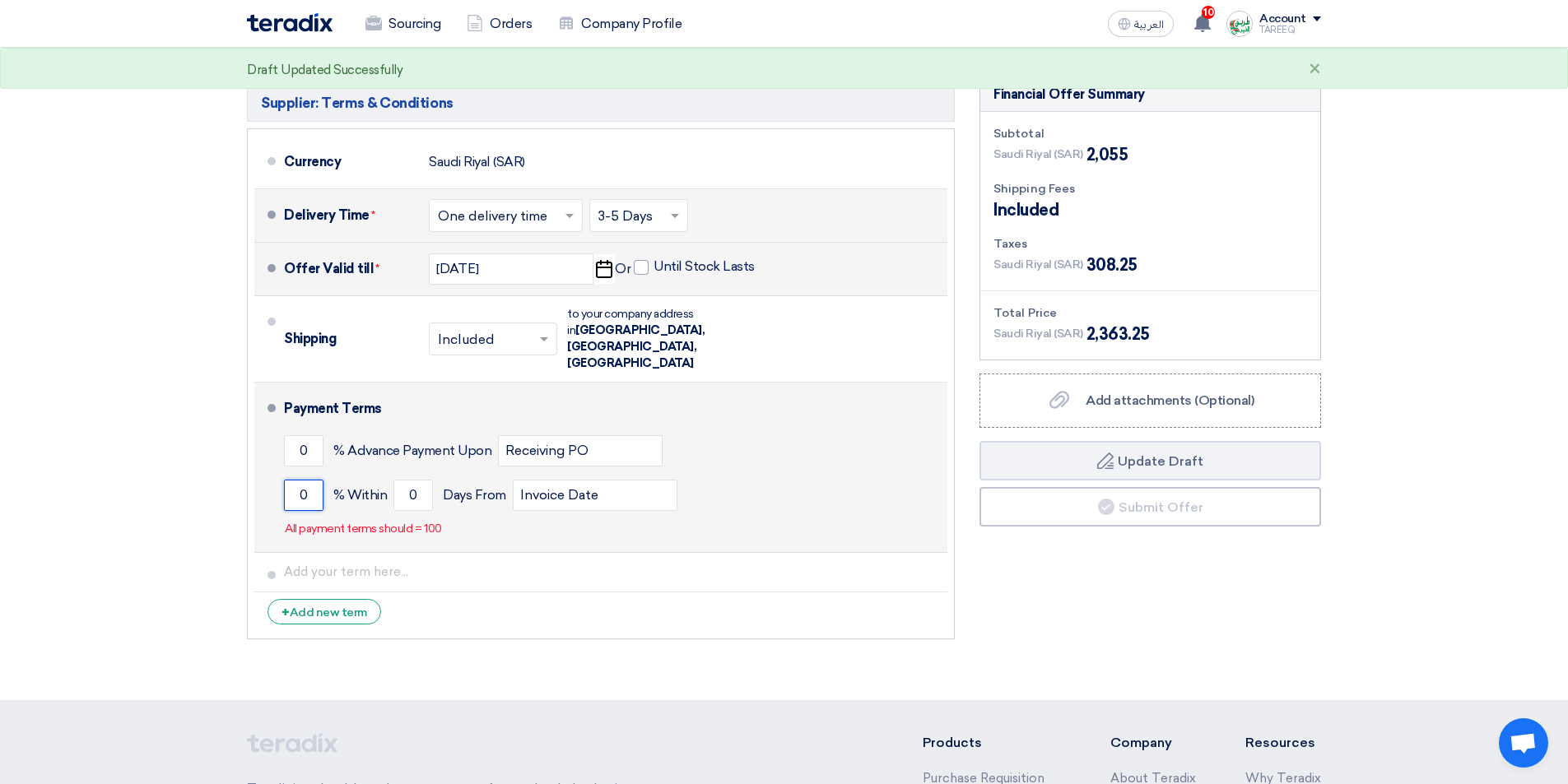
click at [290, 479] on input "0" at bounding box center [303, 495] width 39 height 32
type input "100"
click at [397, 479] on input "0" at bounding box center [413, 495] width 39 height 32
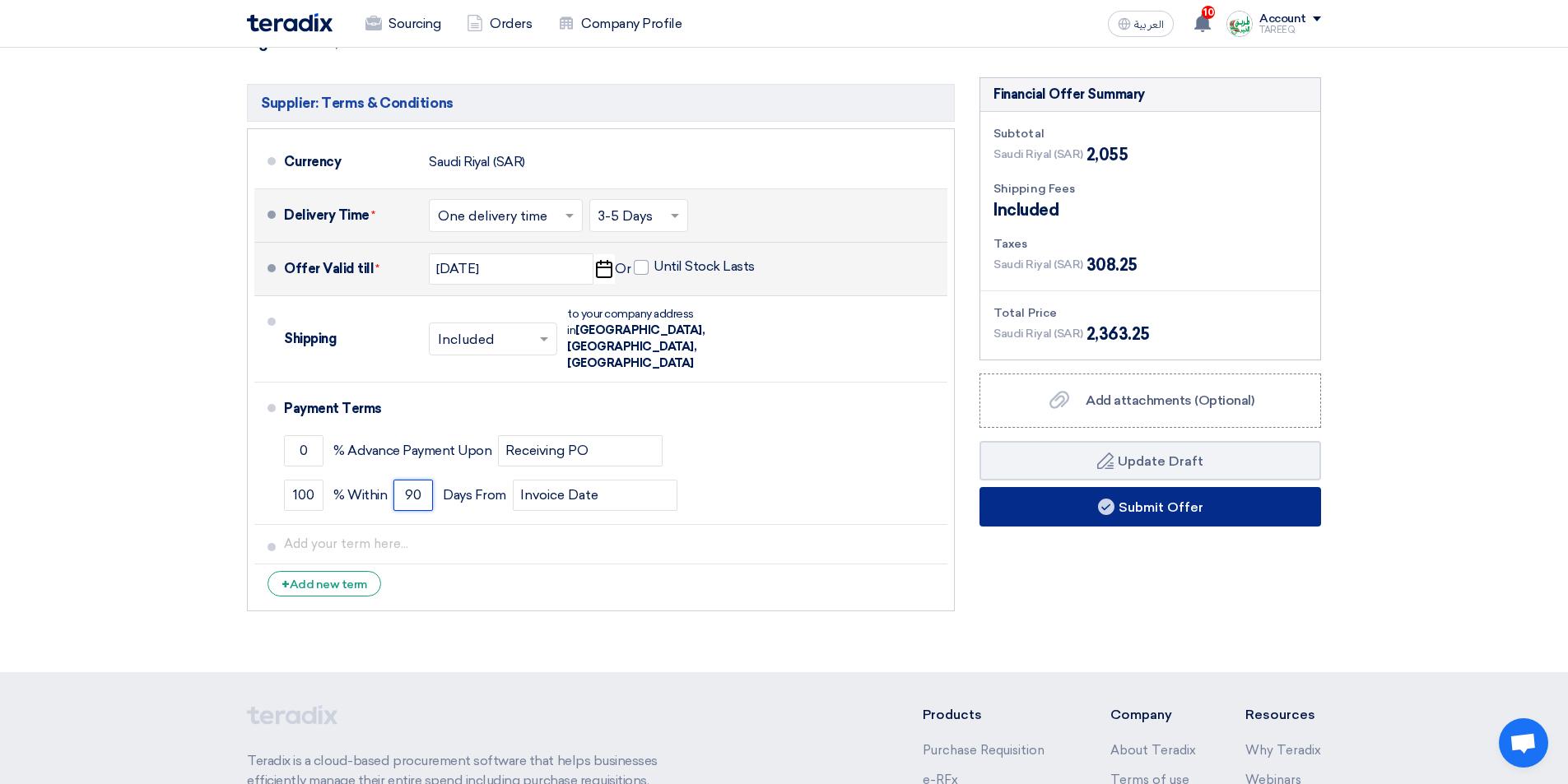
type input "90"
click at [1061, 521] on button "Submit Offer" at bounding box center [1150, 506] width 342 height 39
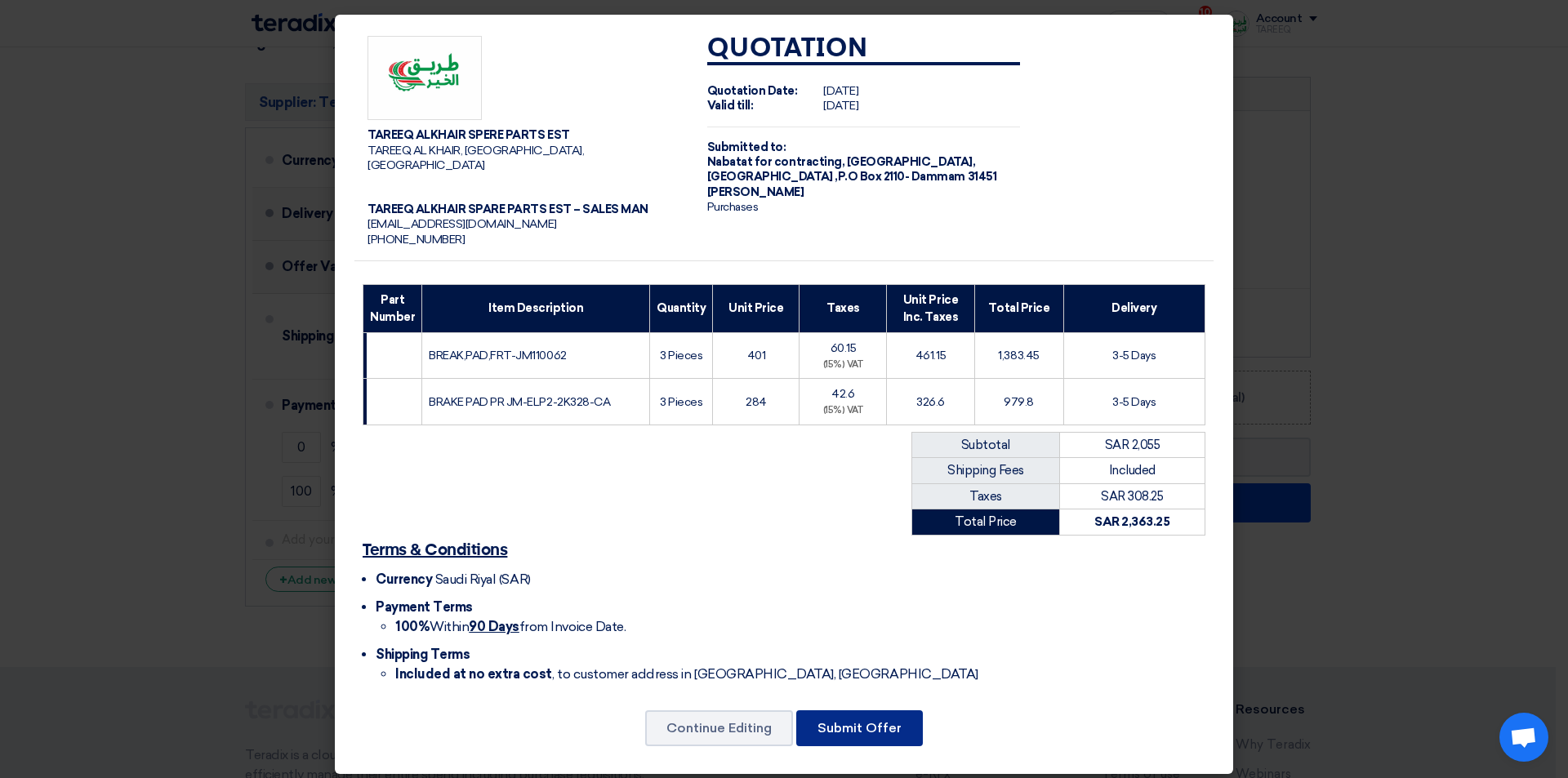
click at [880, 710] on button "Submit Offer" at bounding box center [859, 728] width 127 height 36
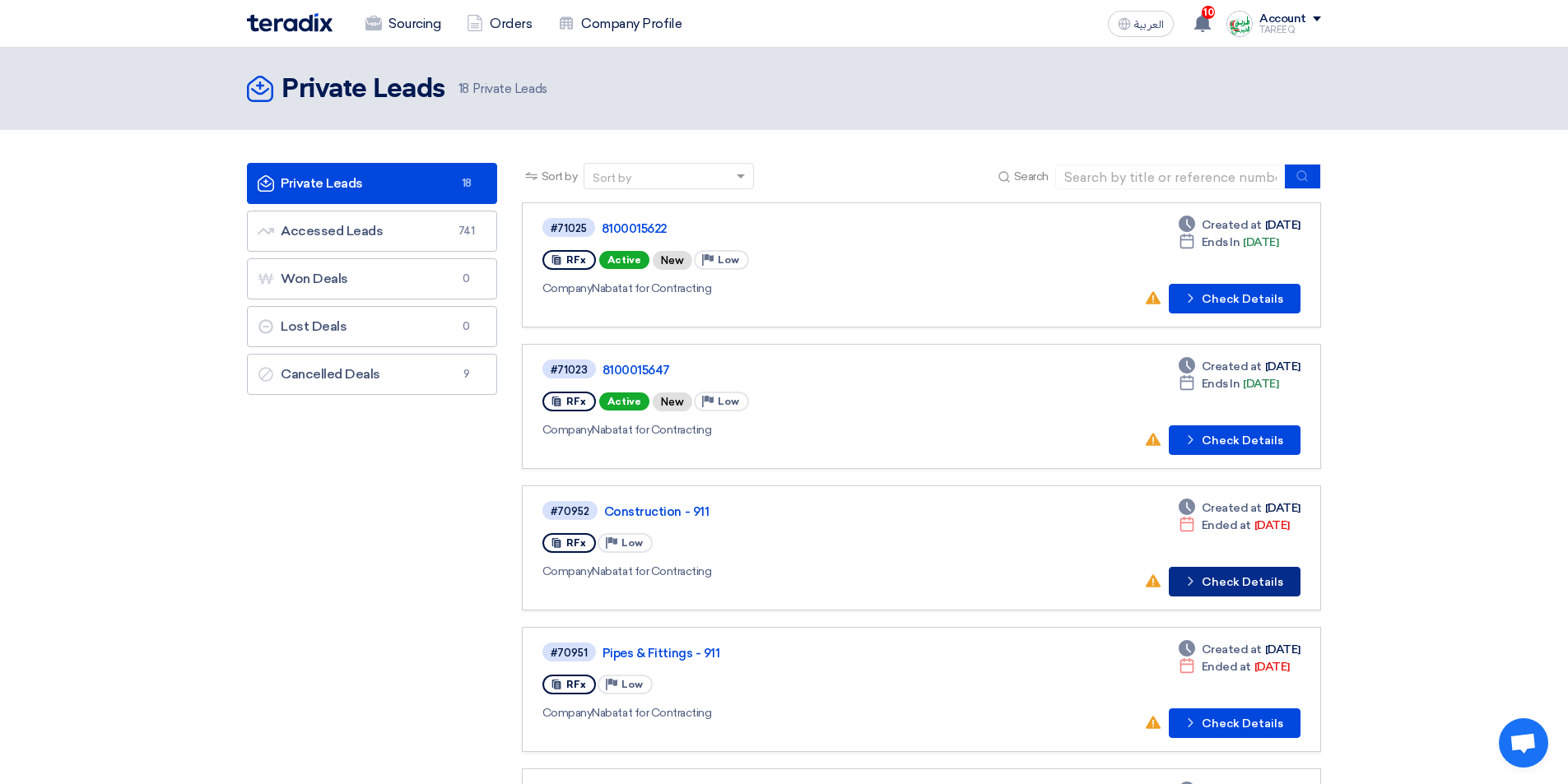
click at [1225, 578] on button "Check details Check Details" at bounding box center [1234, 582] width 131 height 30
click at [1238, 303] on button "Check details Check Details" at bounding box center [1234, 299] width 131 height 30
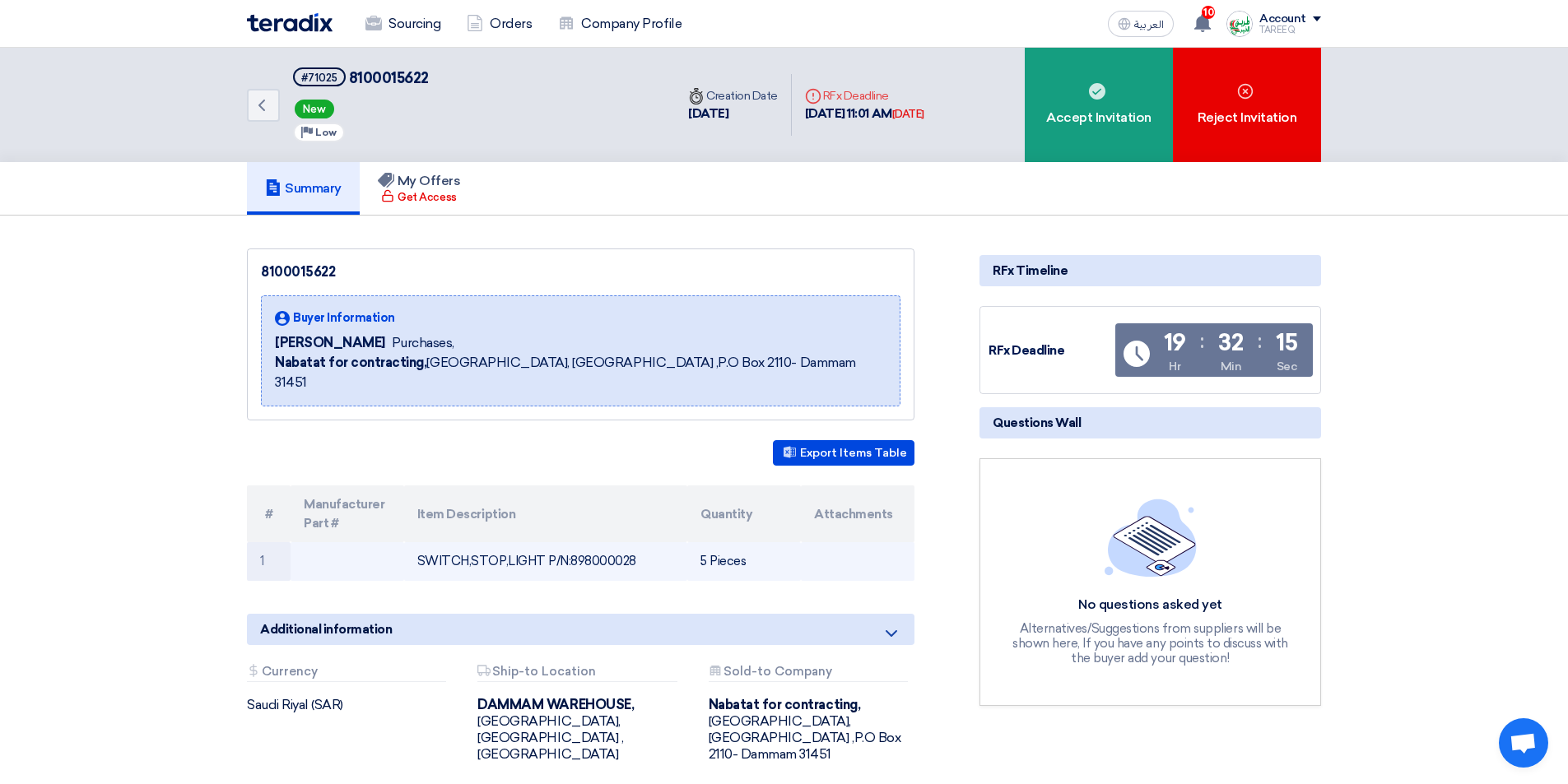
click at [603, 542] on td "SWITCH,STOP,LIGHT P/N:898000028" at bounding box center [546, 562] width 284 height 39
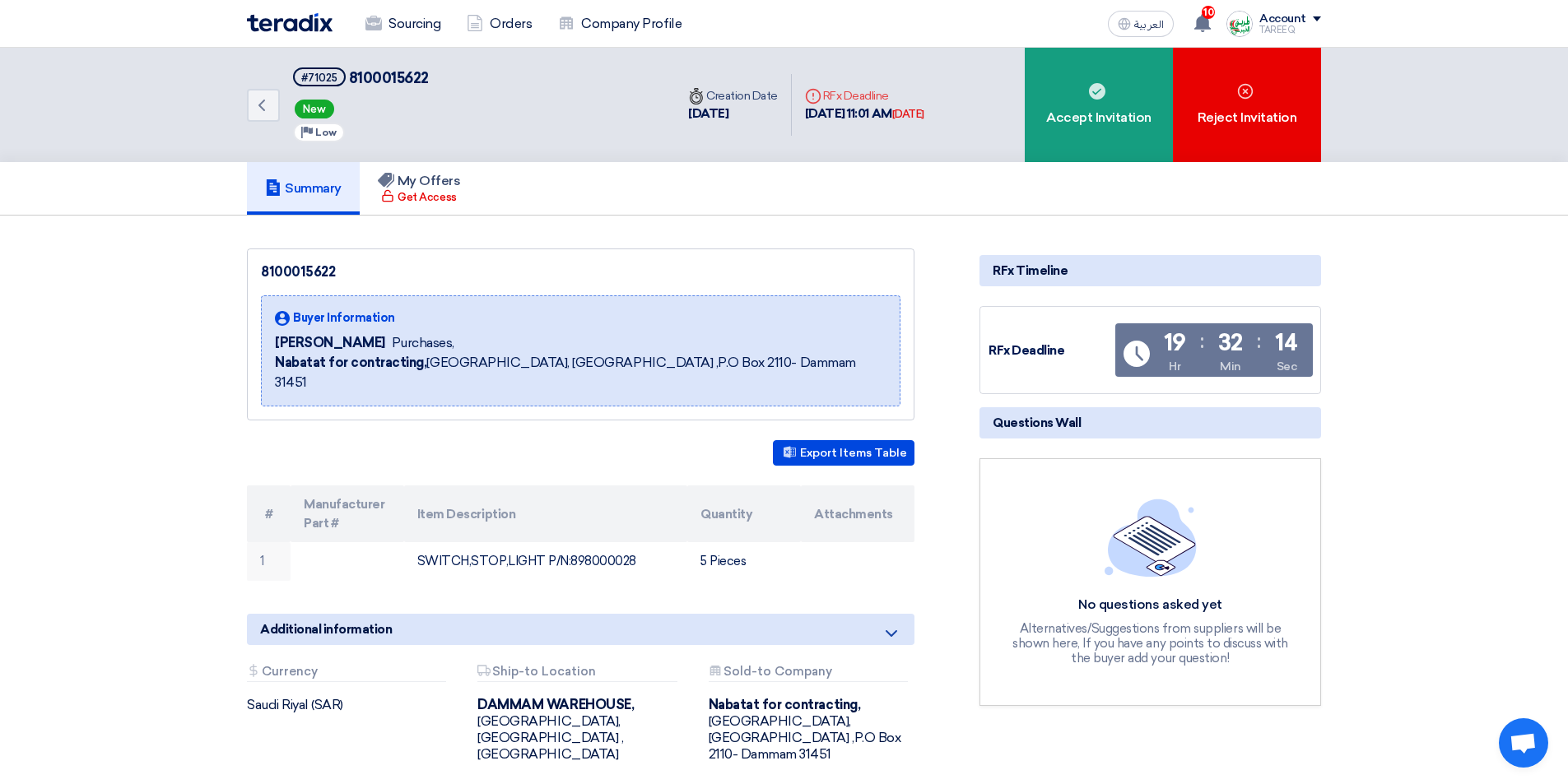
copy td "898000028"
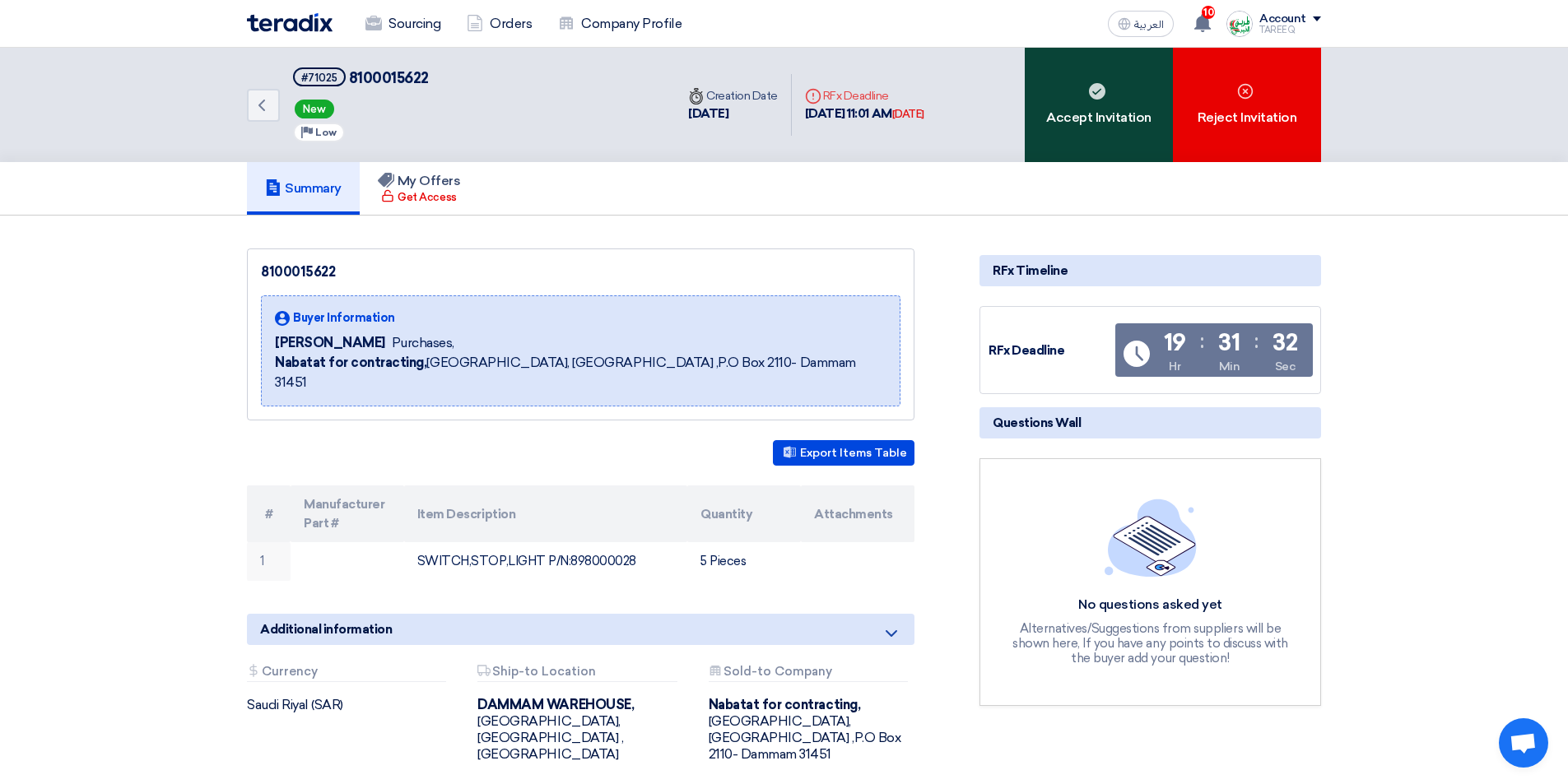
click at [1082, 114] on div "Accept Invitation" at bounding box center [1098, 104] width 148 height 115
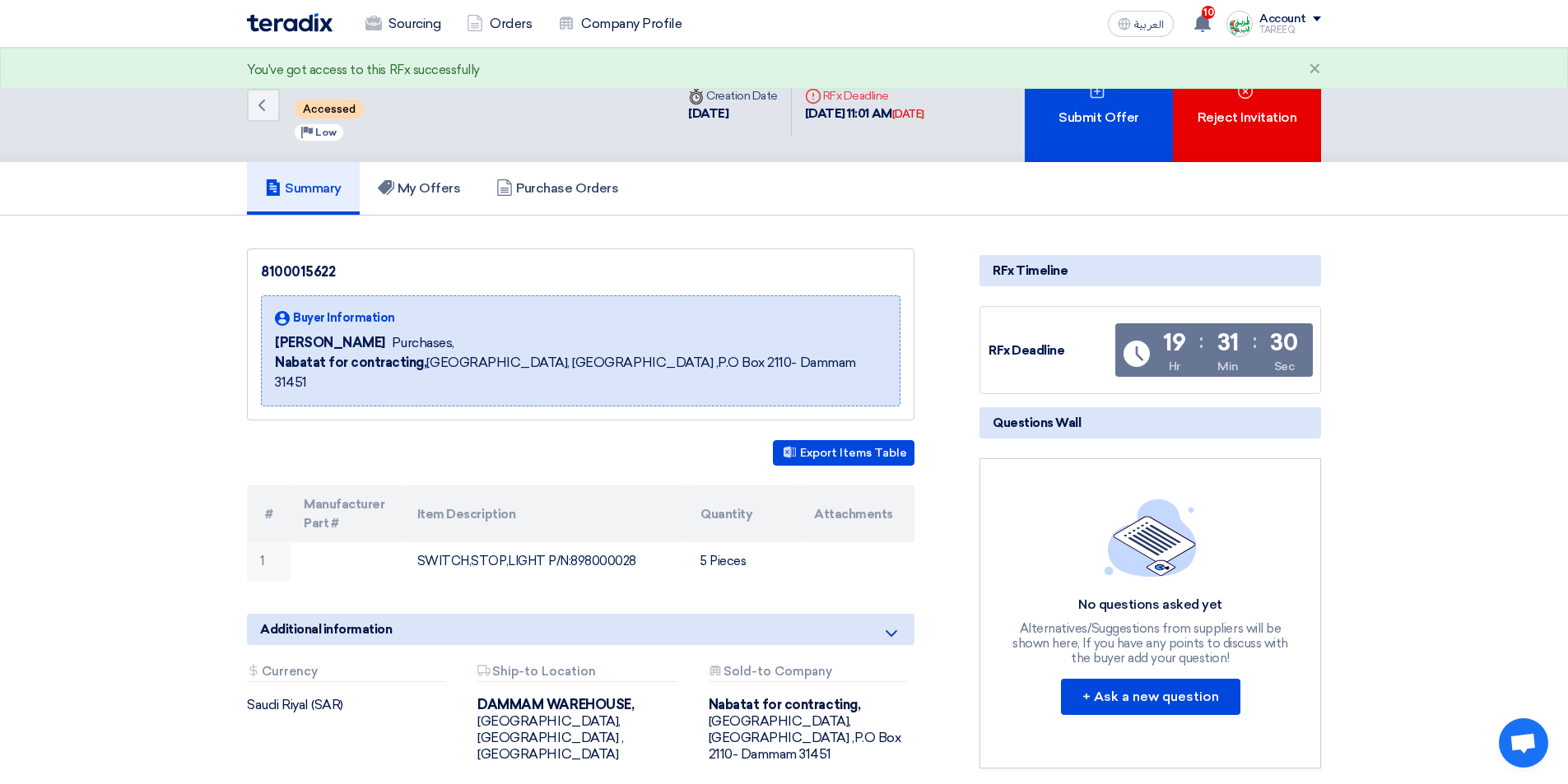
click at [1082, 113] on div "Submit Offer" at bounding box center [1098, 104] width 148 height 115
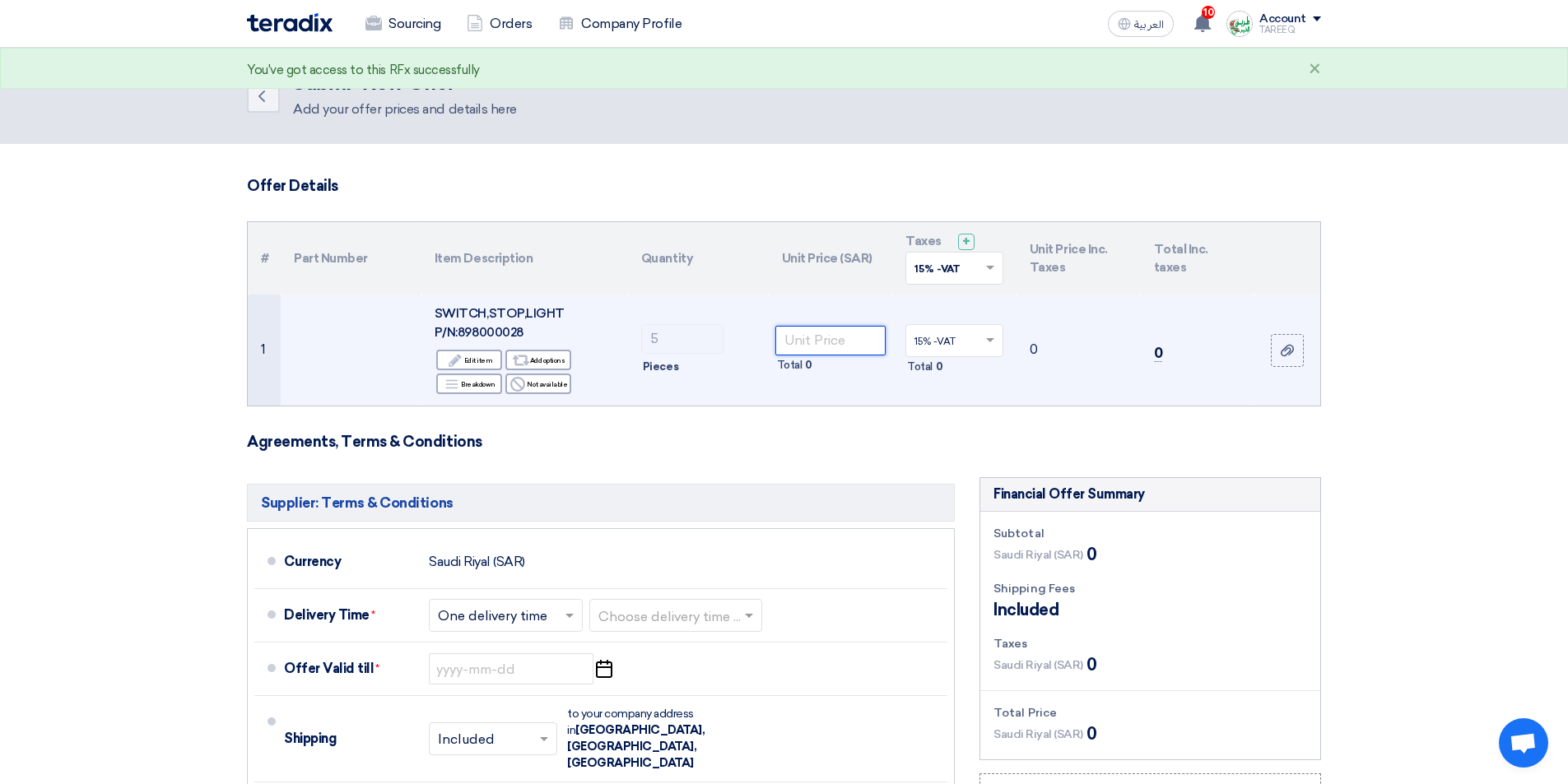
click at [842, 336] on input "number" at bounding box center [830, 341] width 111 height 30
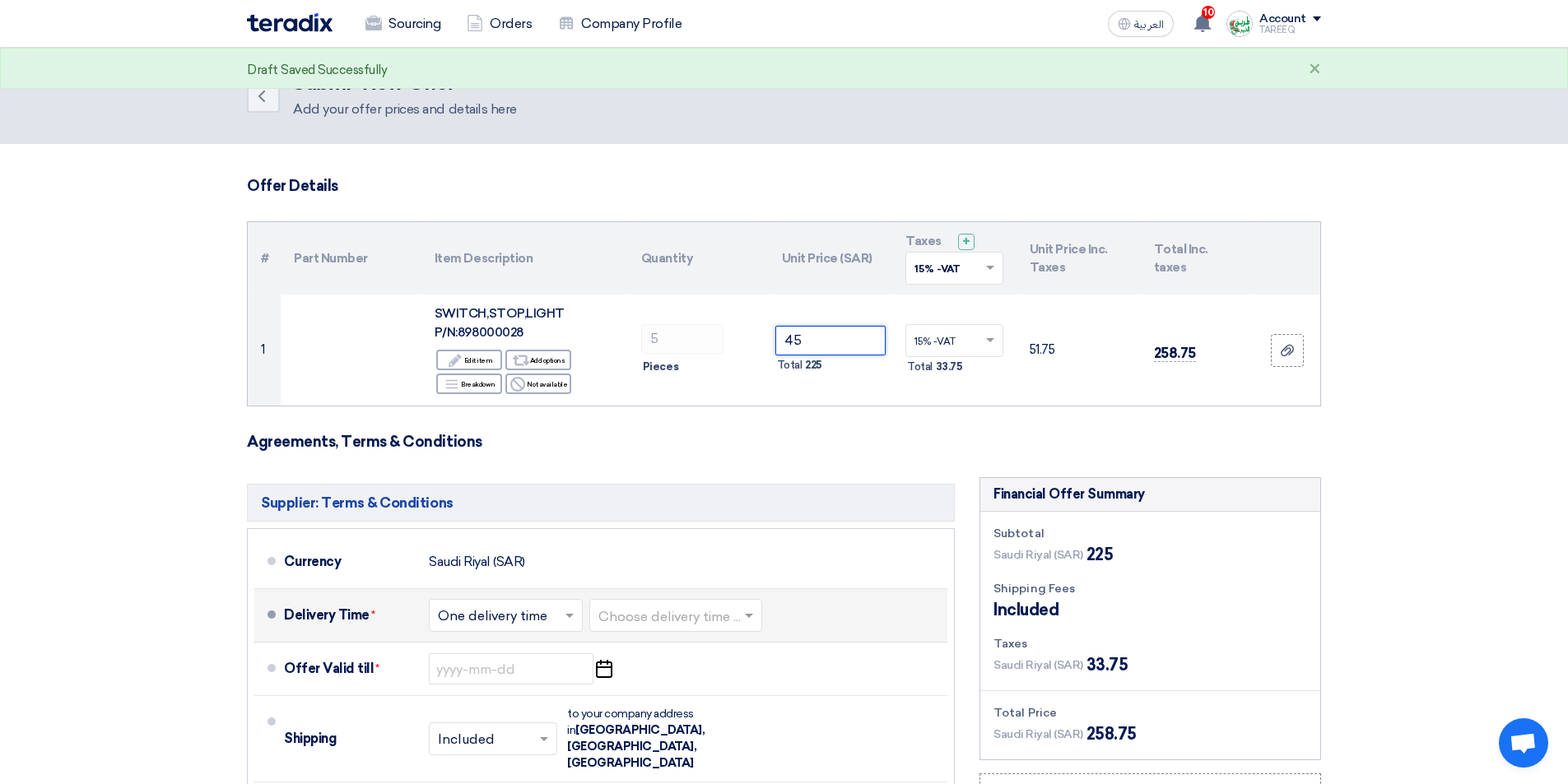
type input "45"
click at [715, 615] on input "text" at bounding box center [677, 617] width 156 height 24
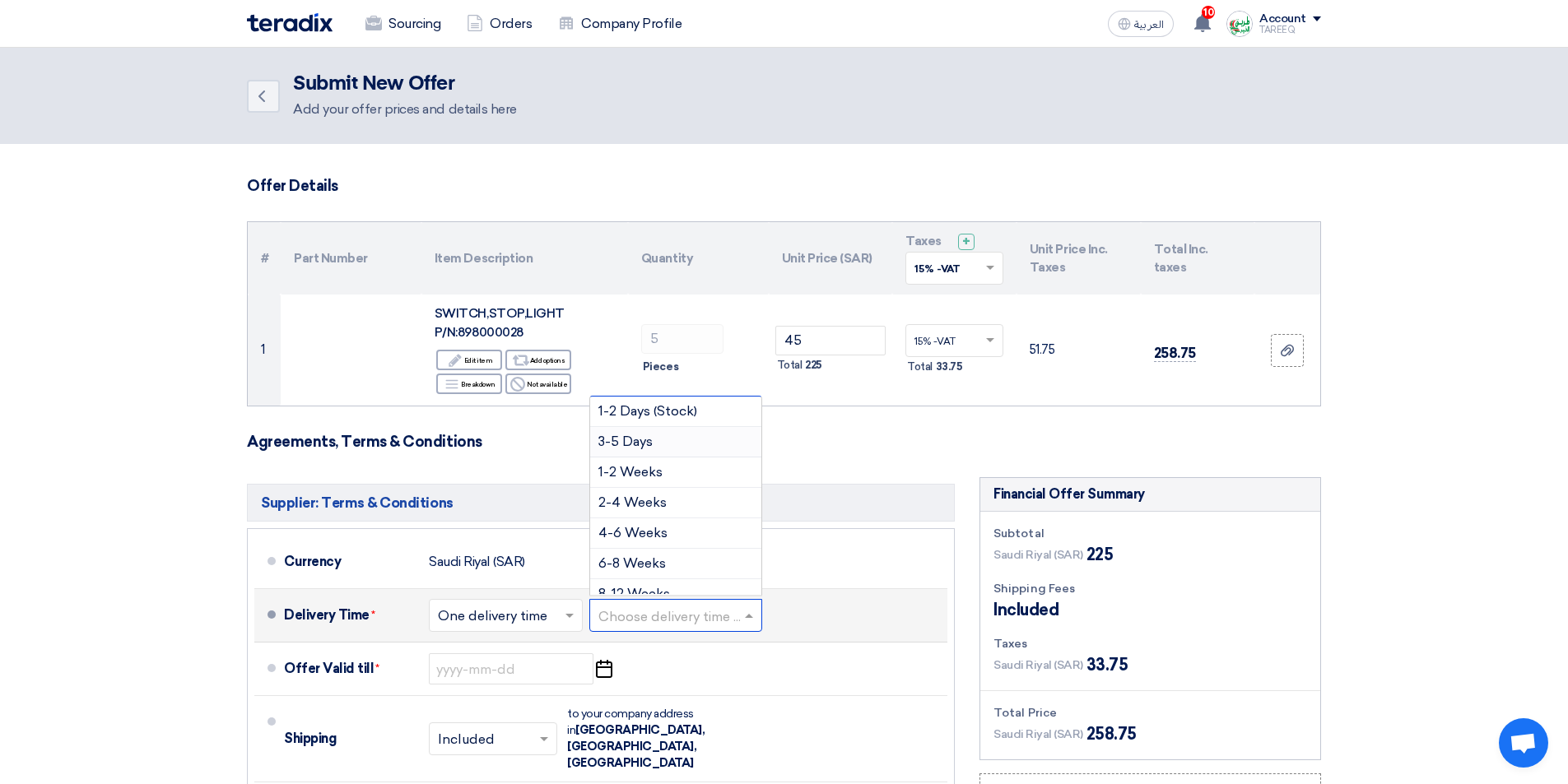
click at [635, 444] on span "3-5 Days" at bounding box center [626, 441] width 54 height 16
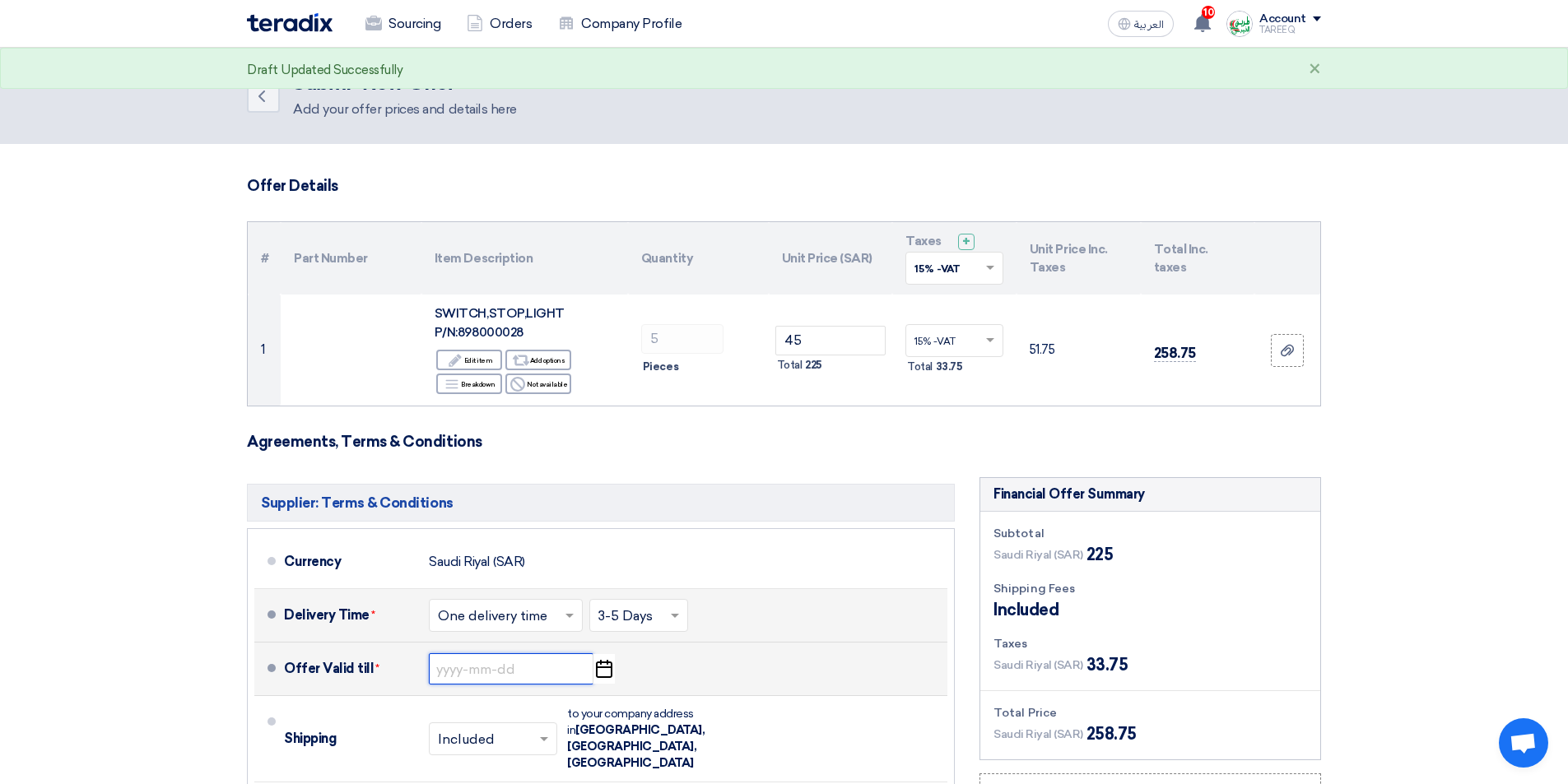
click at [499, 673] on input at bounding box center [511, 669] width 165 height 32
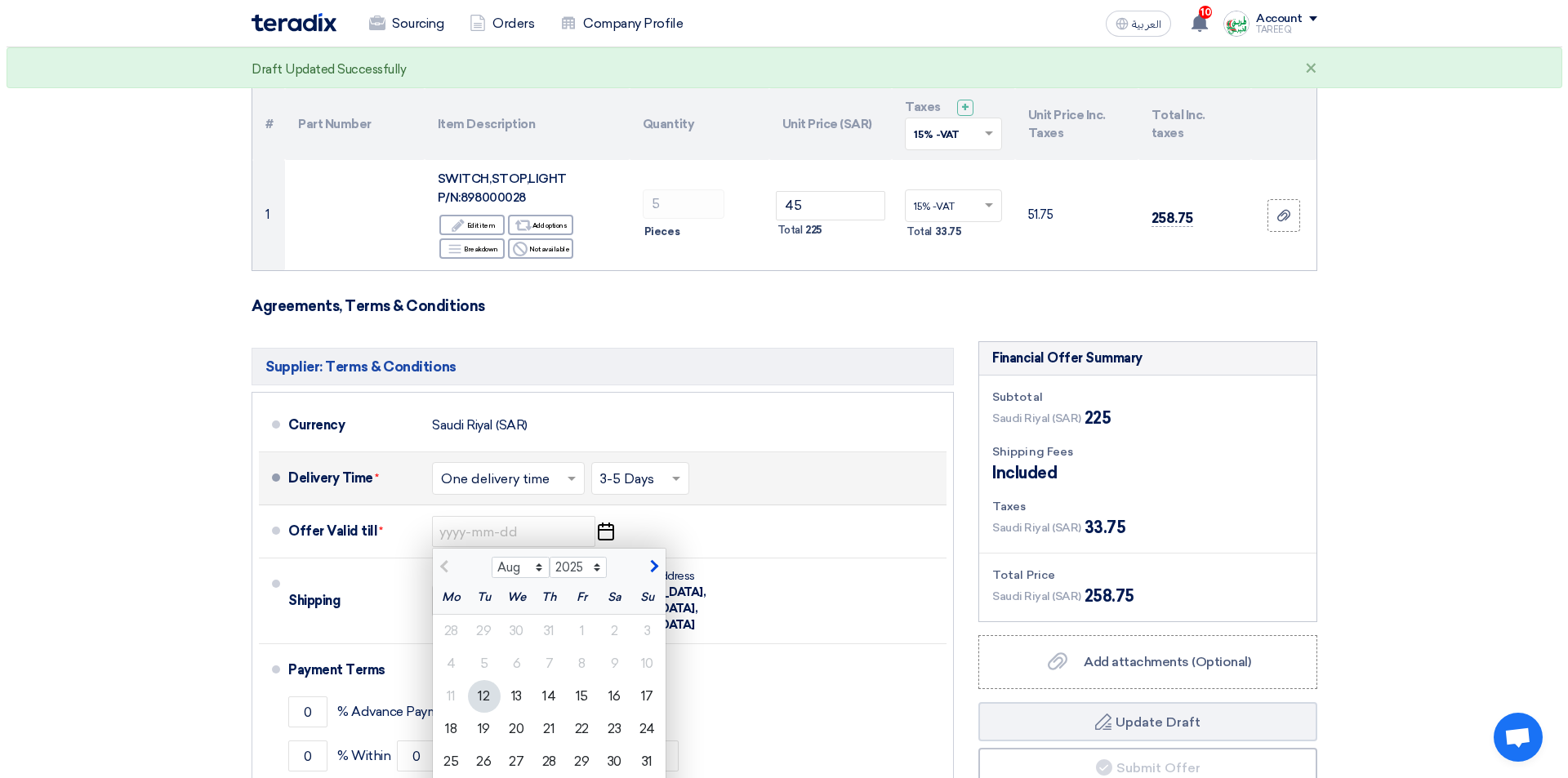
scroll to position [408, 0]
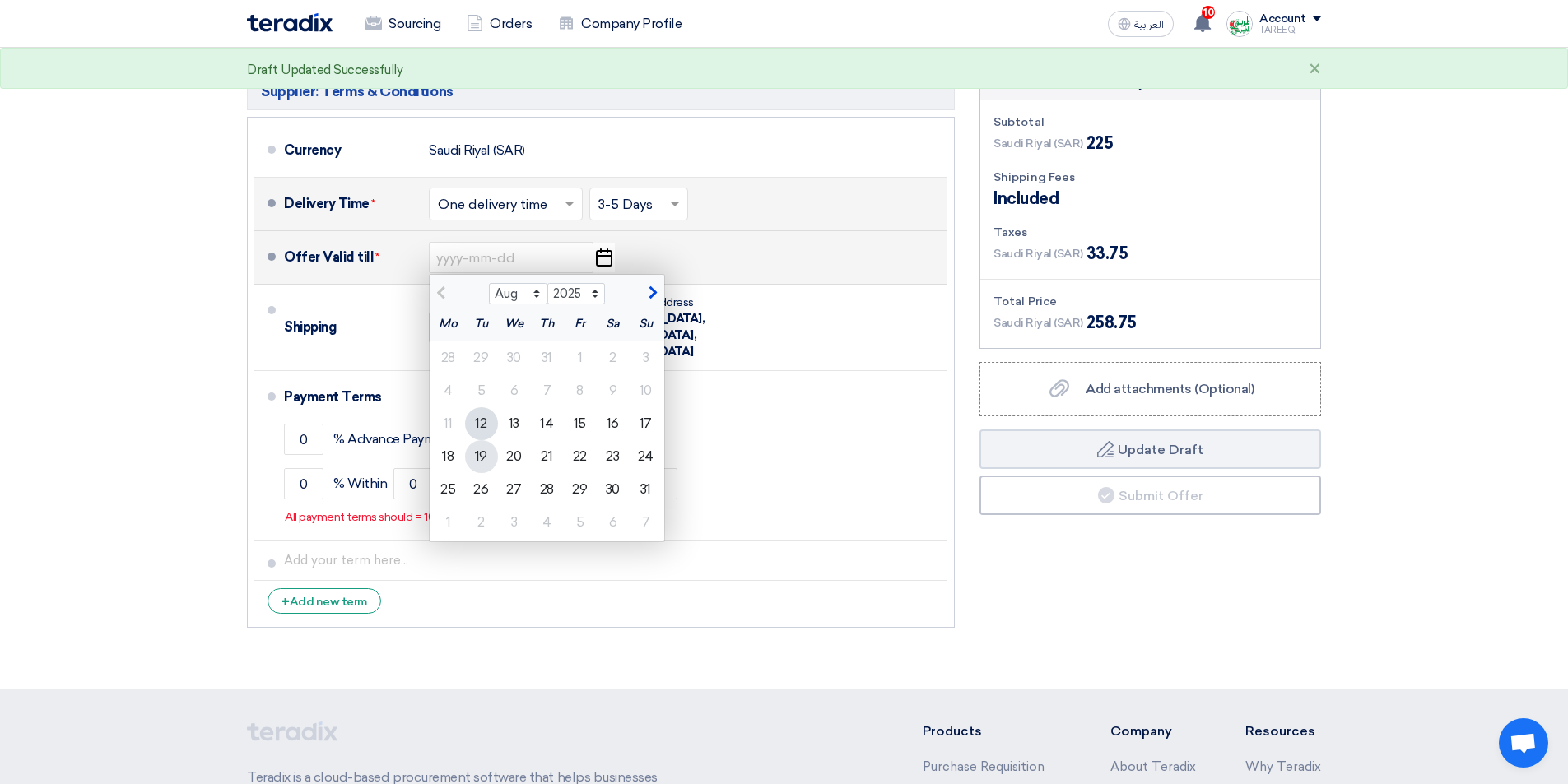
click at [487, 455] on div "19" at bounding box center [482, 456] width 33 height 33
type input "[DATE]"
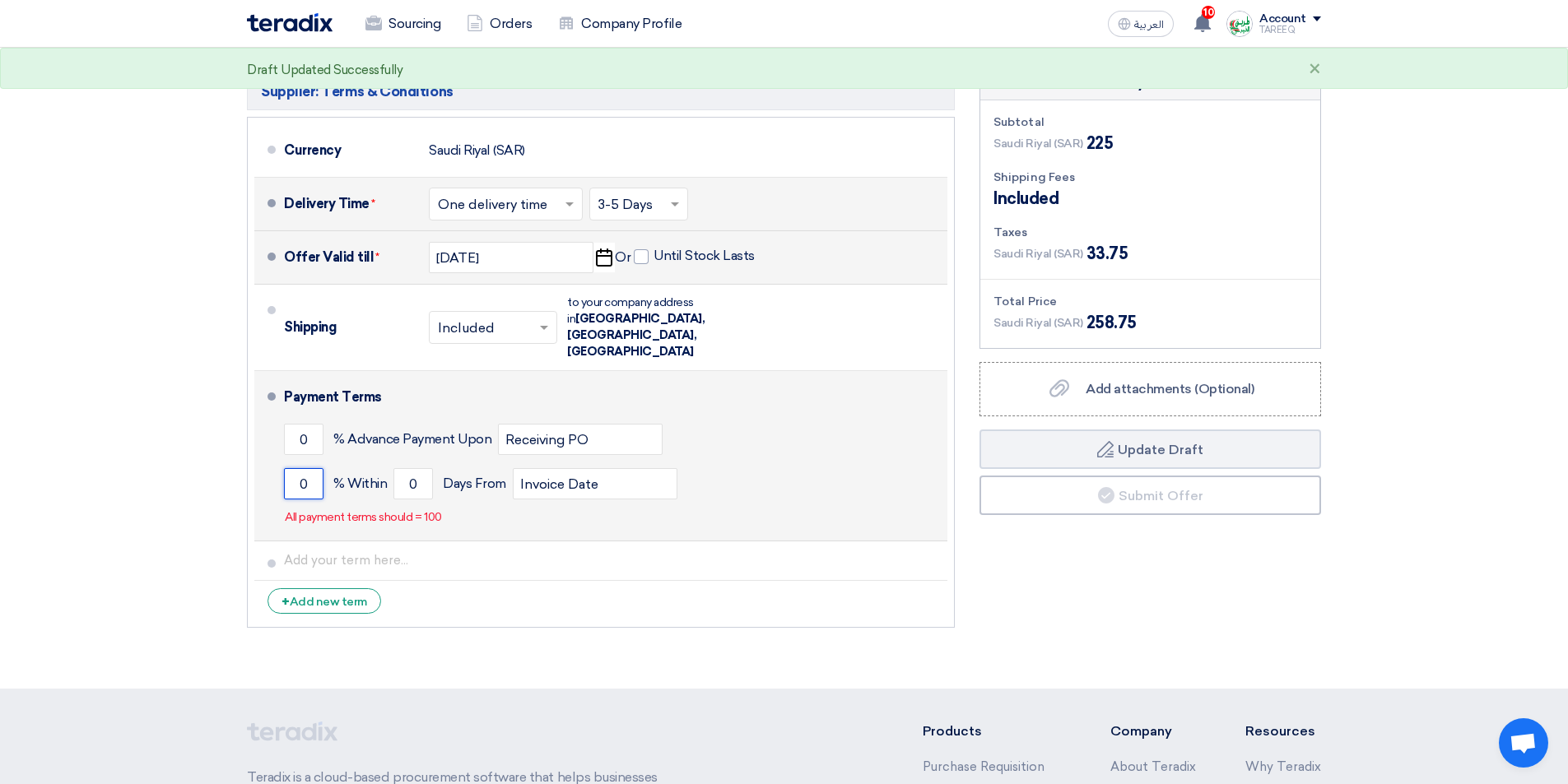
click at [288, 468] on input "0" at bounding box center [303, 484] width 39 height 32
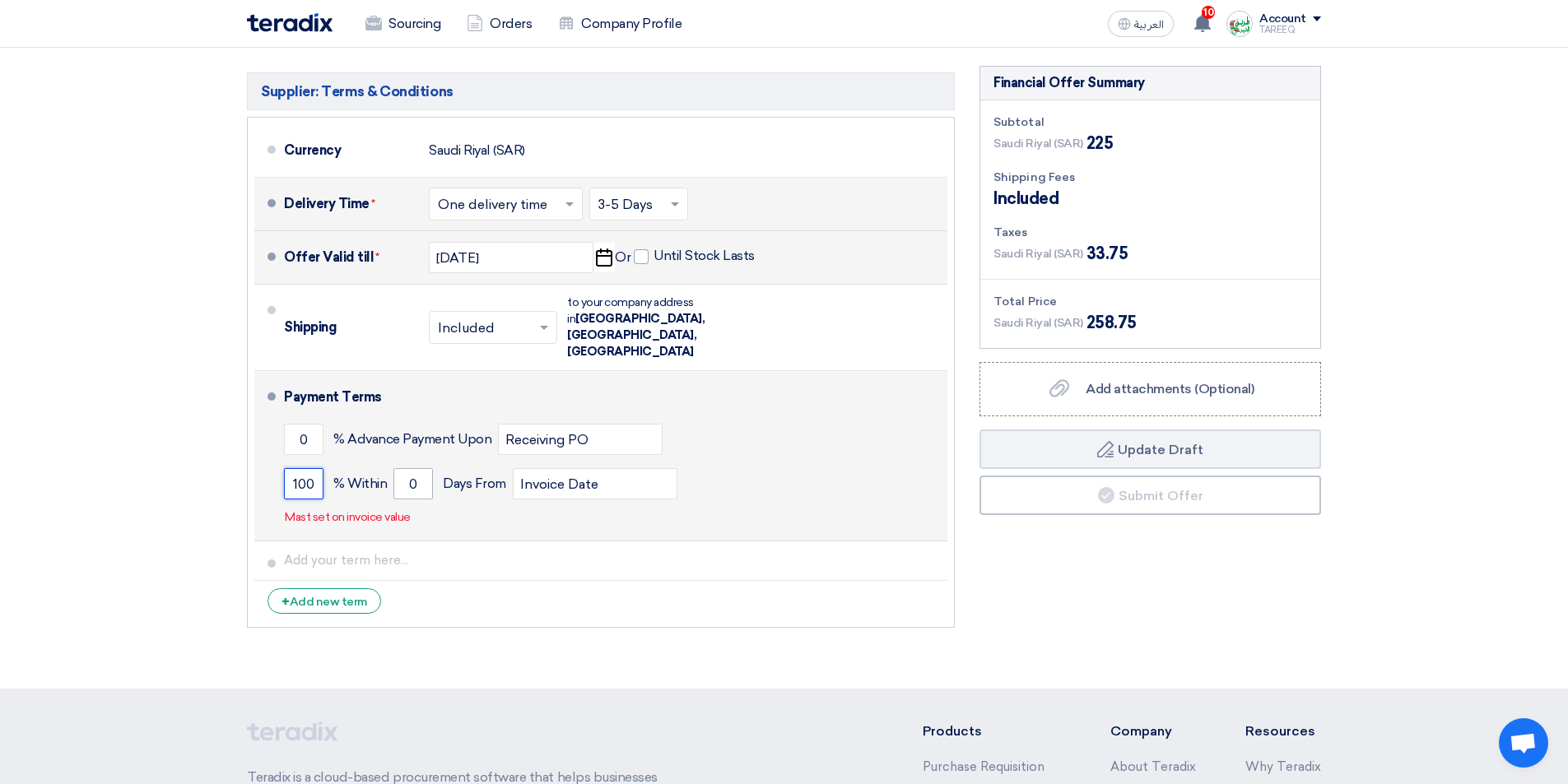
type input "100"
click at [400, 468] on input "0" at bounding box center [413, 484] width 39 height 32
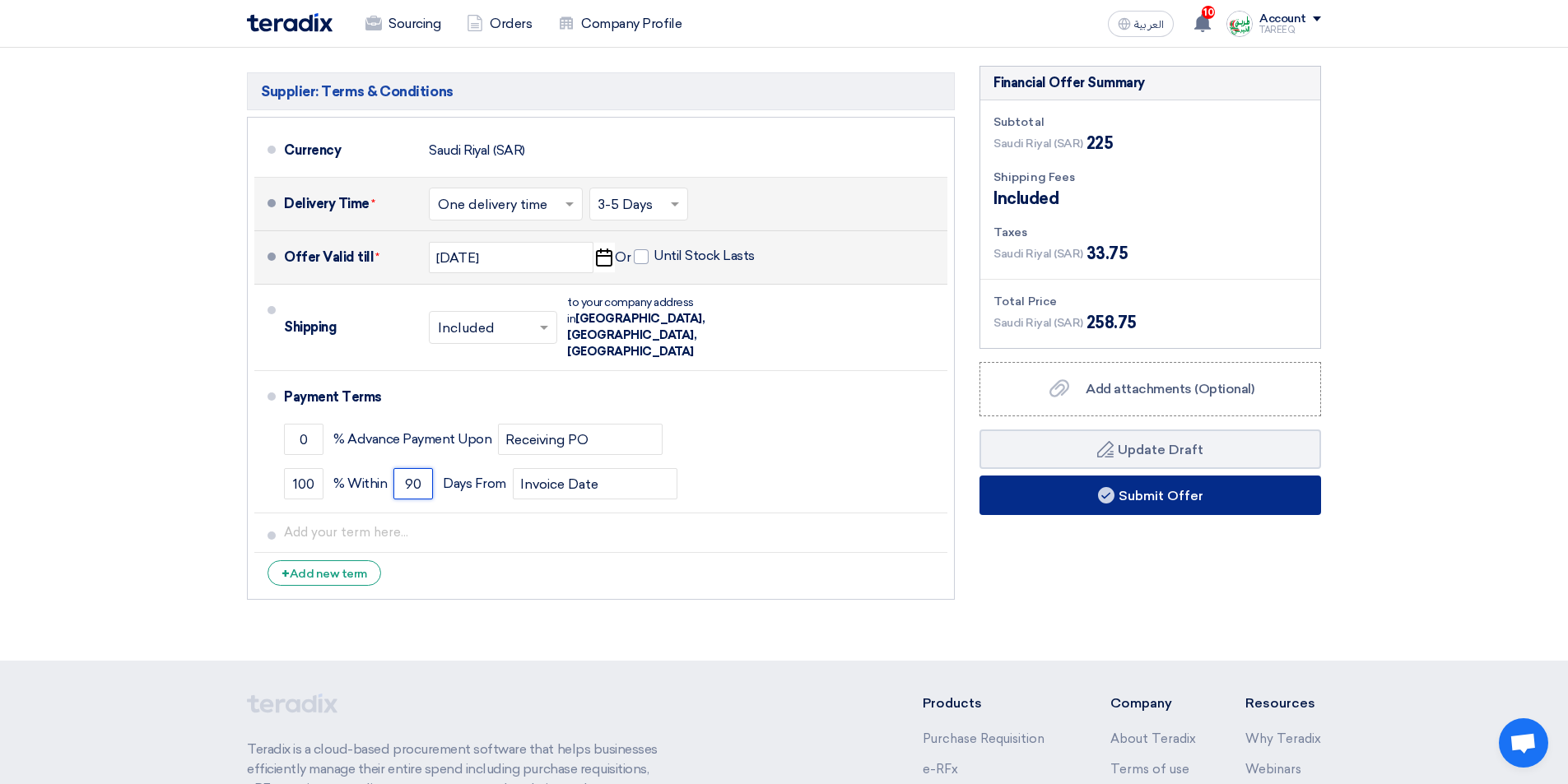
type input "90"
click at [1067, 500] on button "Submit Offer" at bounding box center [1150, 495] width 342 height 39
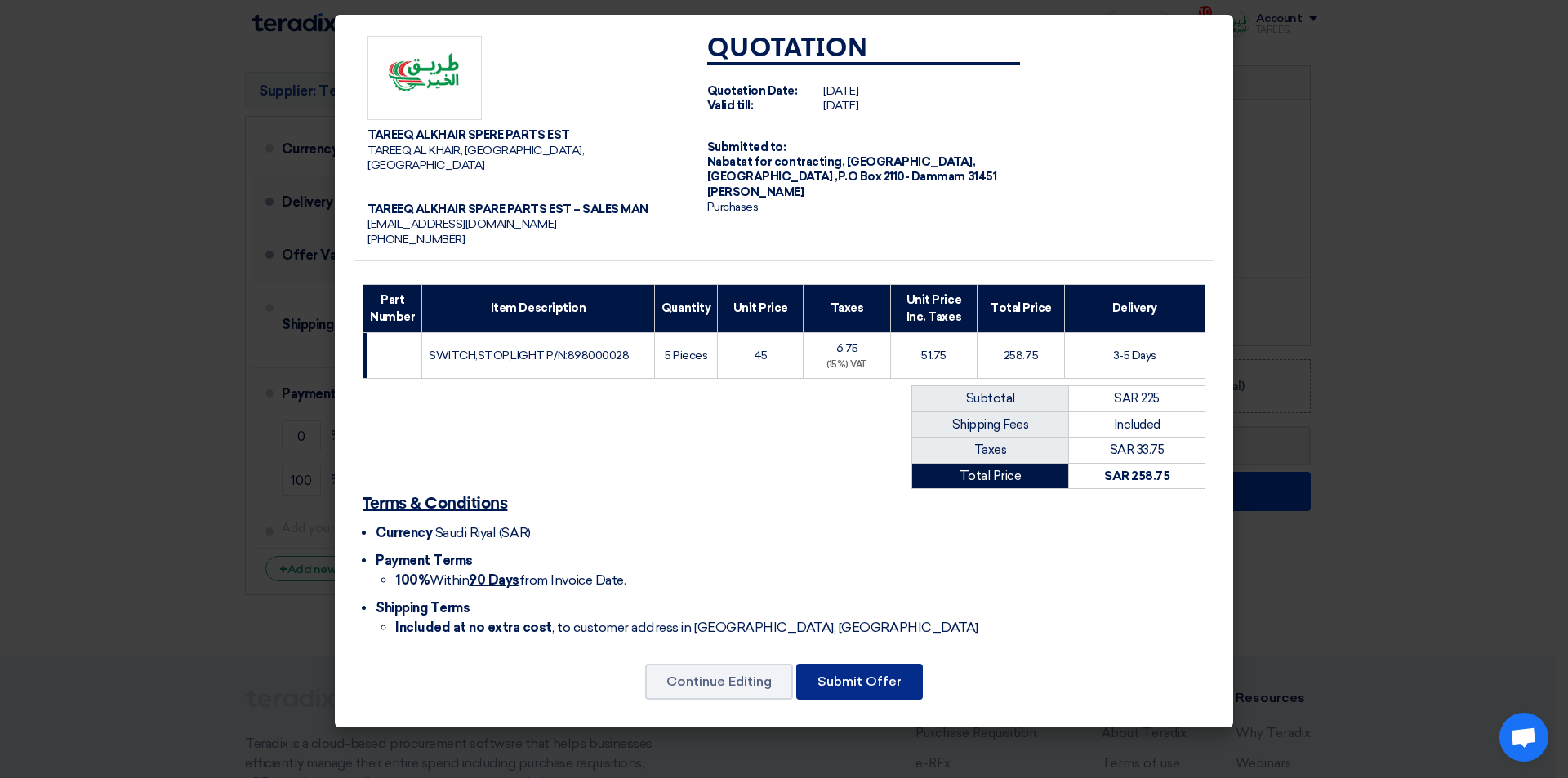
click at [889, 672] on button "Submit Offer" at bounding box center [859, 681] width 127 height 36
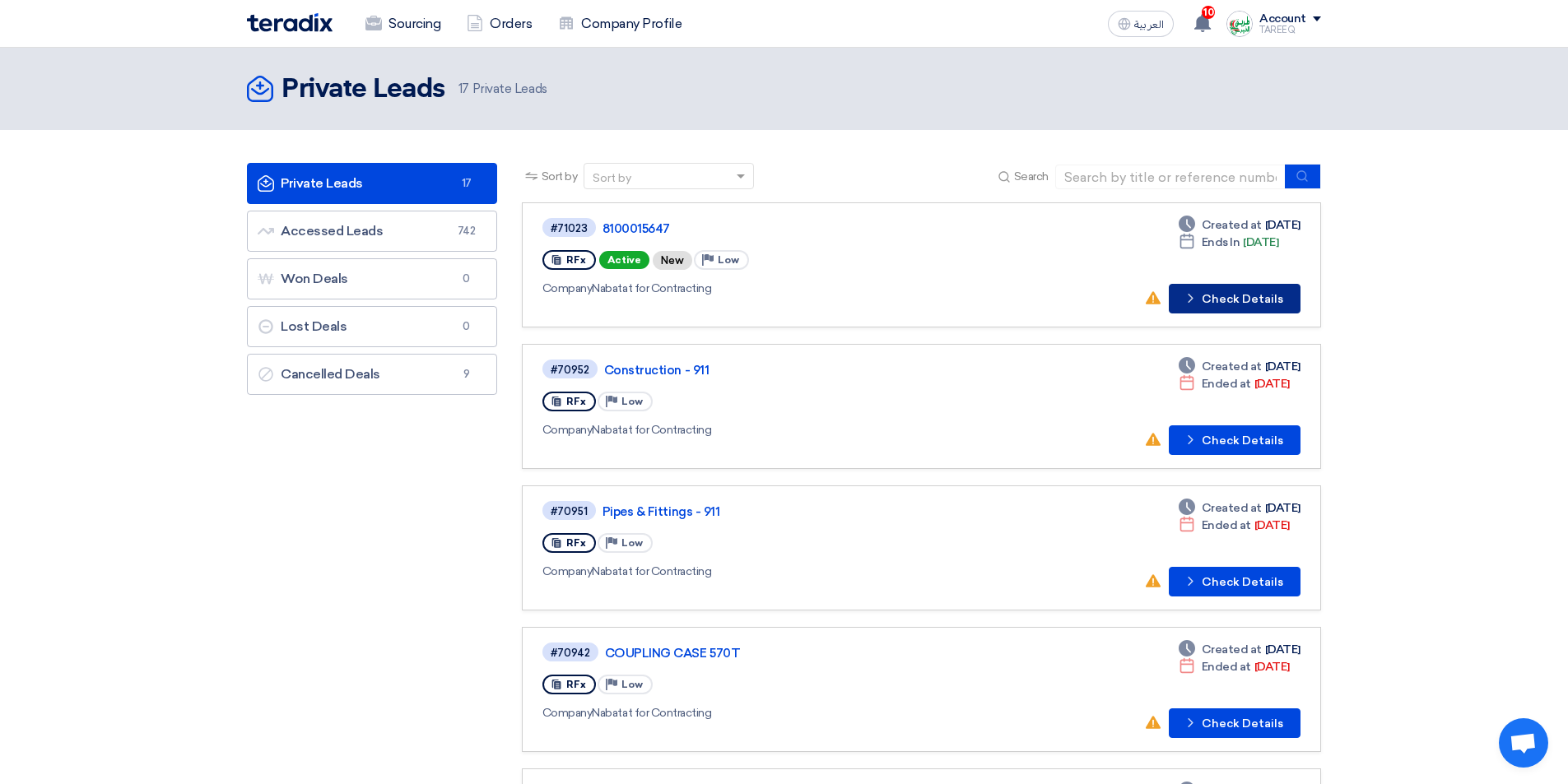
click at [1227, 301] on button "Check details Check Details" at bounding box center [1234, 299] width 131 height 30
